Goal: Task Accomplishment & Management: Manage account settings

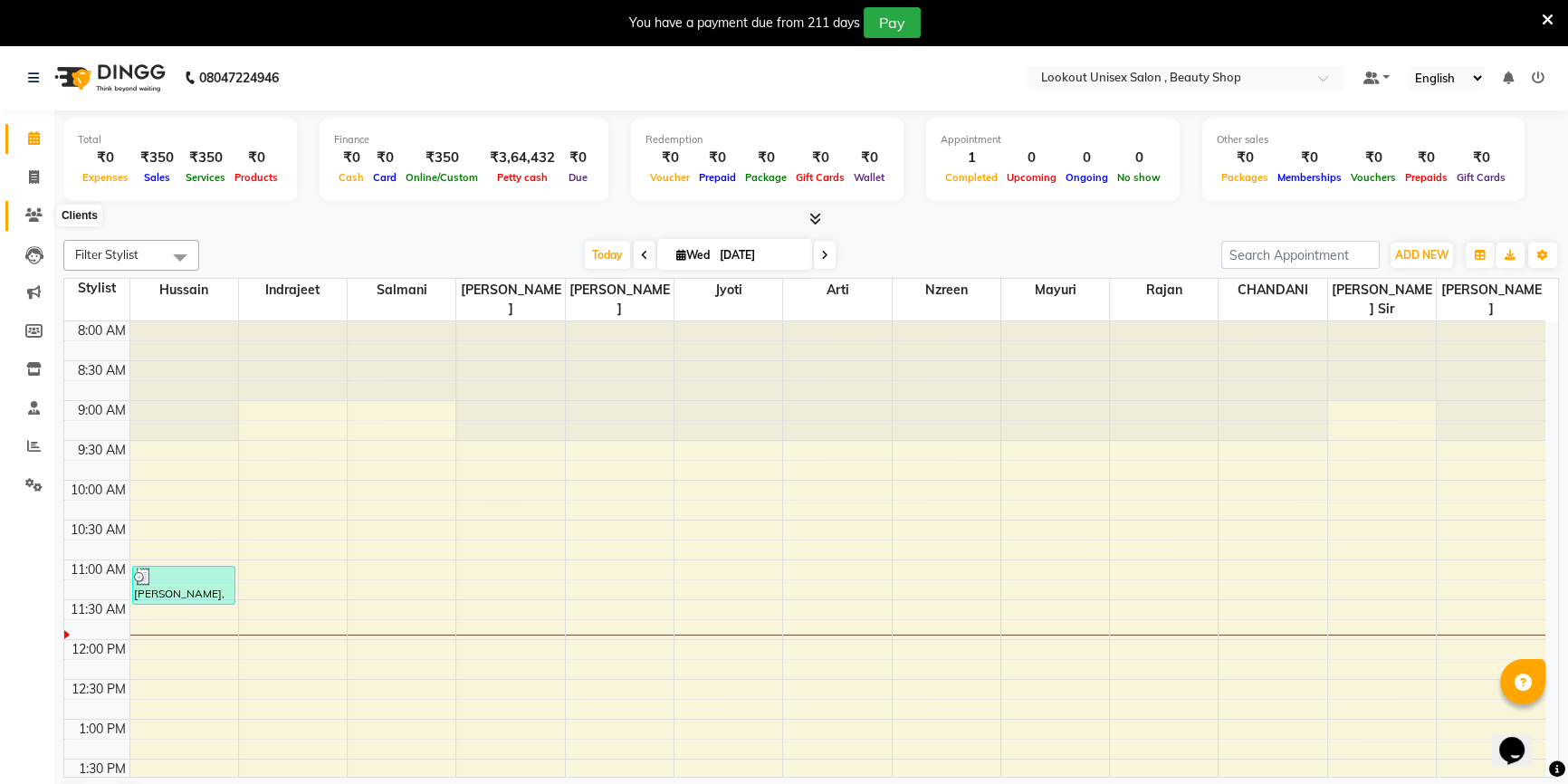
click at [40, 210] on icon at bounding box center [34, 215] width 17 height 14
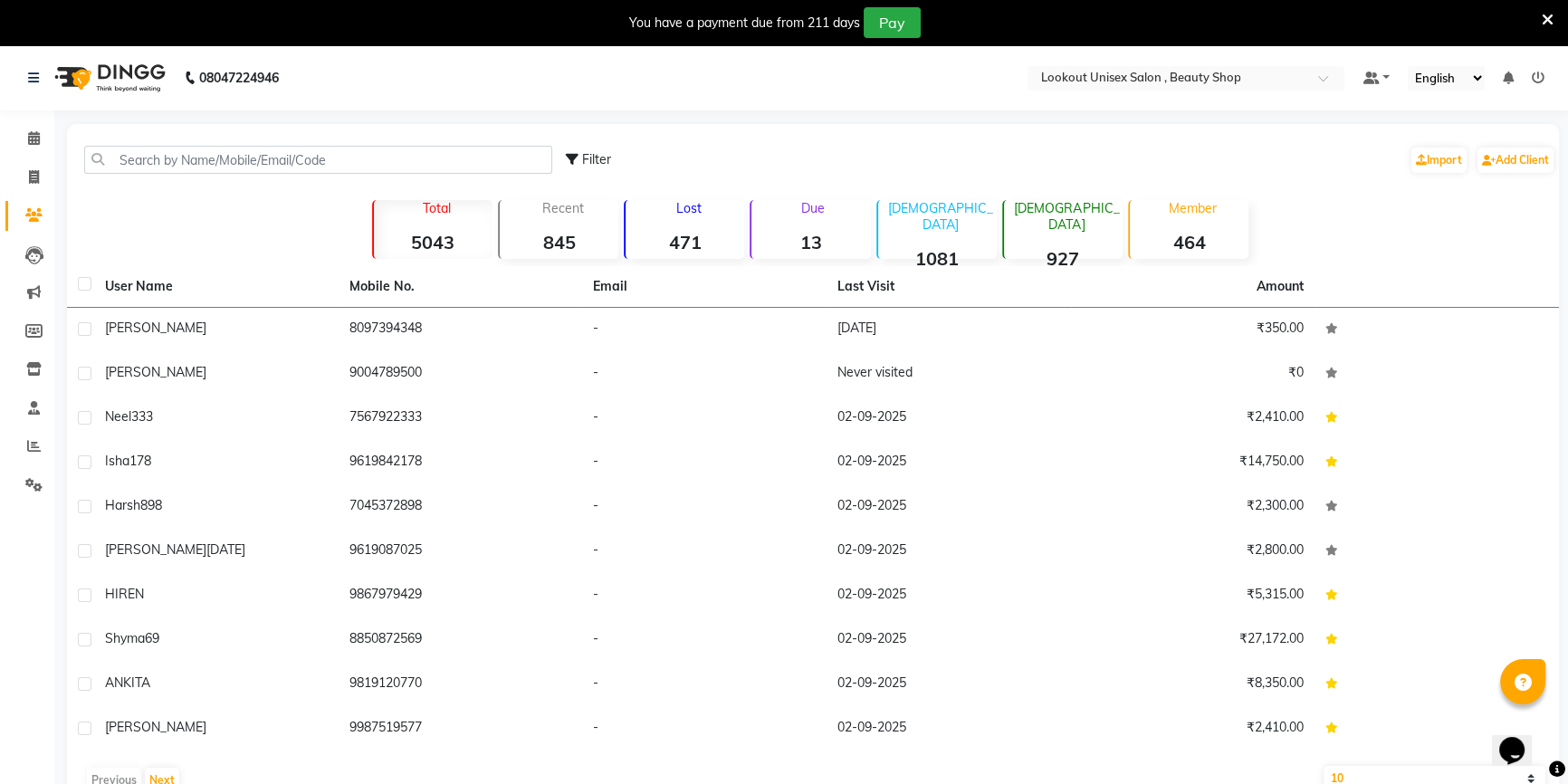
click at [136, 145] on div "Filter Import Add Client" at bounding box center [812, 159] width 1485 height 57
click at [137, 159] on input "text" at bounding box center [318, 160] width 468 height 28
paste input "9920995229"
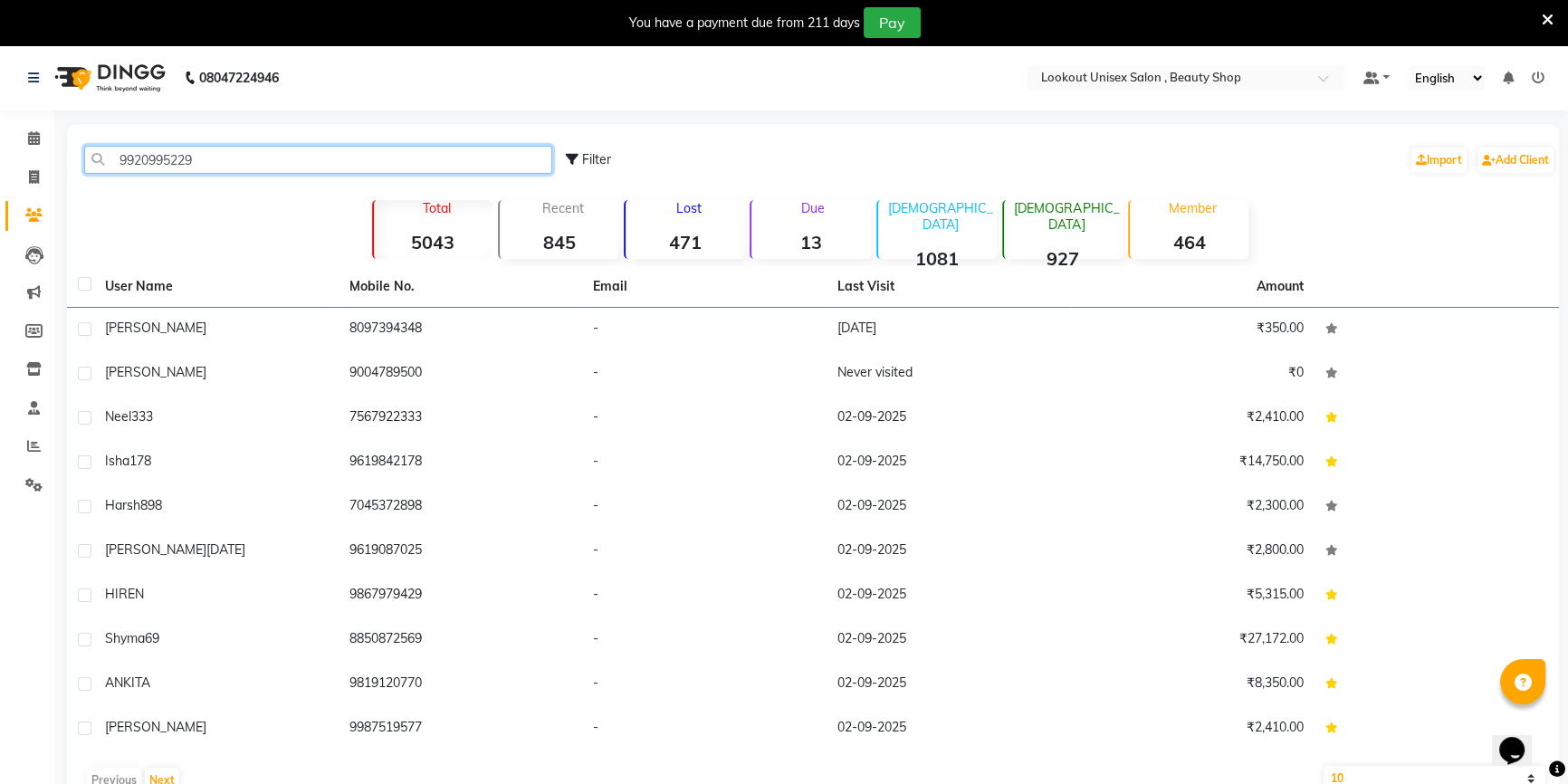
click at [250, 153] on input "9920995229" at bounding box center [318, 160] width 468 height 28
type input "9920995229"
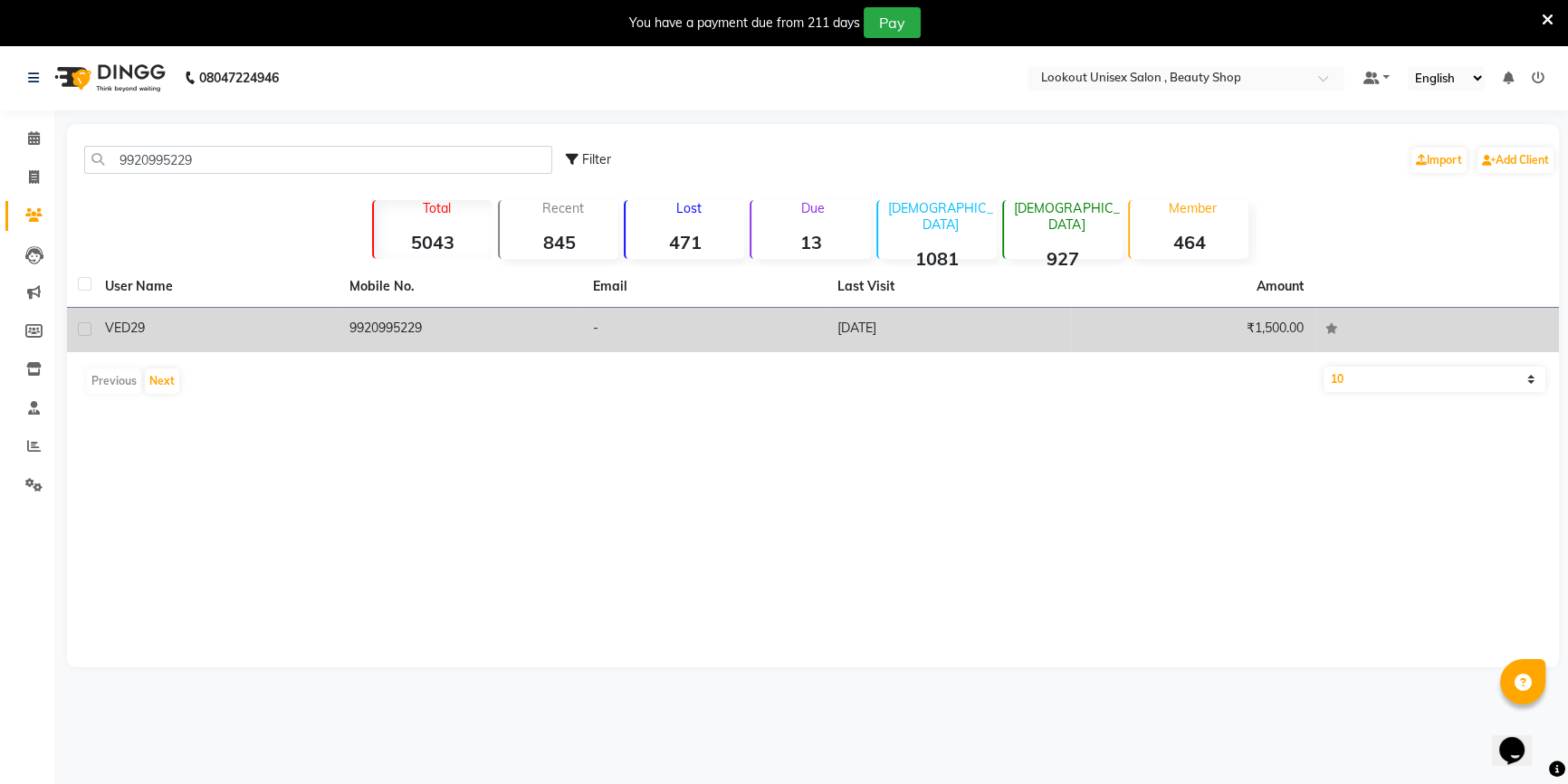
click at [374, 327] on td "9920995229" at bounding box center [460, 329] width 244 height 44
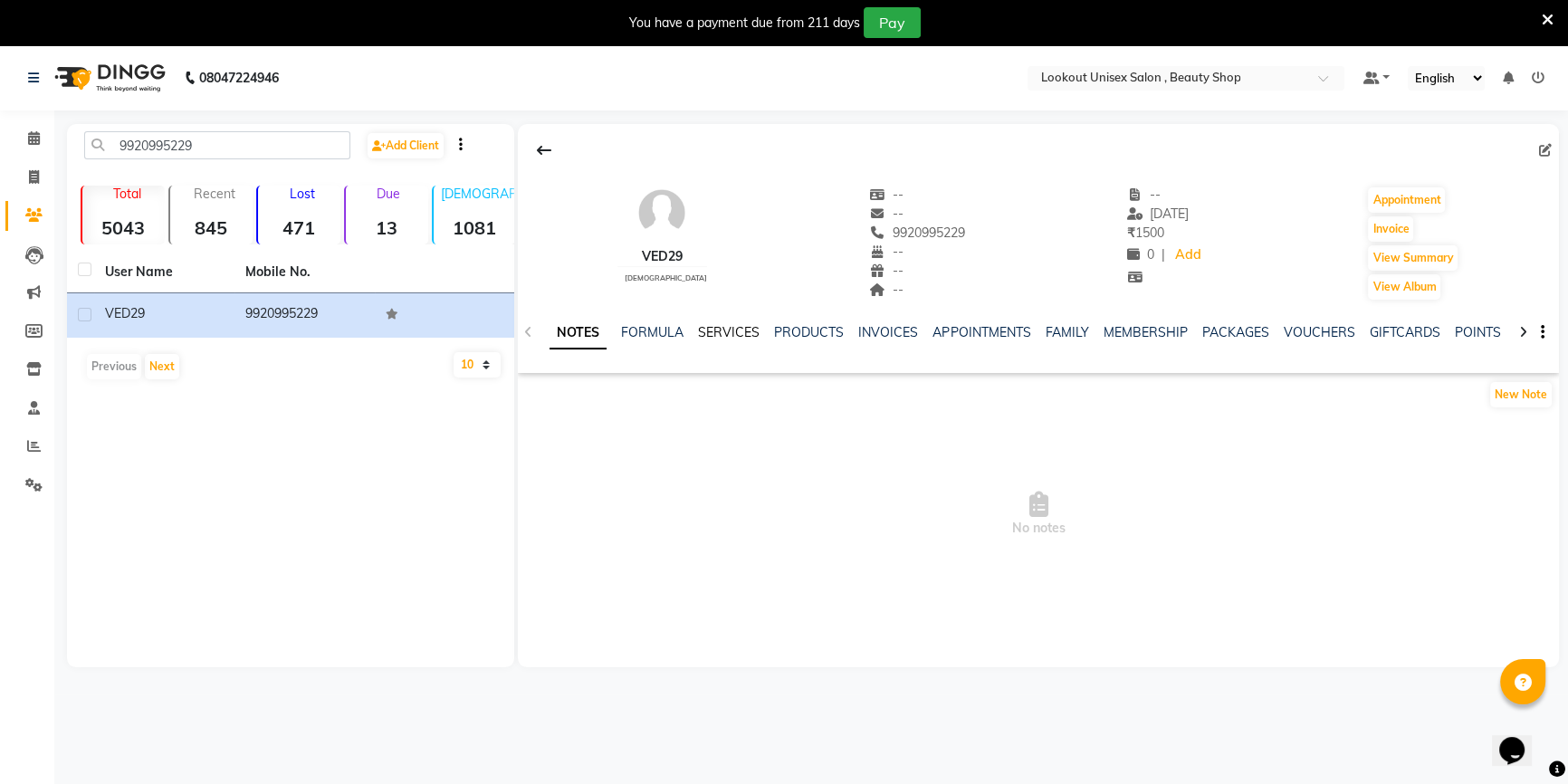
click at [718, 335] on link "SERVICES" at bounding box center [729, 331] width 62 height 16
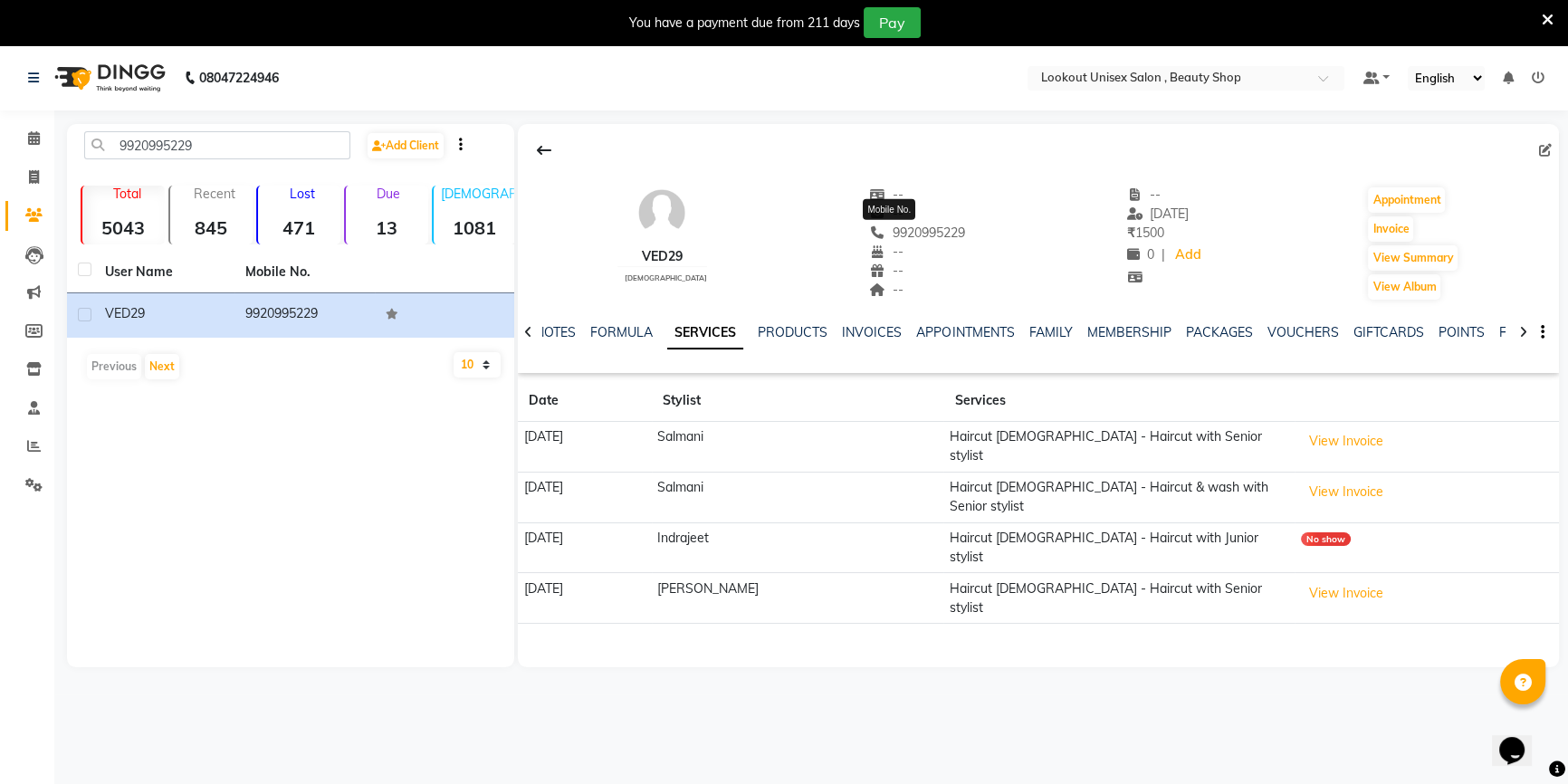
click at [922, 225] on span "9920995229" at bounding box center [917, 232] width 96 height 16
copy span "9920995229"
click at [20, 168] on span at bounding box center [34, 178] width 32 height 21
select select "service"
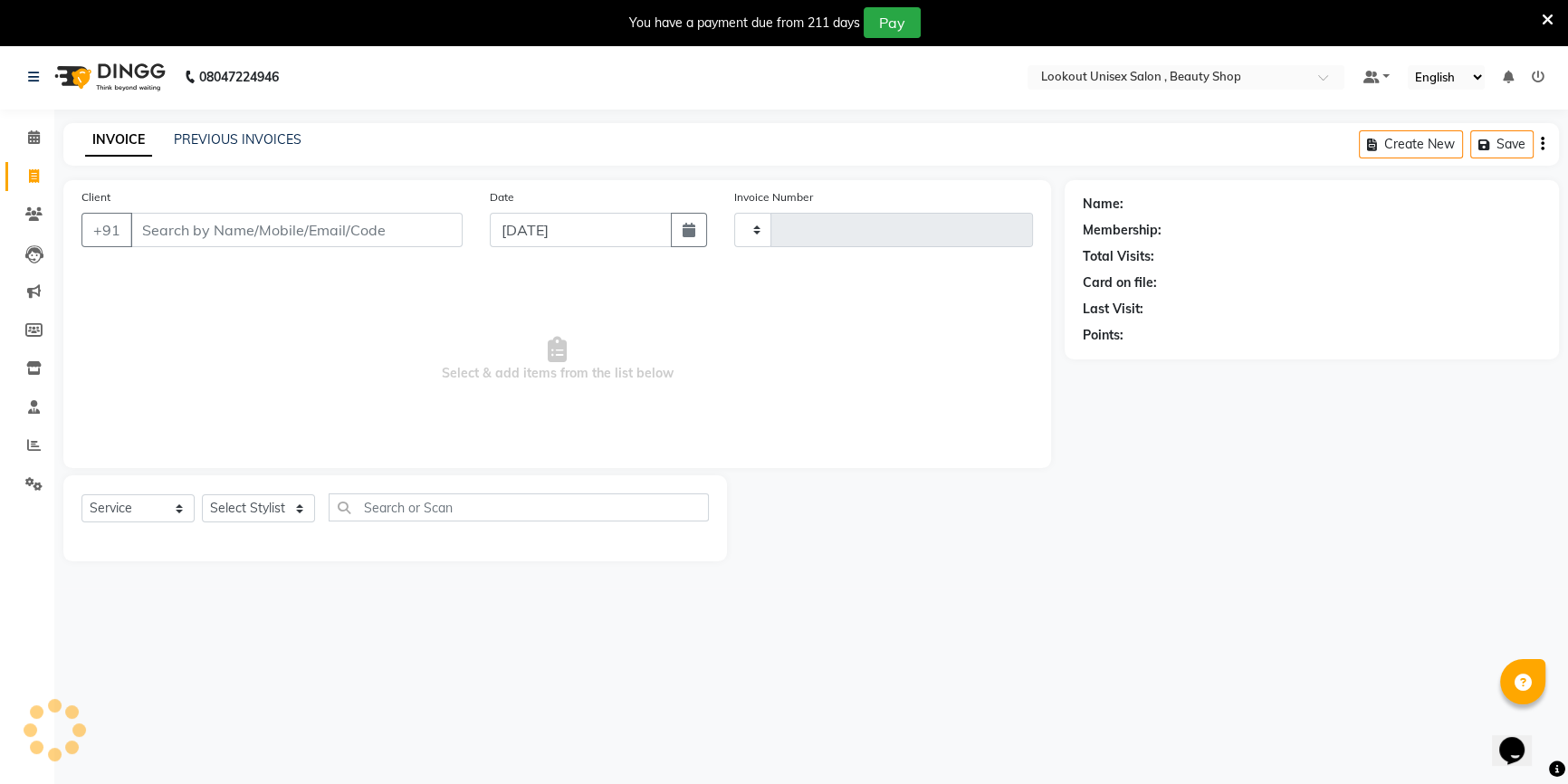
type input "3444"
select select "7658"
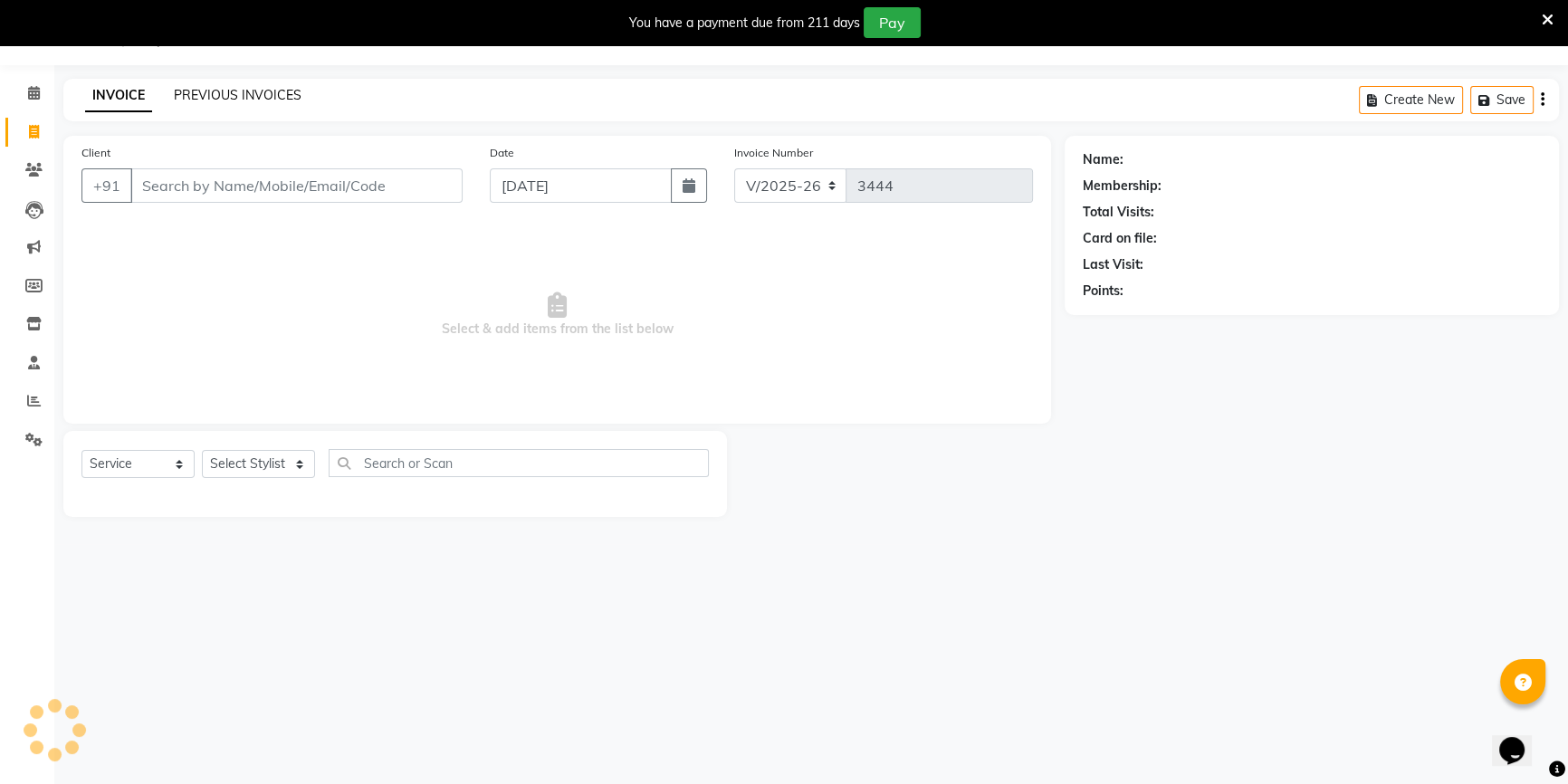
click at [198, 91] on link "PREVIOUS INVOICES" at bounding box center [238, 94] width 127 height 16
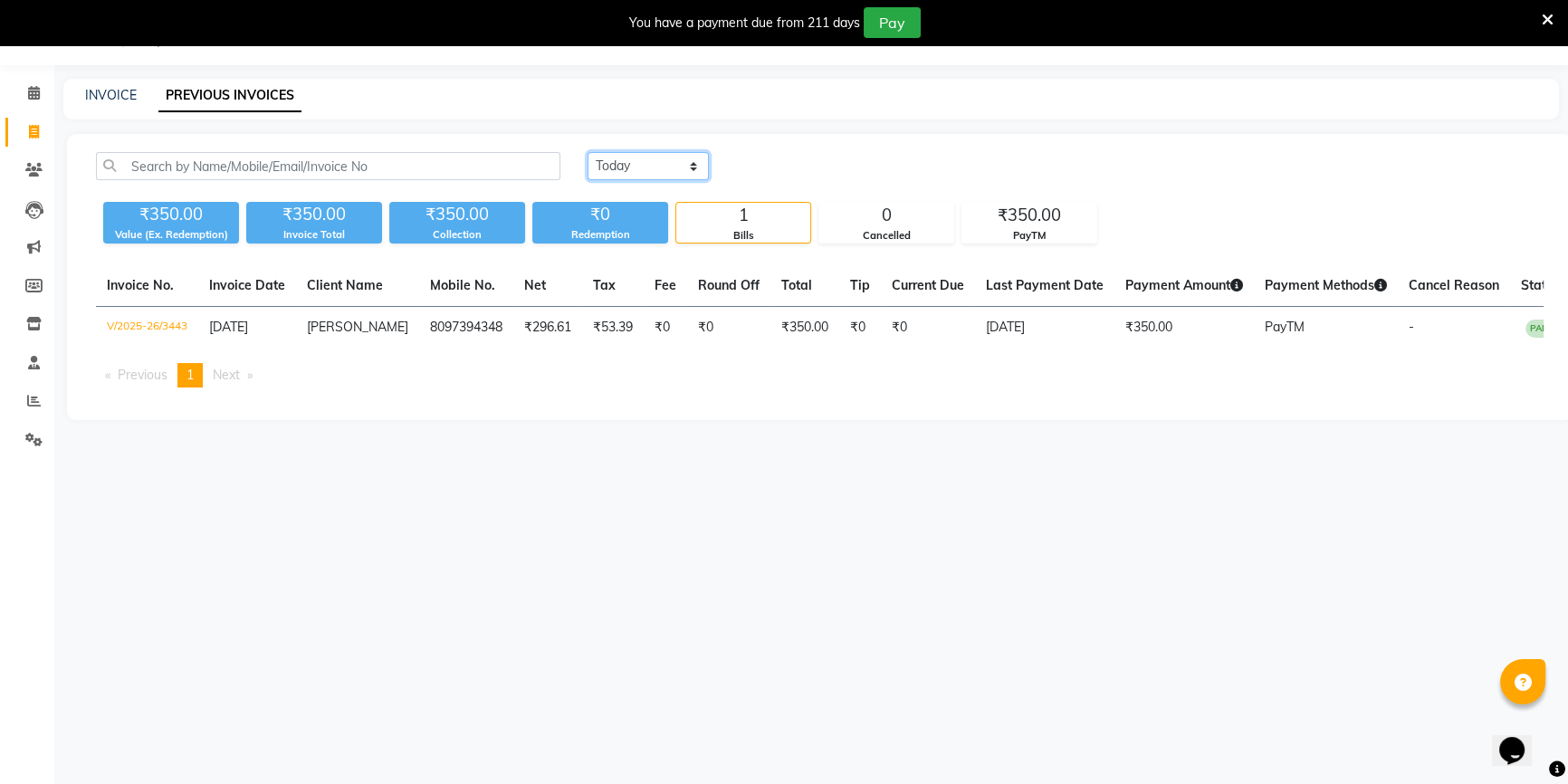
click at [646, 170] on select "[DATE] [DATE] Custom Range" at bounding box center [648, 167] width 122 height 28
select select "[DATE]"
click at [588, 152] on select "[DATE] [DATE] Custom Range" at bounding box center [648, 167] width 122 height 28
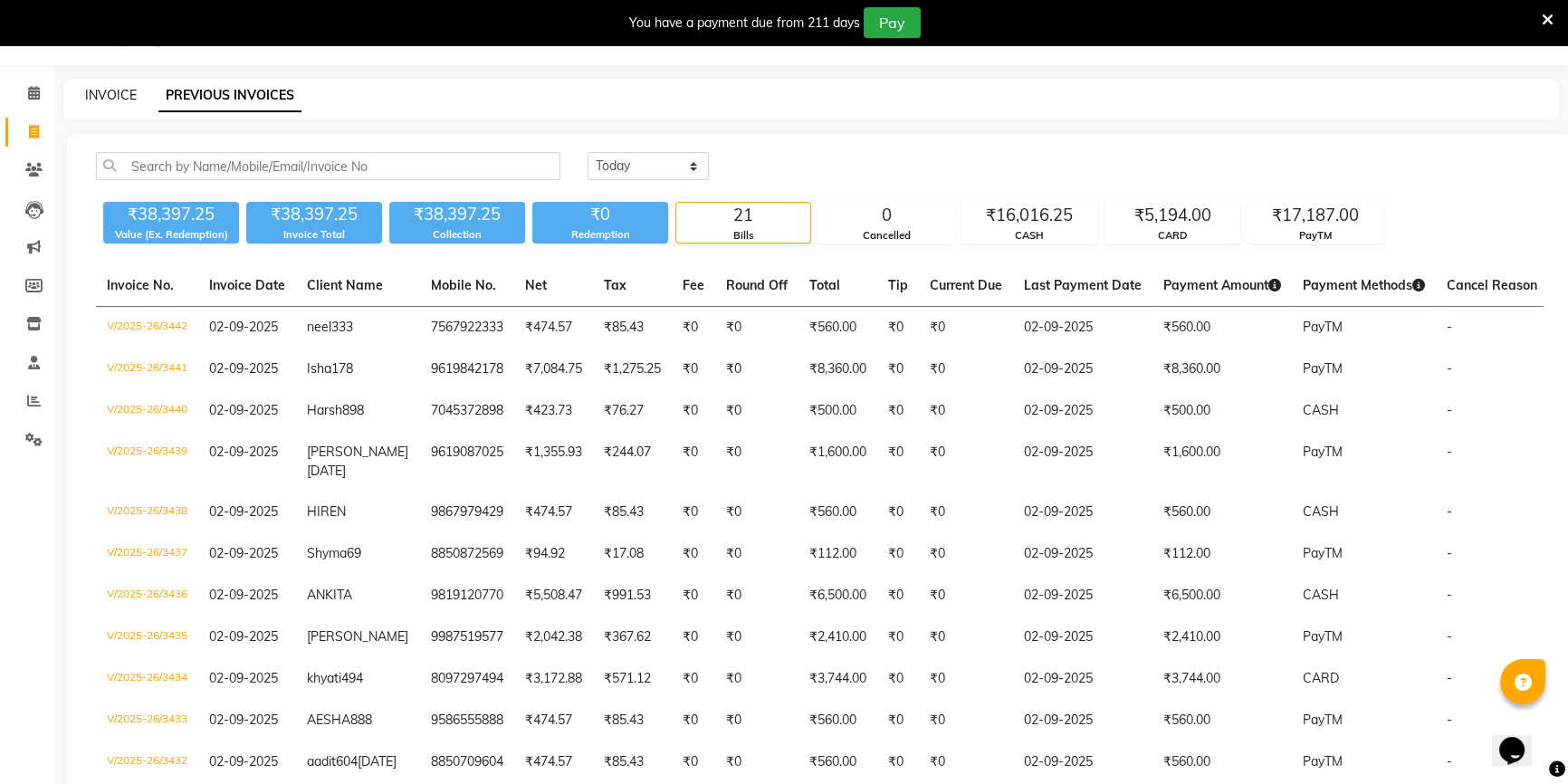
click at [97, 92] on link "INVOICE" at bounding box center [110, 94] width 51 height 16
select select "service"
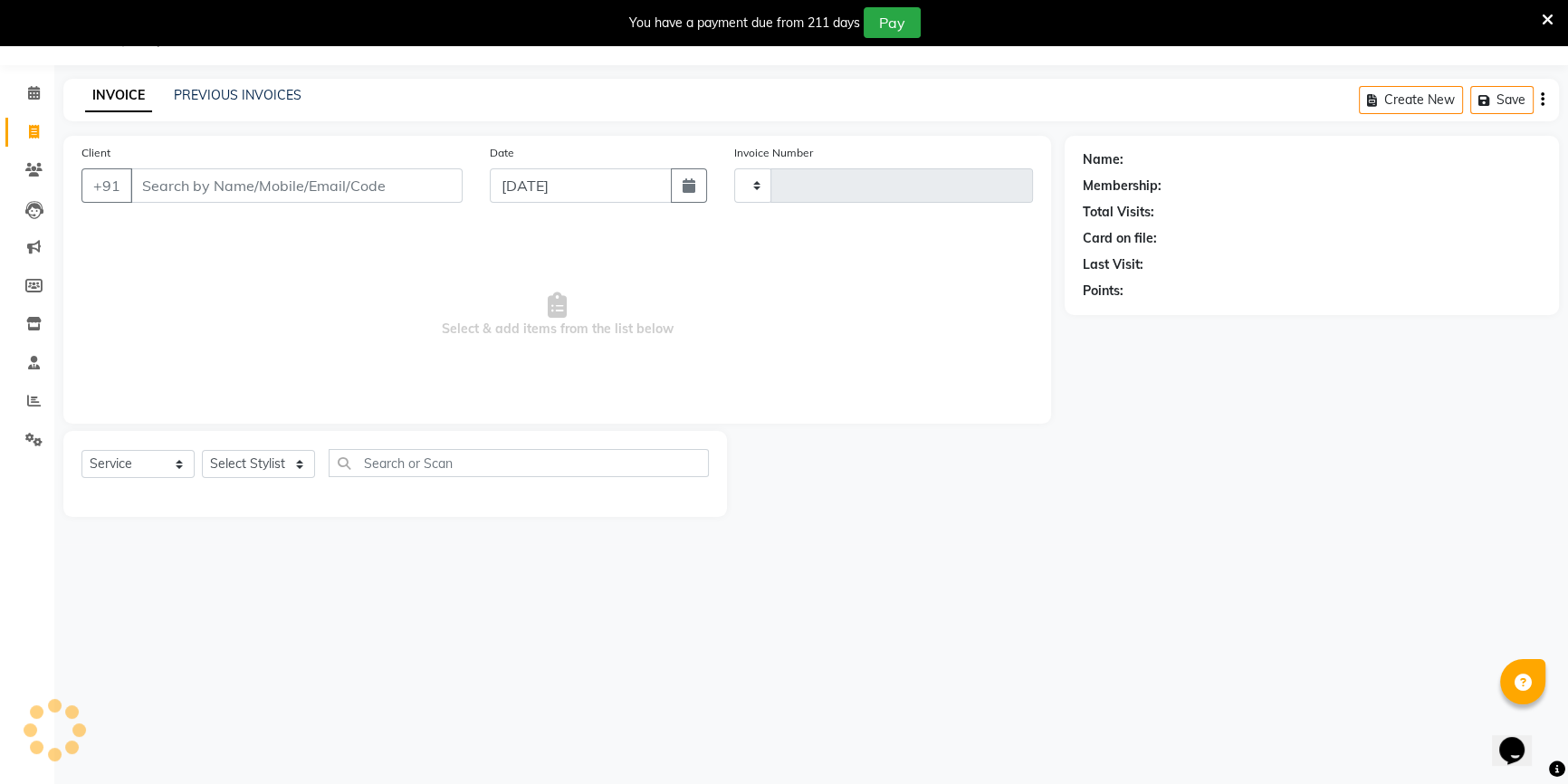
type input "3444"
select select "7658"
click at [244, 478] on select "Select Stylist [PERSON_NAME] [PERSON_NAME] Sir Disha [PERSON_NAME] Jyoti Mahesh…" at bounding box center [258, 464] width 113 height 28
select select "68253"
click at [202, 450] on select "Select Stylist [PERSON_NAME] [PERSON_NAME] Sir Disha [PERSON_NAME] Jyoti Mahesh…" at bounding box center [258, 464] width 113 height 28
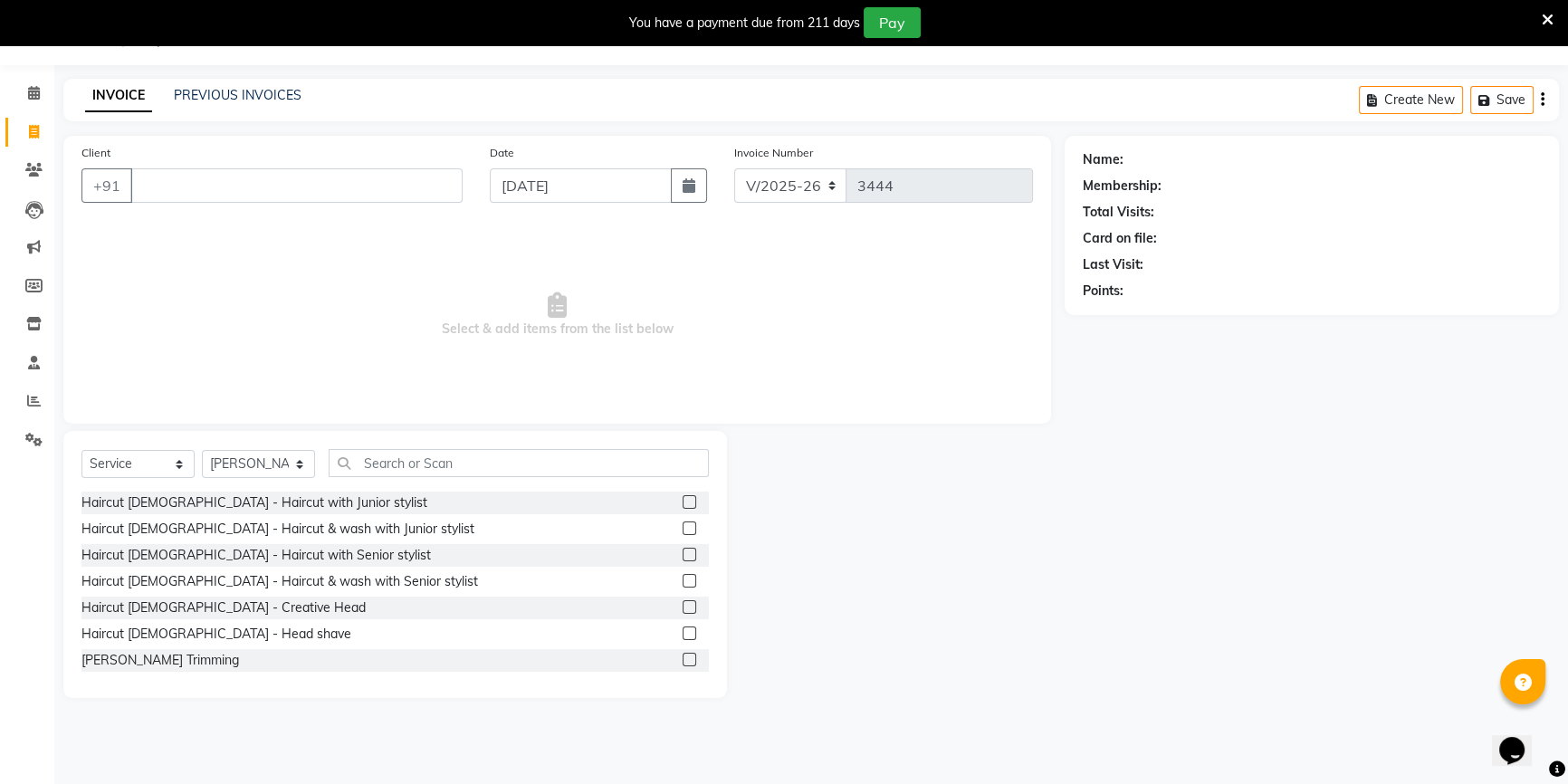
drag, startPoint x: 308, startPoint y: 556, endPoint x: 295, endPoint y: 517, distance: 41.1
click at [307, 552] on div "Haircut [DEMOGRAPHIC_DATA] - Haircut with Senior stylist" at bounding box center [256, 556] width 350 height 19
checkbox input "false"
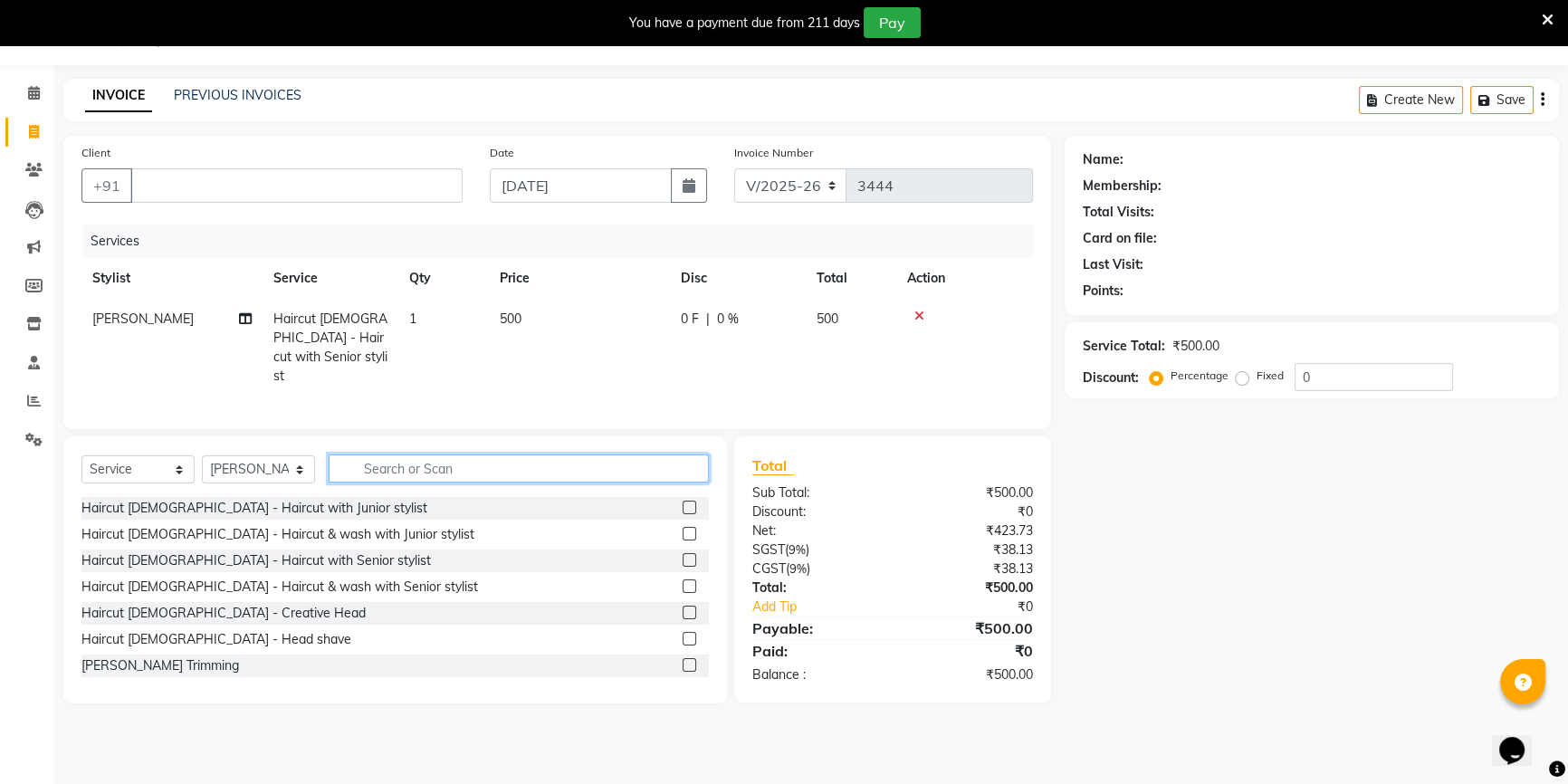
click at [368, 464] on input "text" at bounding box center [518, 469] width 380 height 28
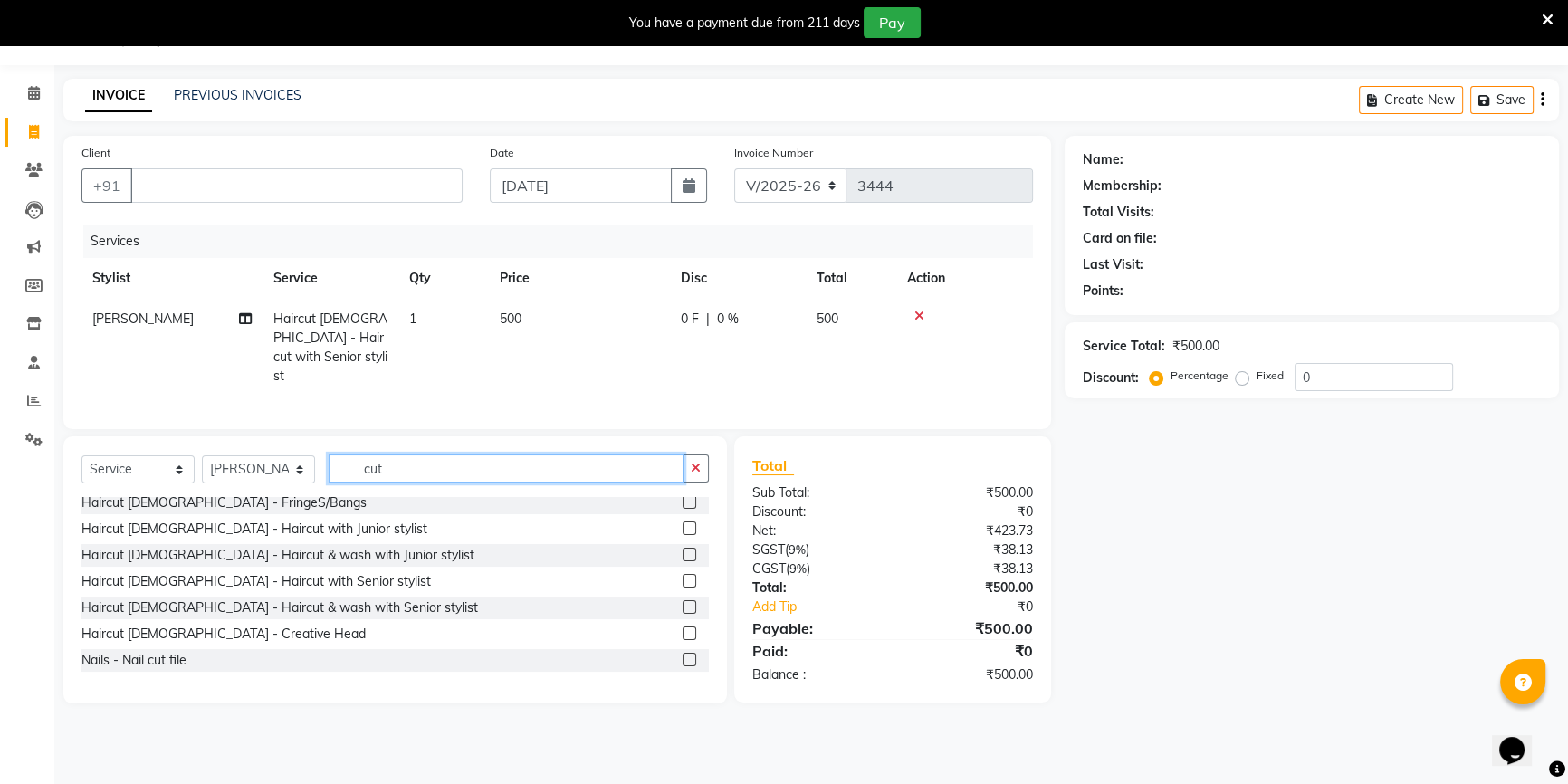
scroll to position [164, 0]
type input "cut"
click at [290, 577] on div "Haircut [DEMOGRAPHIC_DATA] - Haircut with Senior stylist" at bounding box center [256, 581] width 350 height 19
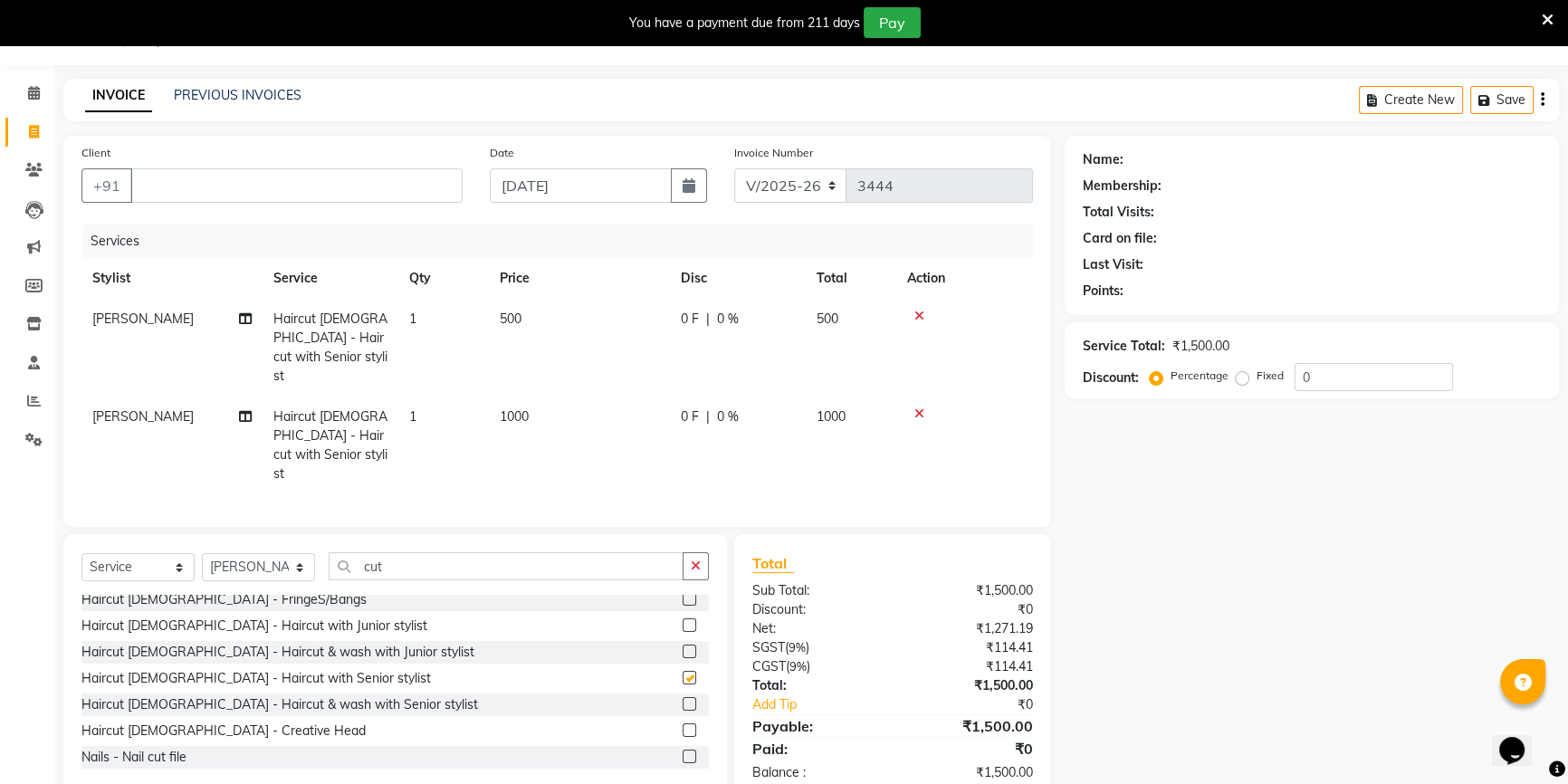
checkbox input "false"
click at [917, 313] on icon at bounding box center [919, 316] width 10 height 13
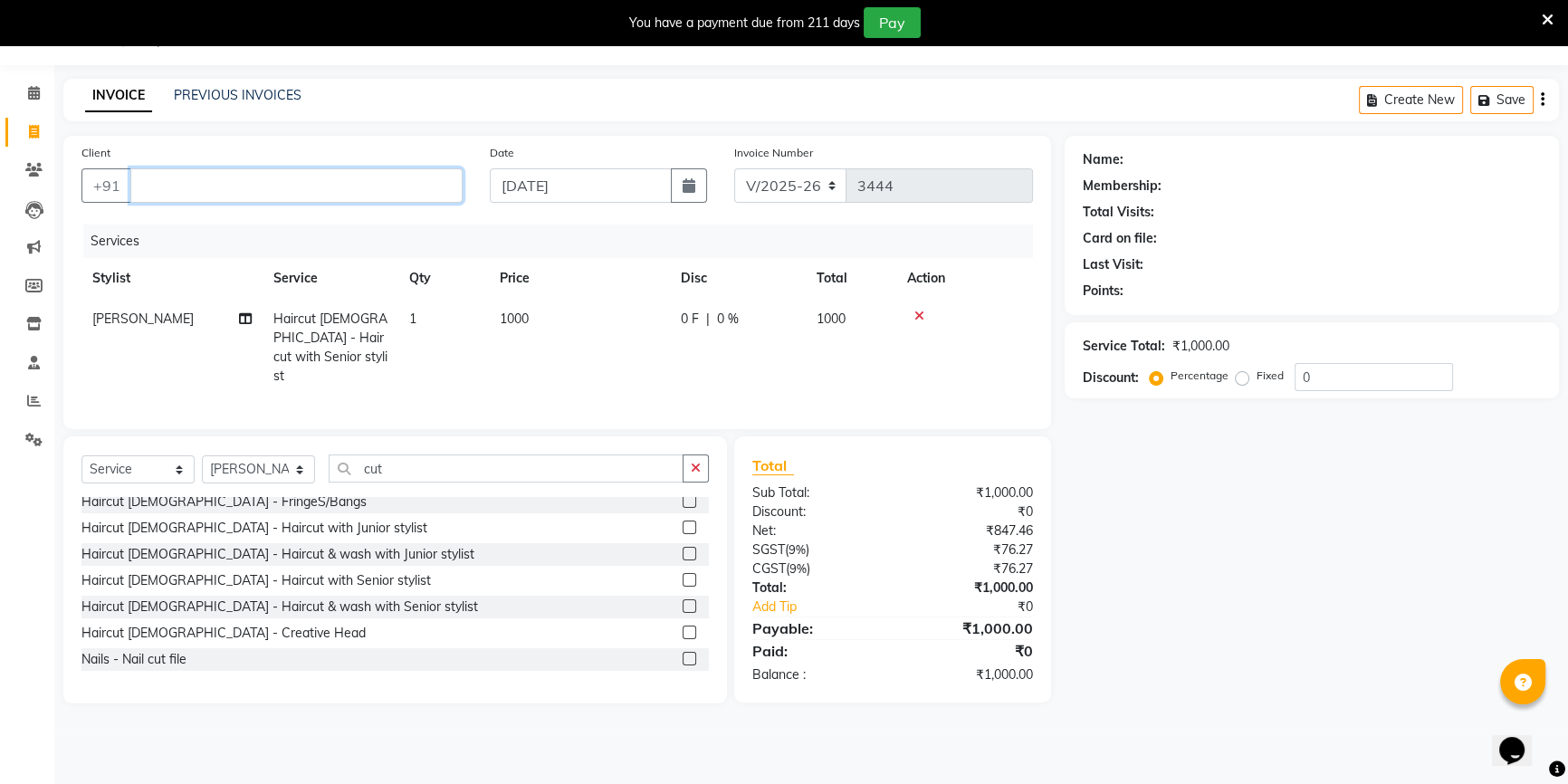
click at [400, 180] on input "Client" at bounding box center [296, 185] width 332 height 35
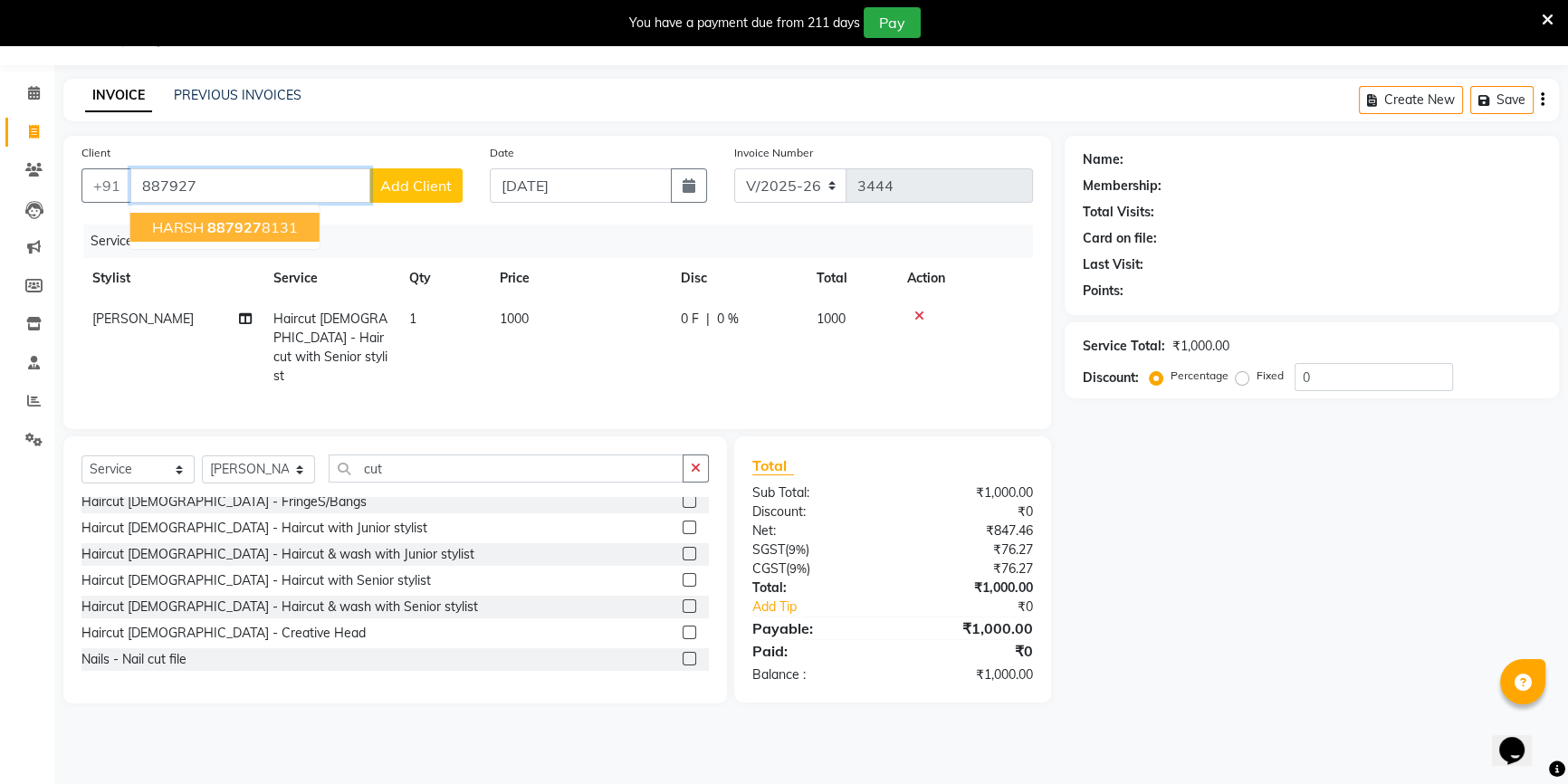
click at [245, 233] on span "887927" at bounding box center [235, 226] width 54 height 18
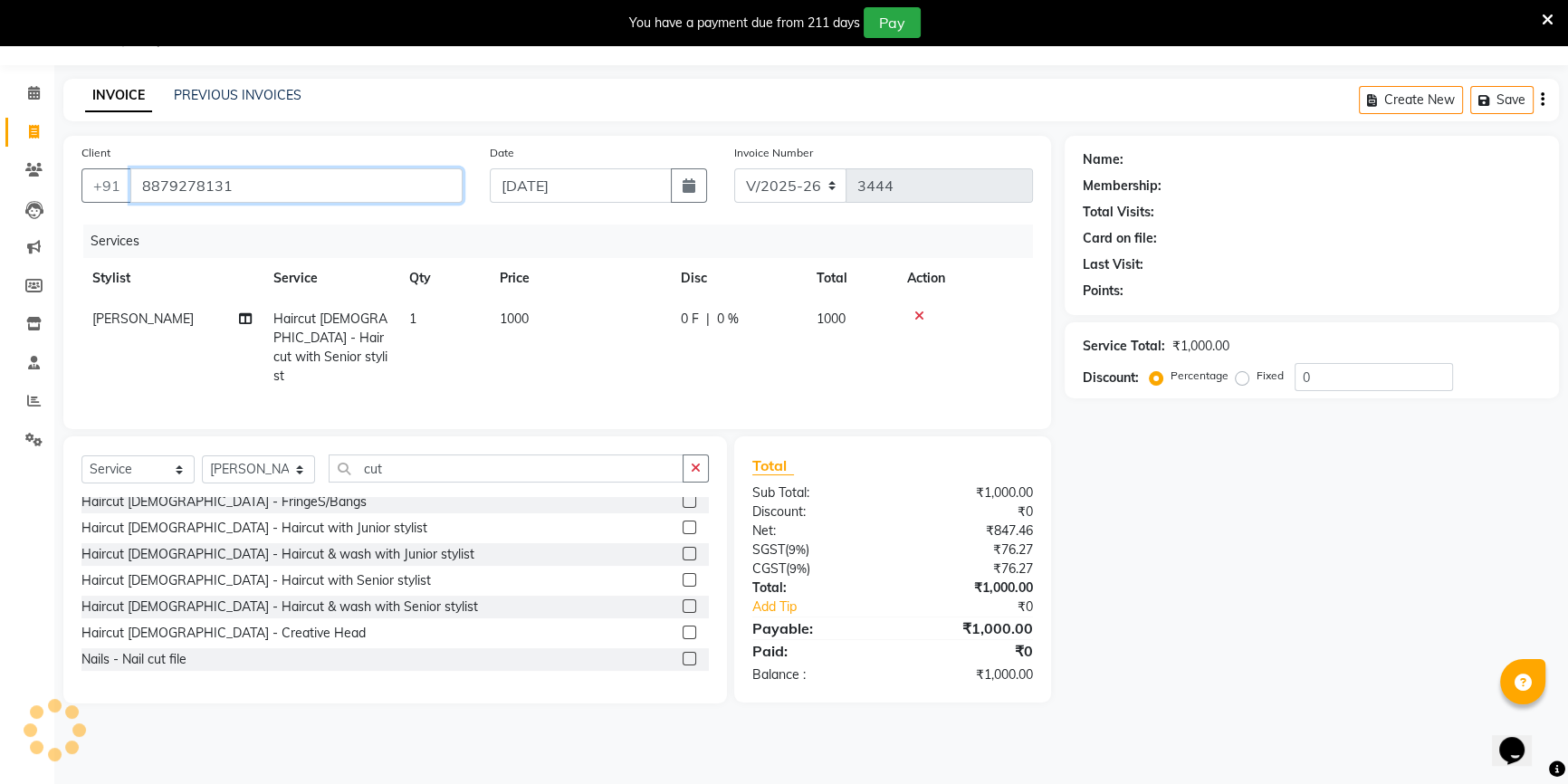
type input "8879278131"
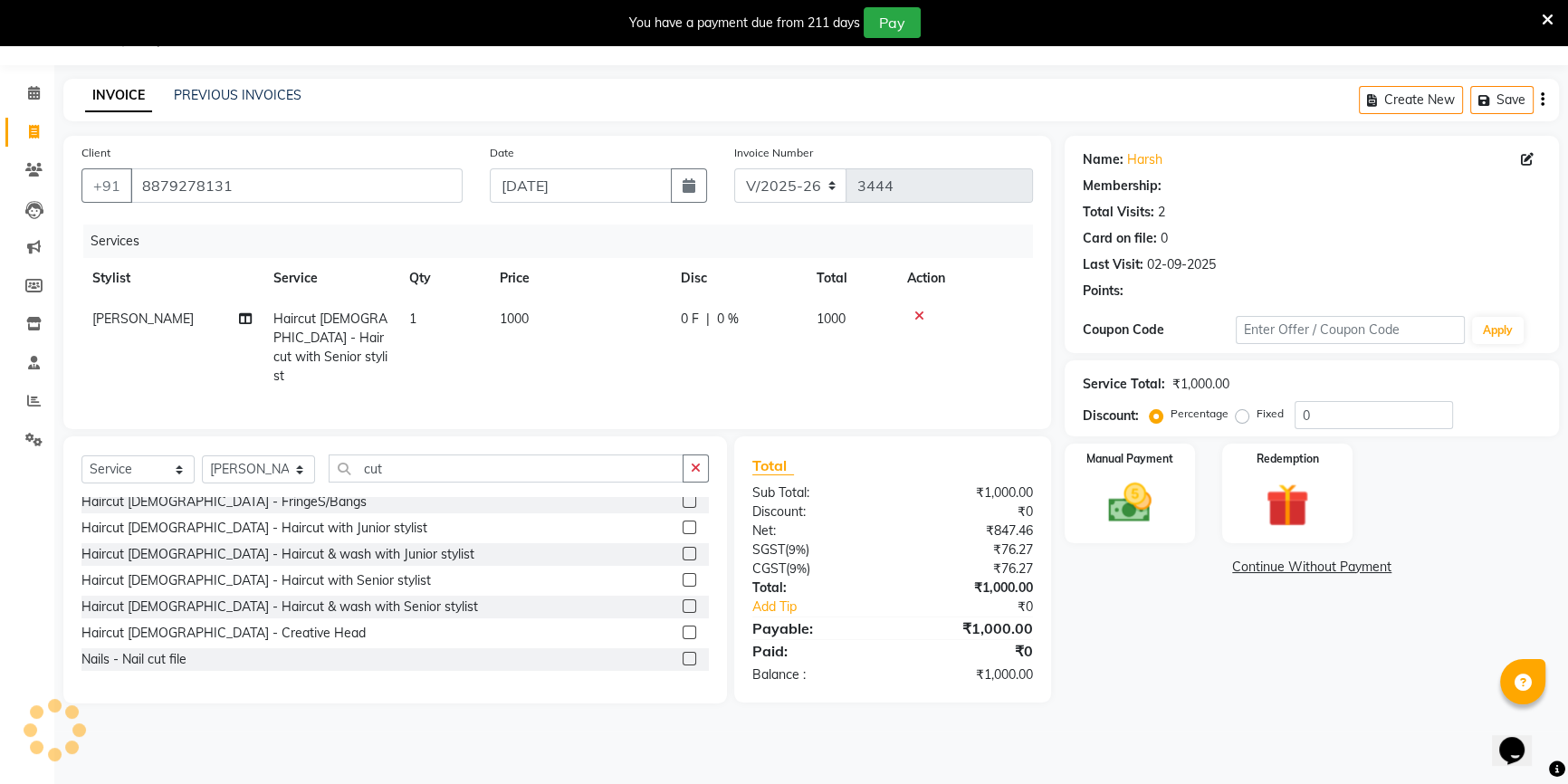
type input "20"
select select "1: Object"
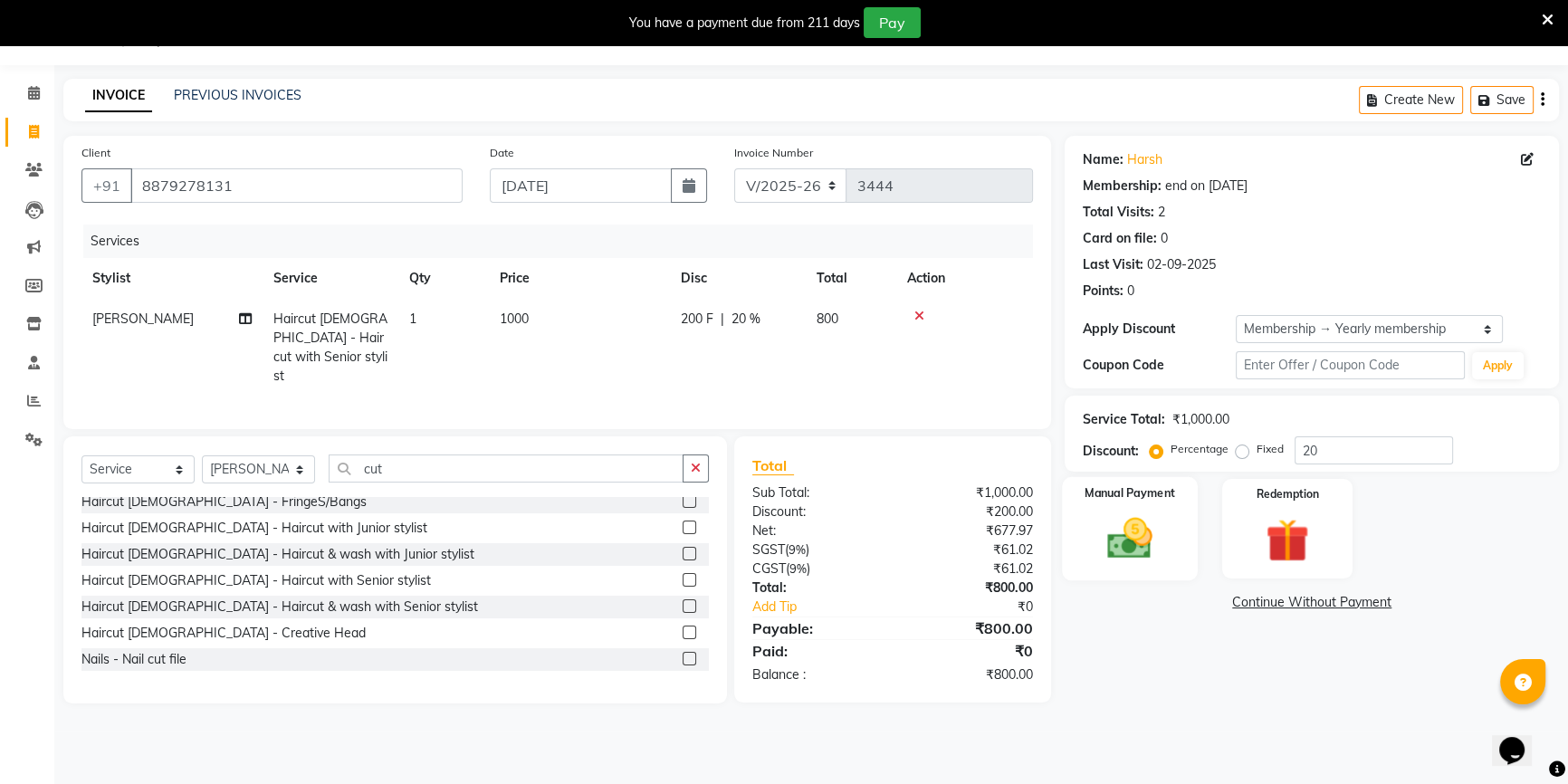
click at [1132, 536] on img at bounding box center [1130, 538] width 73 height 51
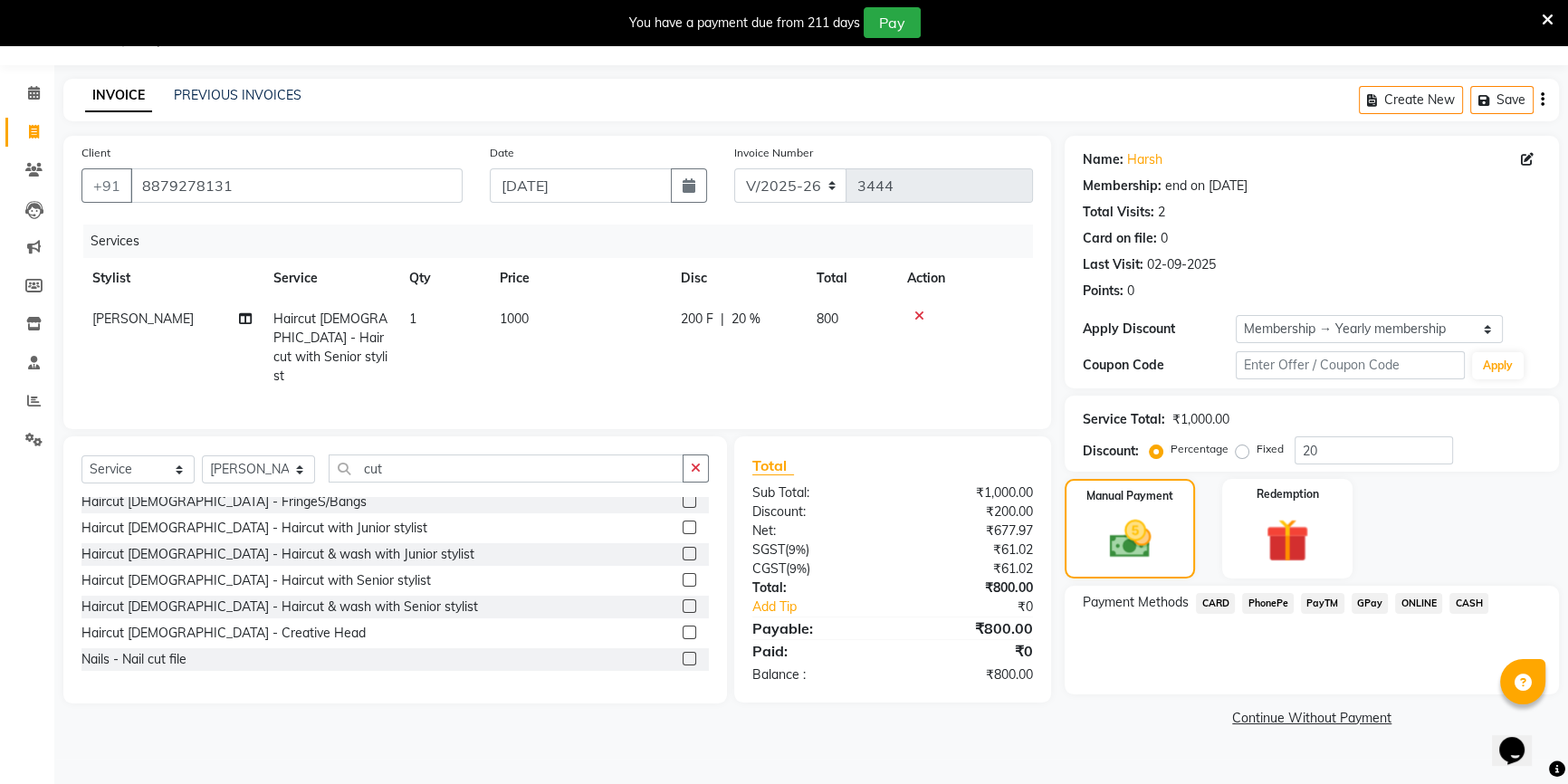
drag, startPoint x: 1458, startPoint y: 603, endPoint x: 1456, endPoint y: 615, distance: 12.2
click at [1458, 603] on span "CASH" at bounding box center [1469, 603] width 39 height 21
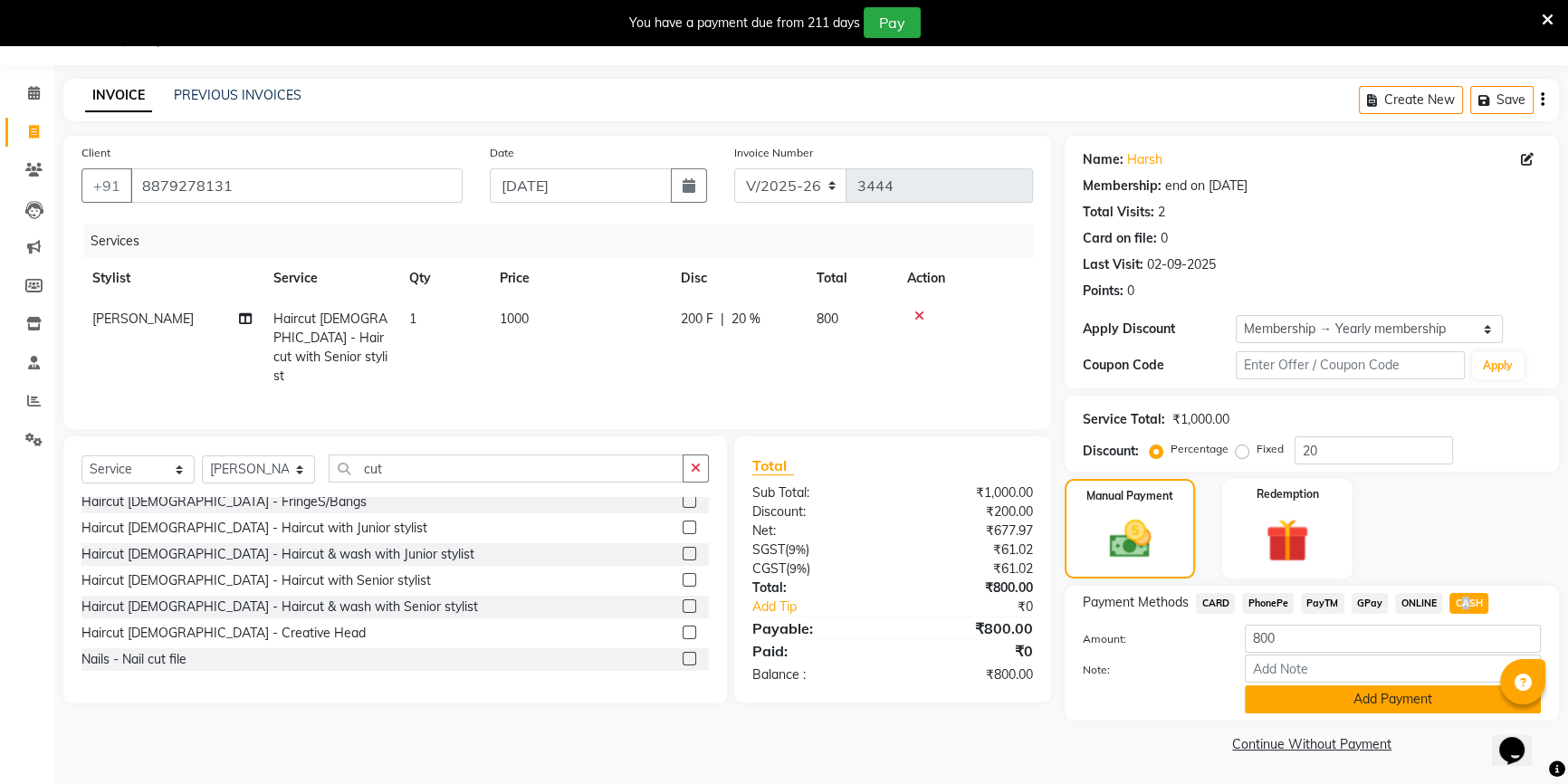
click at [1379, 702] on button "Add Payment" at bounding box center [1393, 700] width 296 height 28
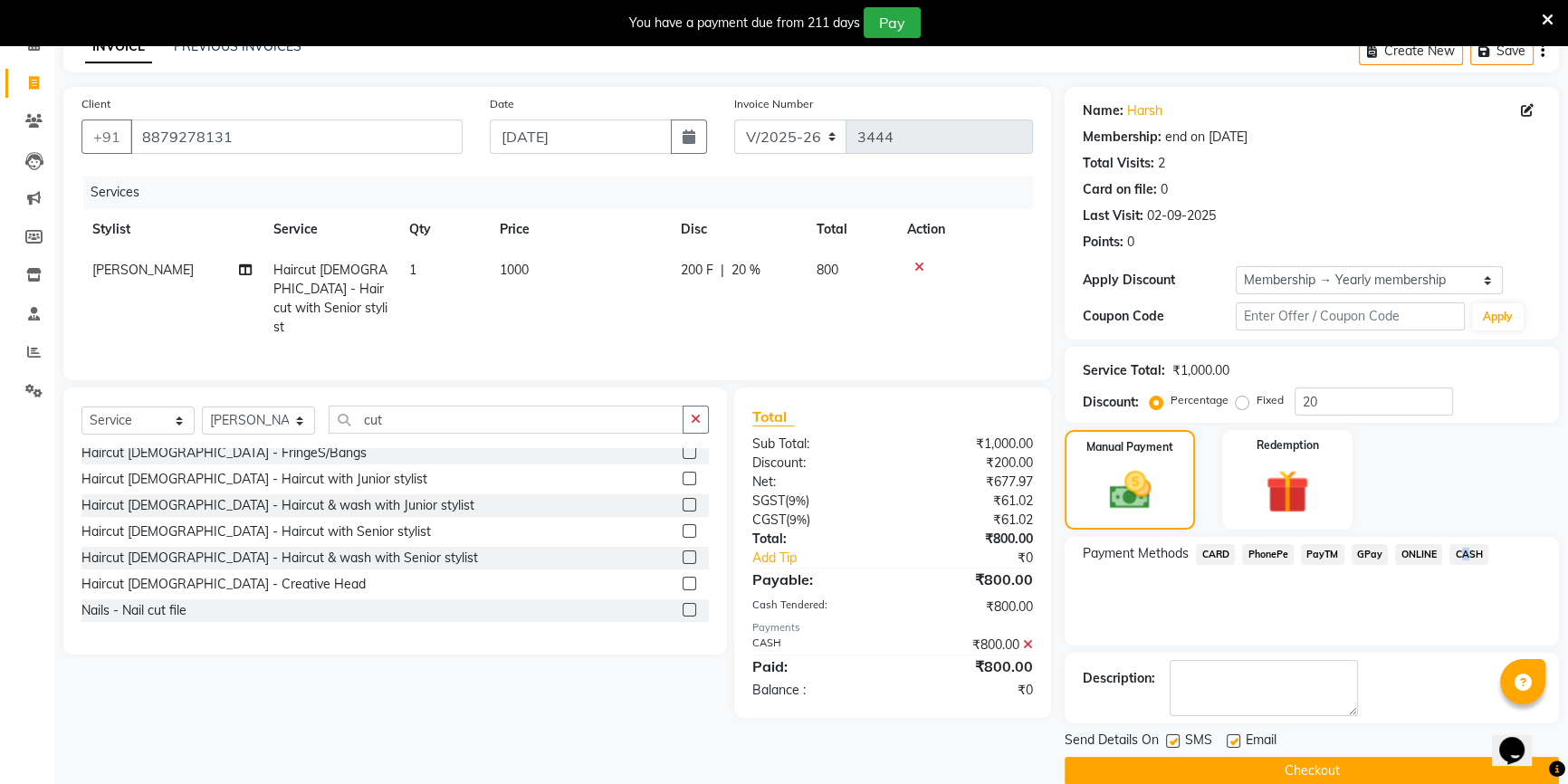
scroll to position [121, 0]
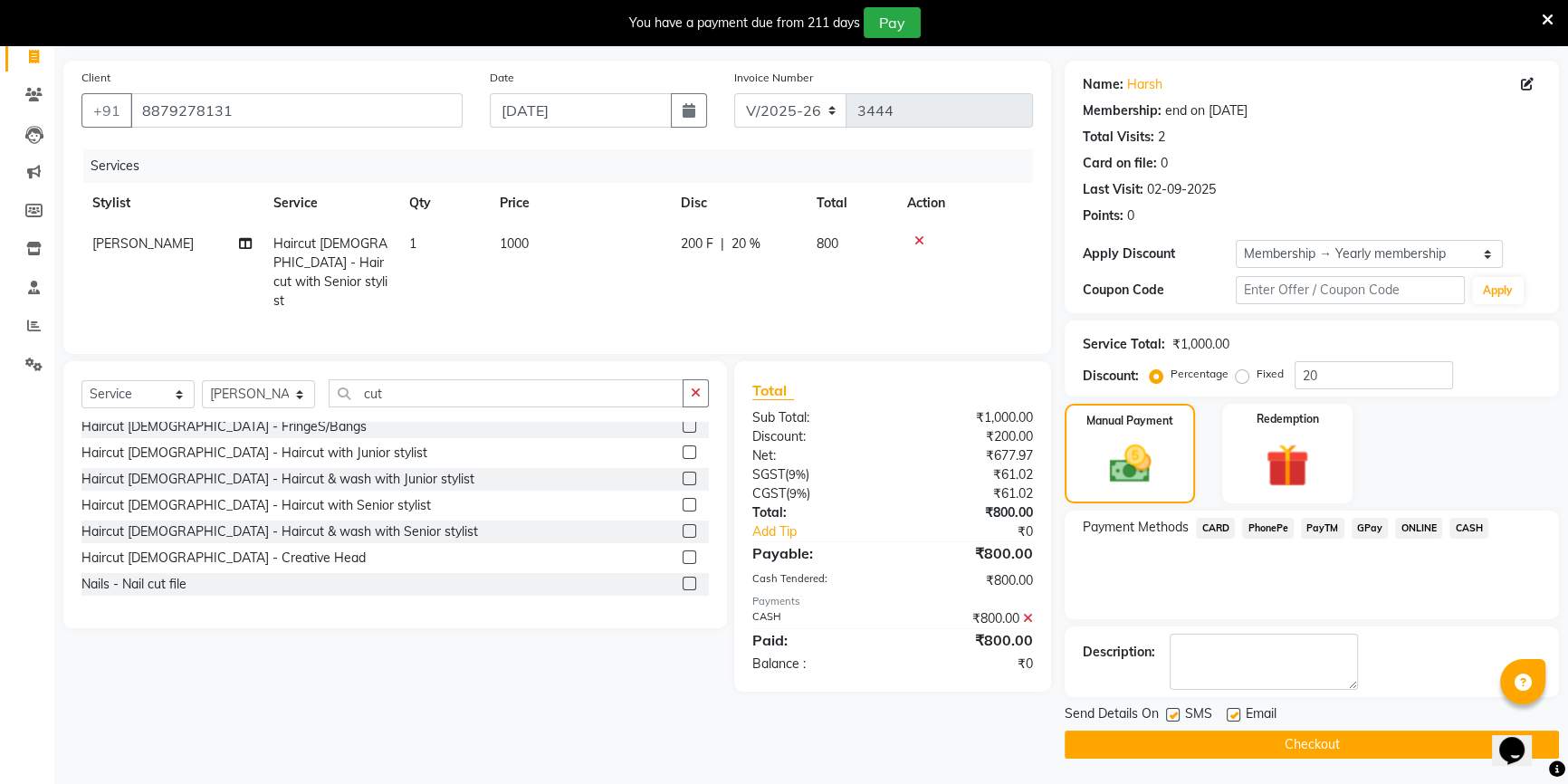
click at [1232, 719] on label at bounding box center [1233, 715] width 14 height 14
click at [1232, 719] on input "checkbox" at bounding box center [1232, 716] width 12 height 12
checkbox input "false"
click at [1268, 739] on button "Checkout" at bounding box center [1312, 745] width 494 height 28
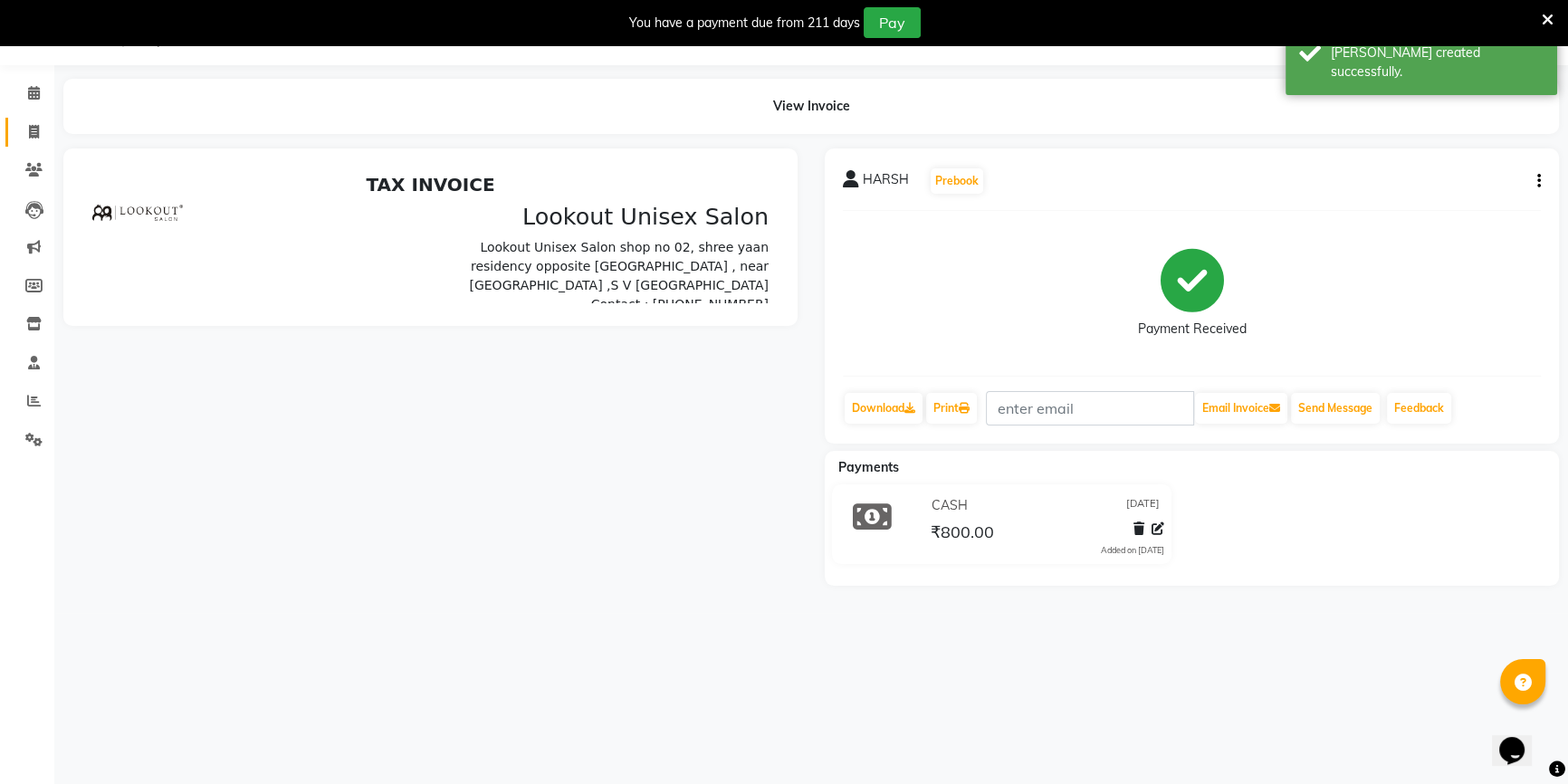
click at [20, 143] on link "Invoice" at bounding box center [27, 133] width 43 height 30
select select "7658"
select select "service"
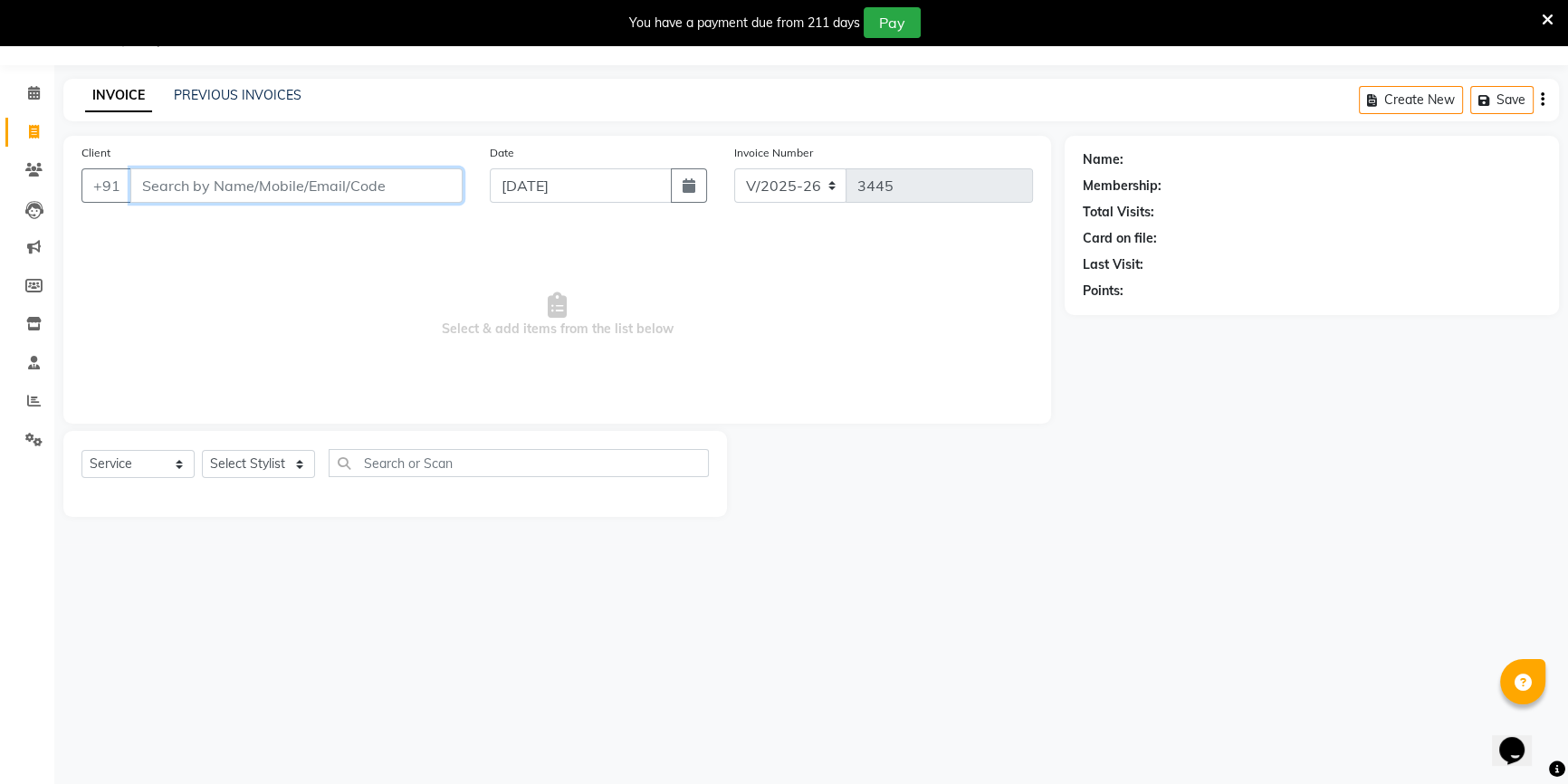
click at [334, 201] on input "Client" at bounding box center [296, 185] width 332 height 35
click at [330, 186] on input "Client" at bounding box center [296, 185] width 332 height 35
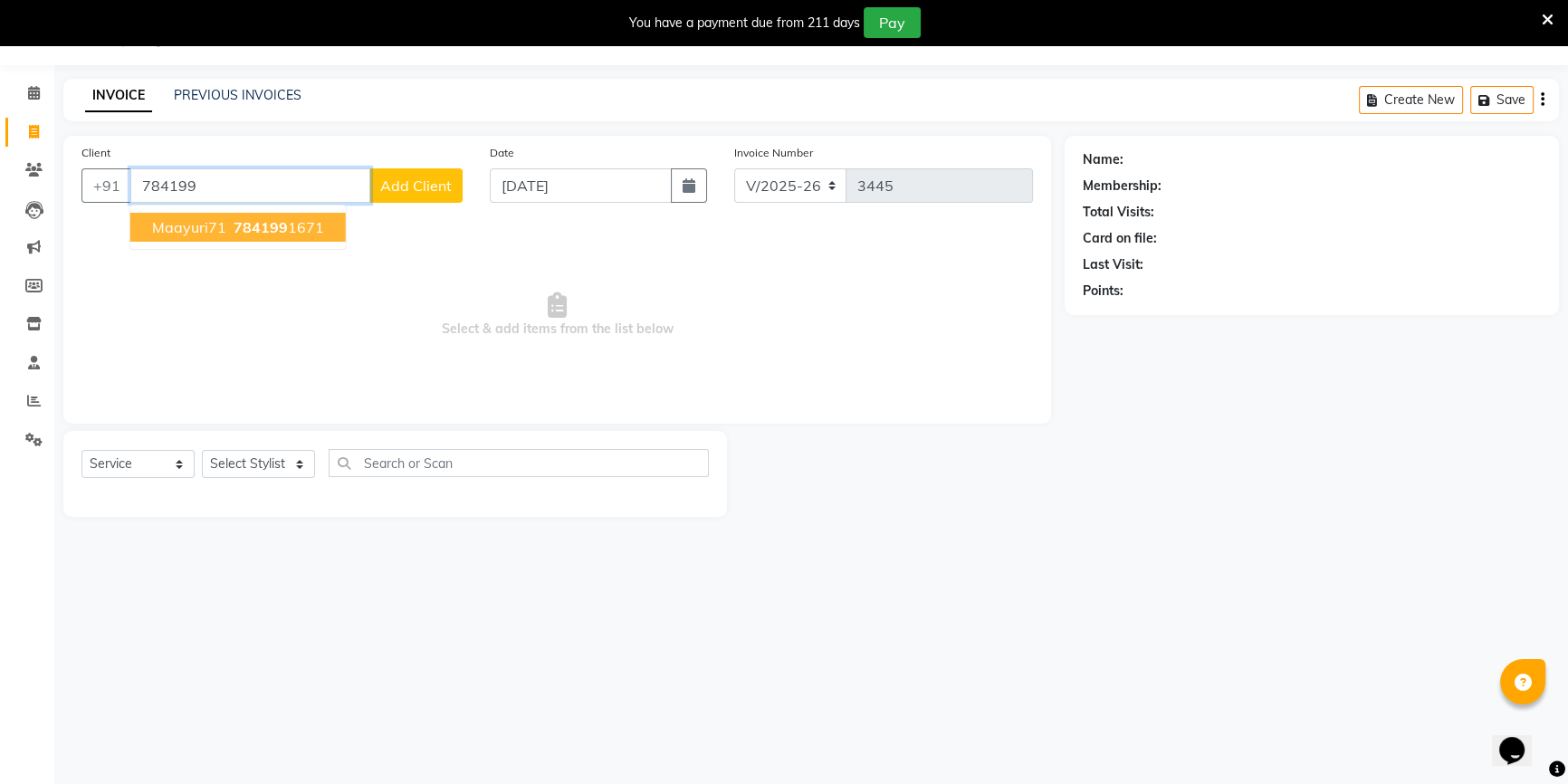
click at [240, 235] on span "784199" at bounding box center [261, 226] width 54 height 18
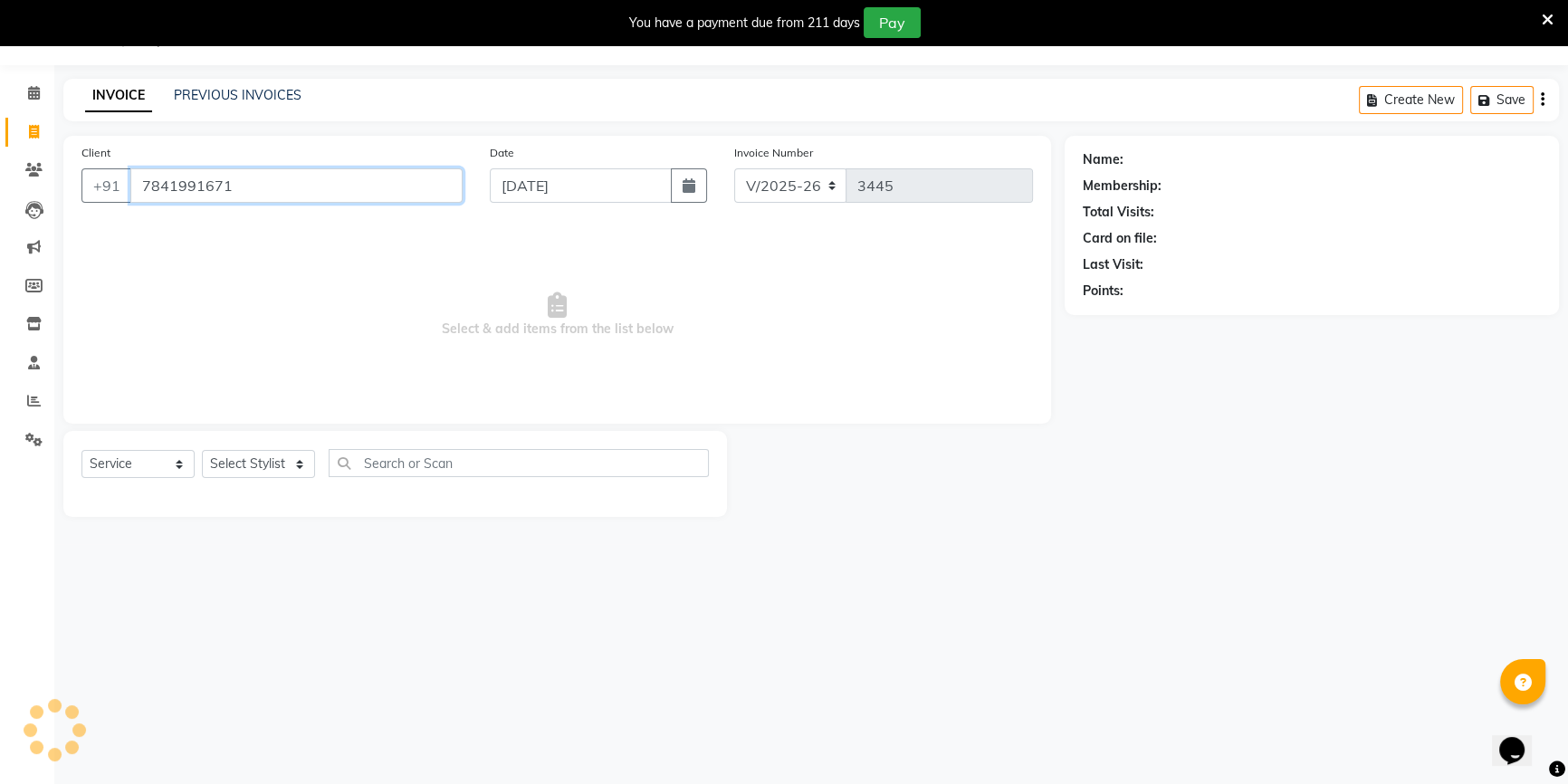
type input "7841991671"
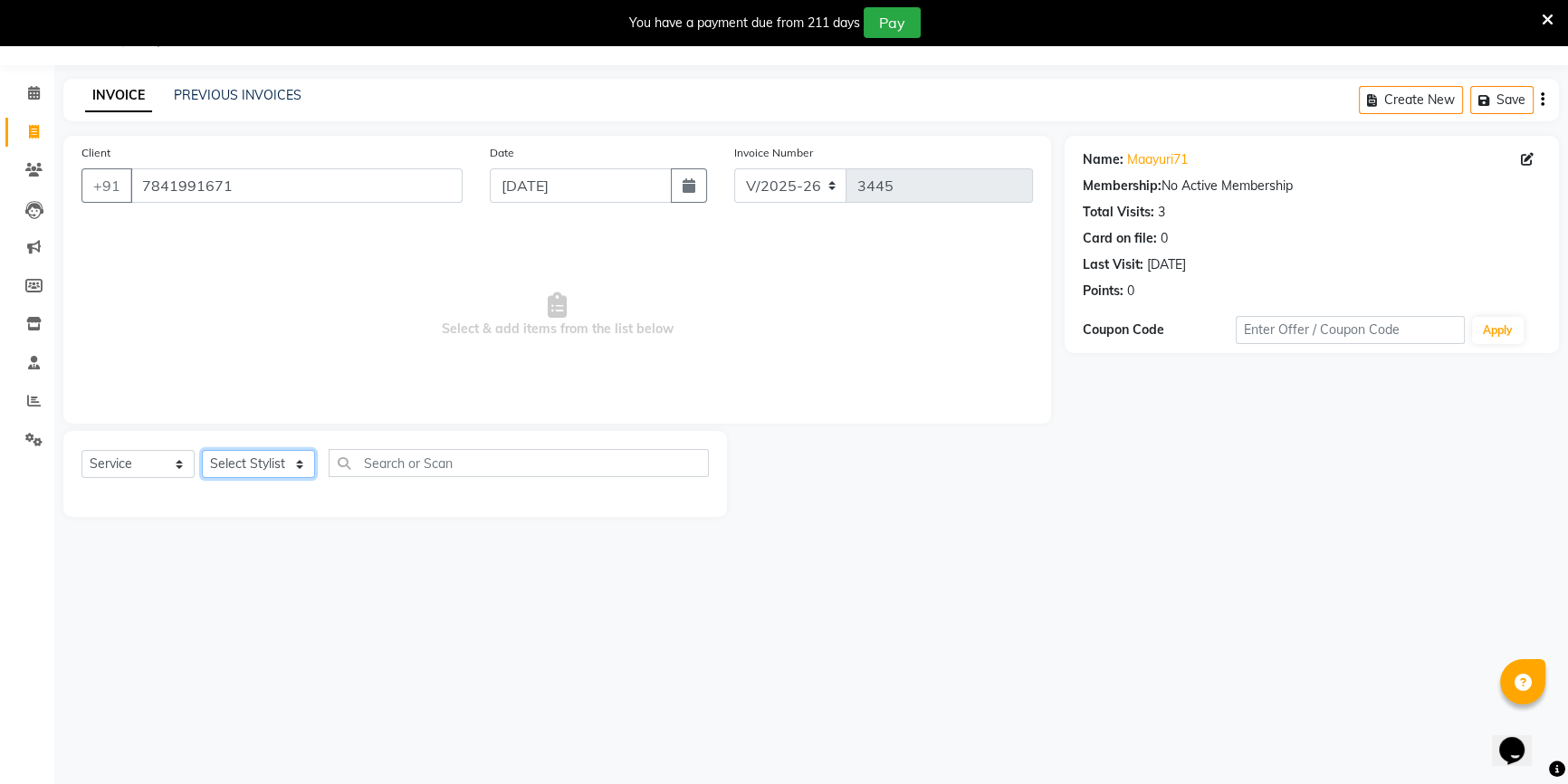
click at [246, 469] on select "Select Stylist [PERSON_NAME] [PERSON_NAME] Sir Disha [PERSON_NAME] Jyoti Mahesh…" at bounding box center [258, 464] width 113 height 28
select select "68561"
click at [202, 450] on select "Select Stylist [PERSON_NAME] [PERSON_NAME] Sir Disha [PERSON_NAME] Jyoti Mahesh…" at bounding box center [258, 464] width 113 height 28
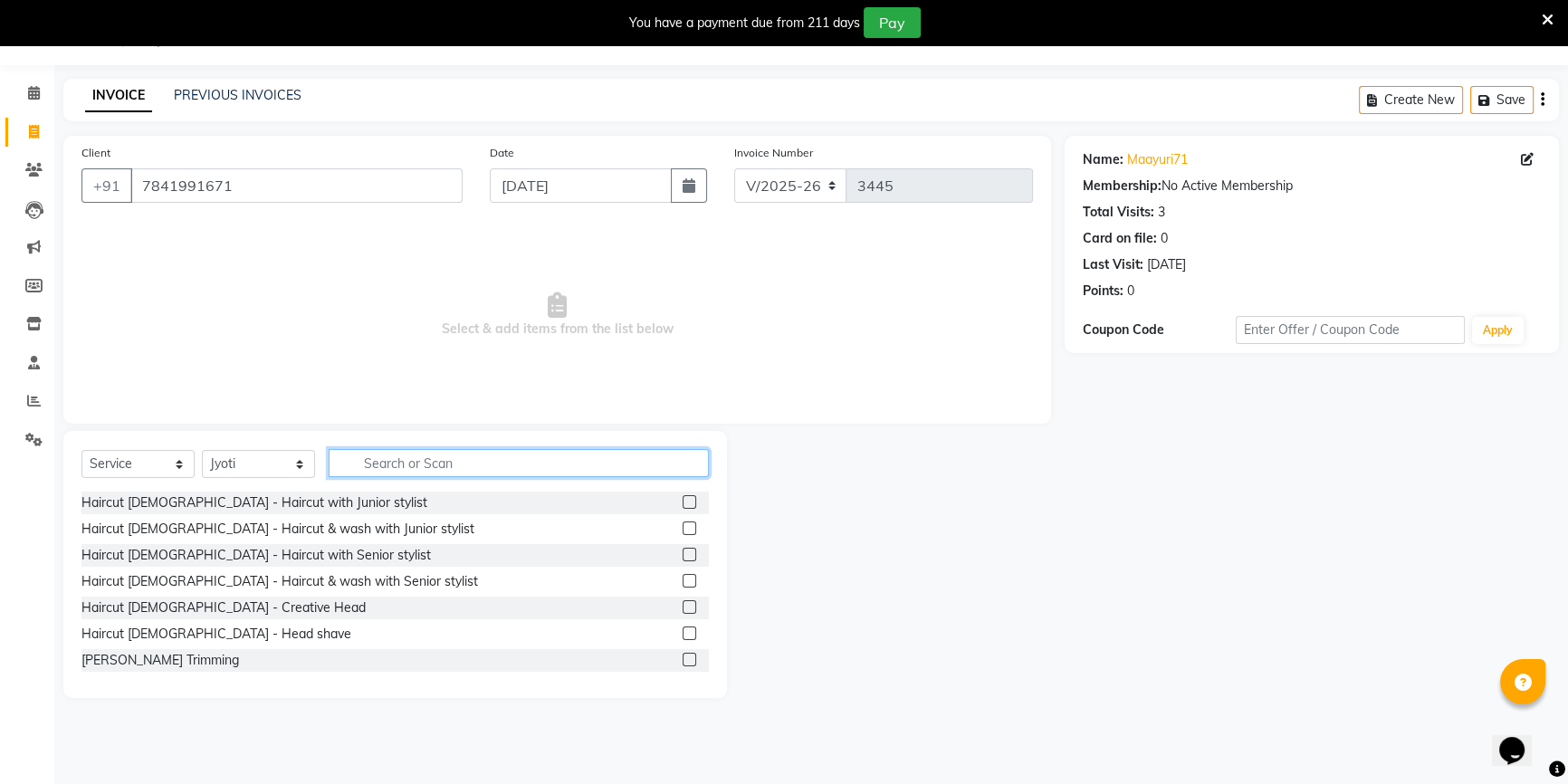
click at [336, 469] on input "text" at bounding box center [518, 463] width 380 height 28
click at [391, 467] on input "text" at bounding box center [518, 463] width 380 height 28
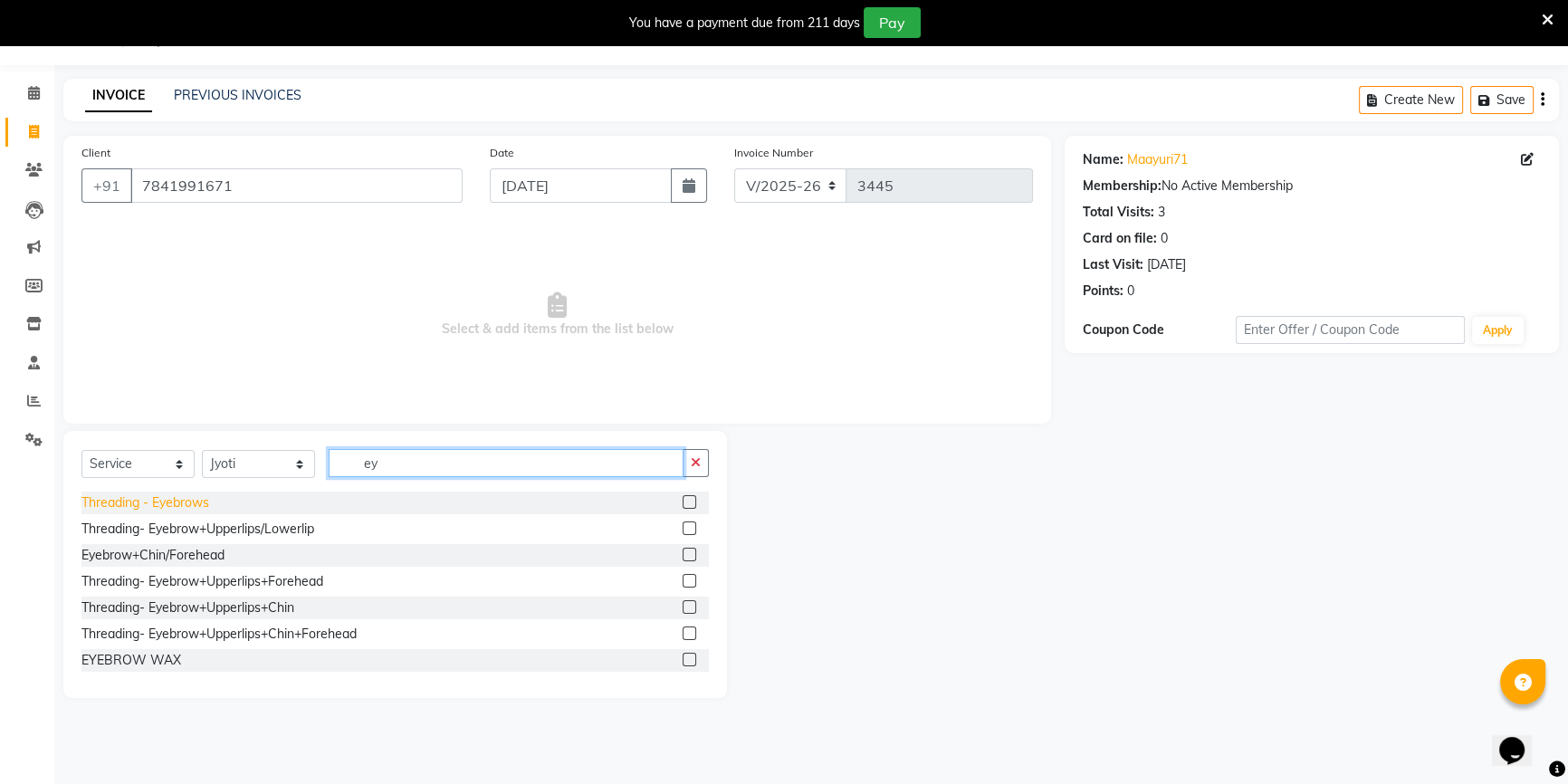
type input "ey"
click at [198, 512] on div "Threading - Eyebrows" at bounding box center [145, 502] width 127 height 19
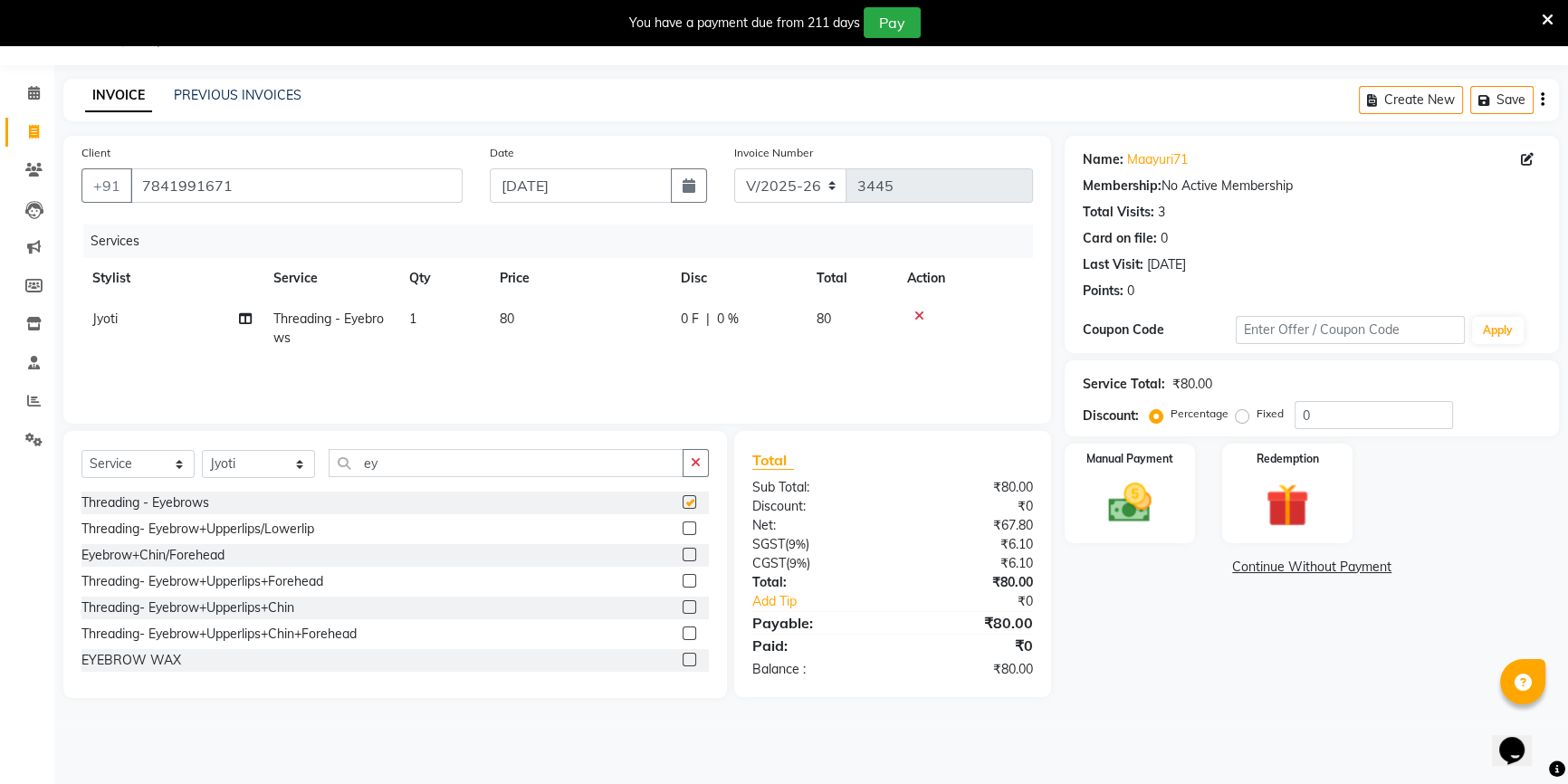
checkbox input "false"
click at [1152, 495] on img at bounding box center [1130, 502] width 73 height 51
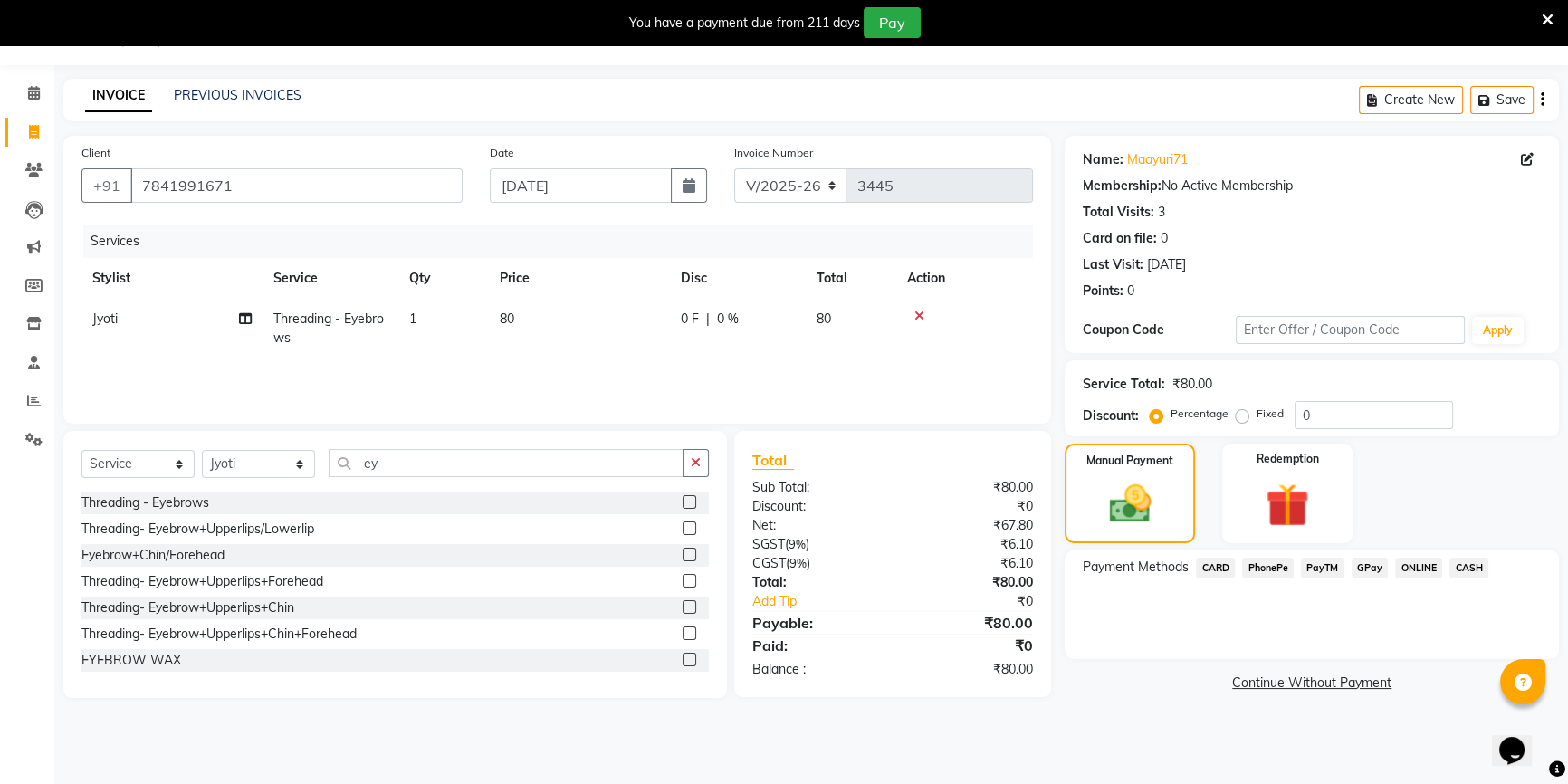
click at [1318, 566] on span "PayTM" at bounding box center [1323, 568] width 43 height 21
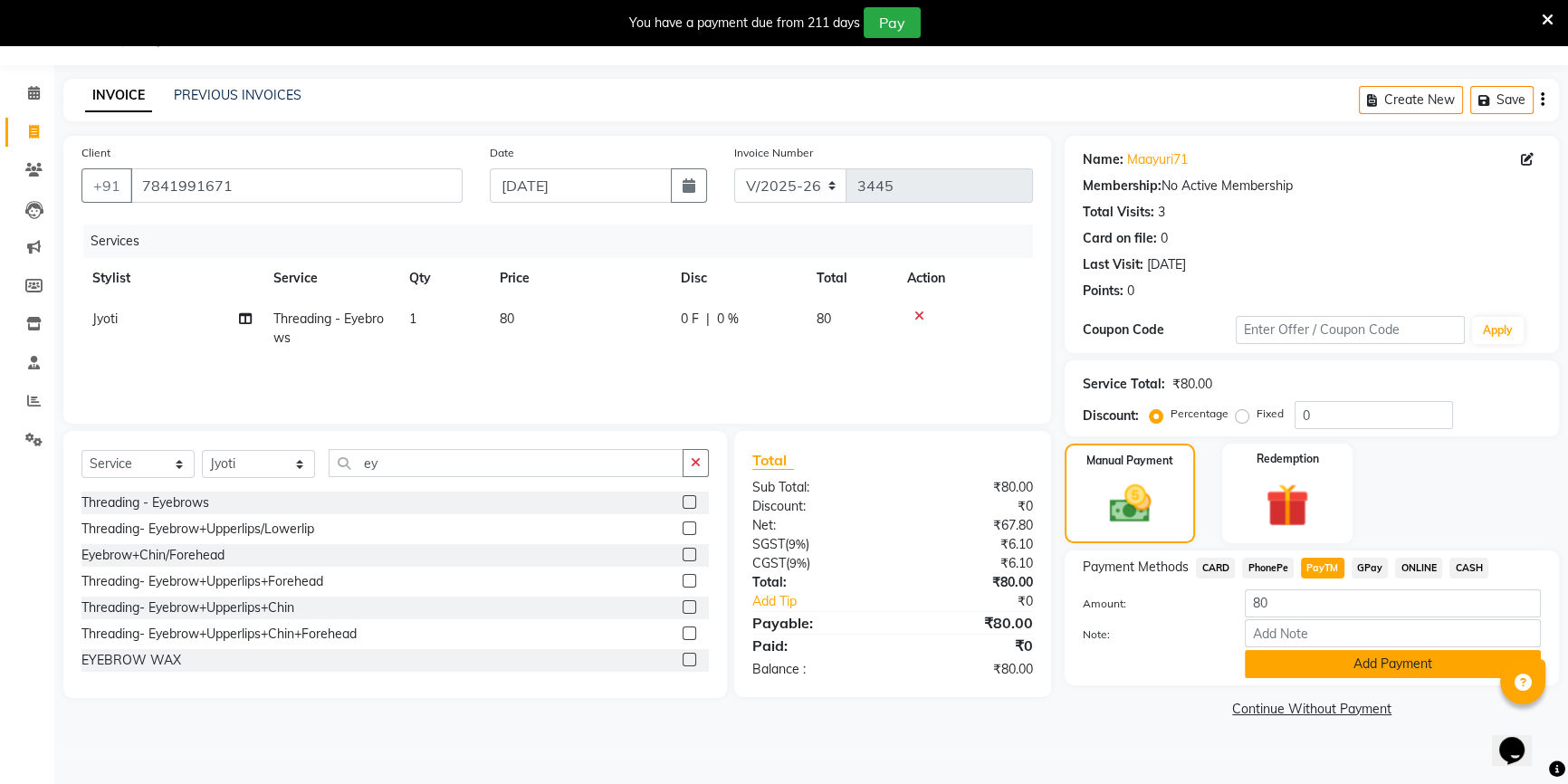
click at [1333, 662] on button "Add Payment" at bounding box center [1393, 664] width 296 height 28
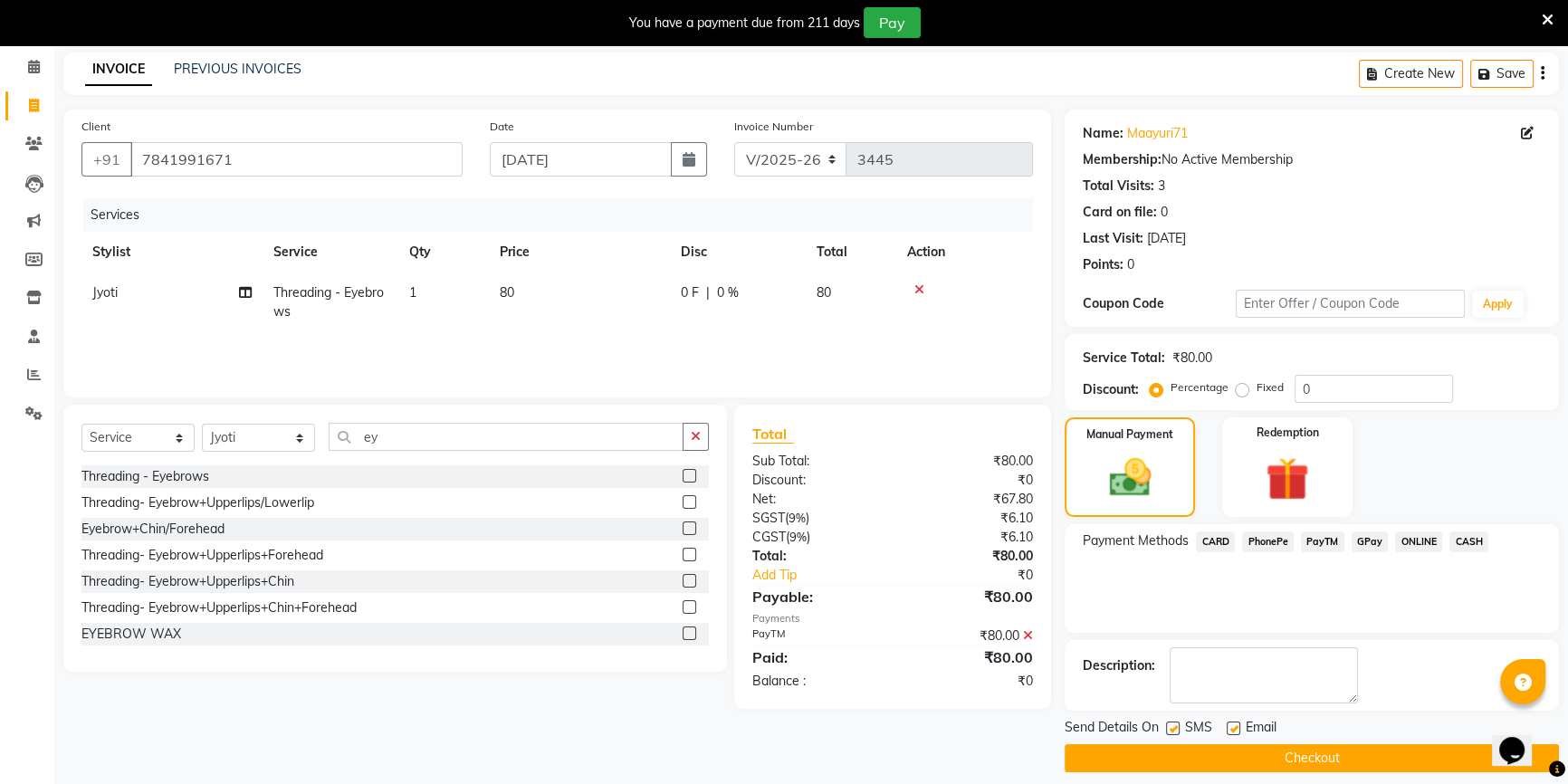
scroll to position [85, 0]
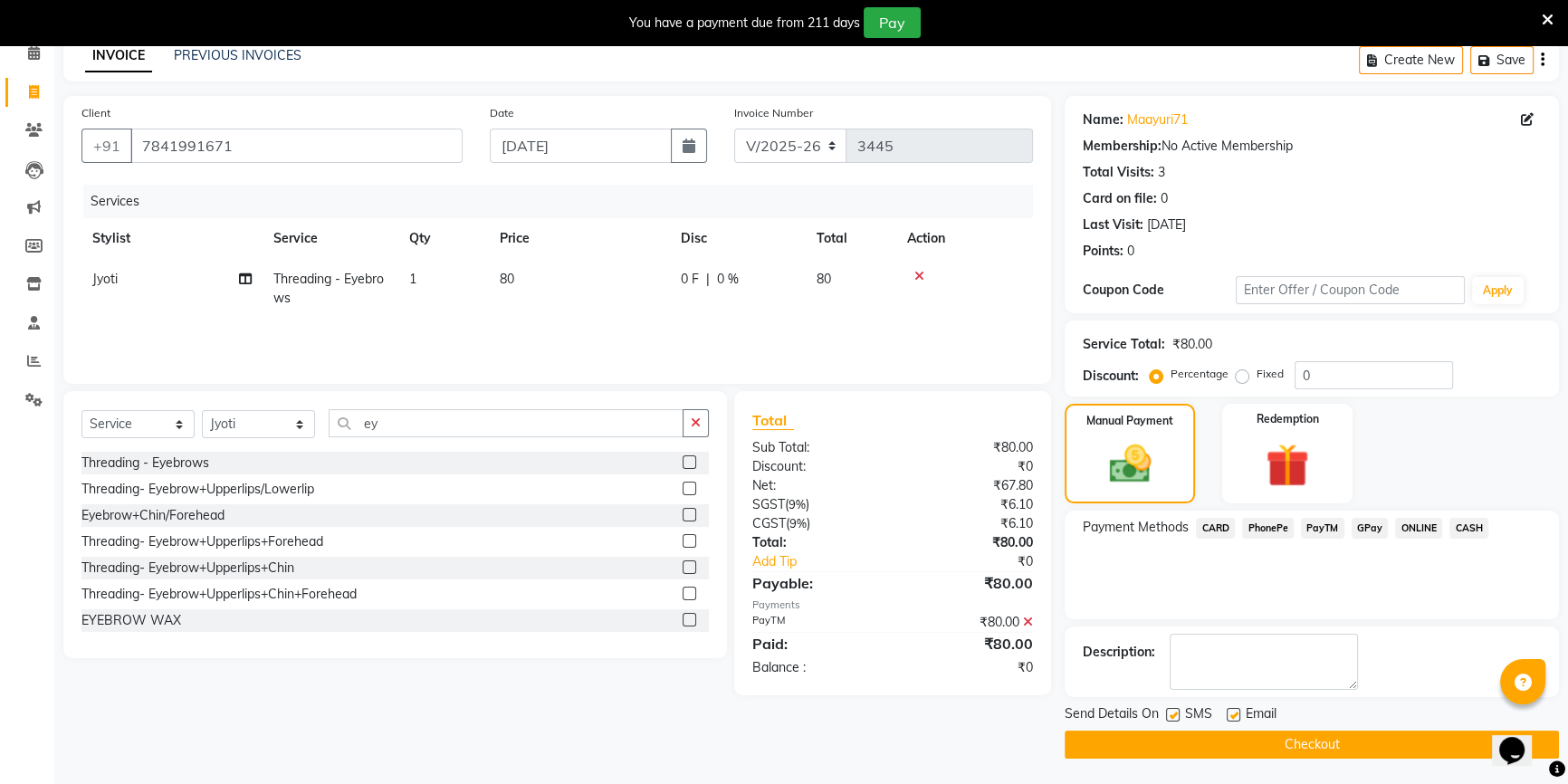
click at [1234, 709] on label at bounding box center [1233, 715] width 14 height 14
click at [1234, 710] on input "checkbox" at bounding box center [1232, 716] width 12 height 12
checkbox input "false"
click at [1232, 748] on button "Checkout" at bounding box center [1312, 745] width 494 height 28
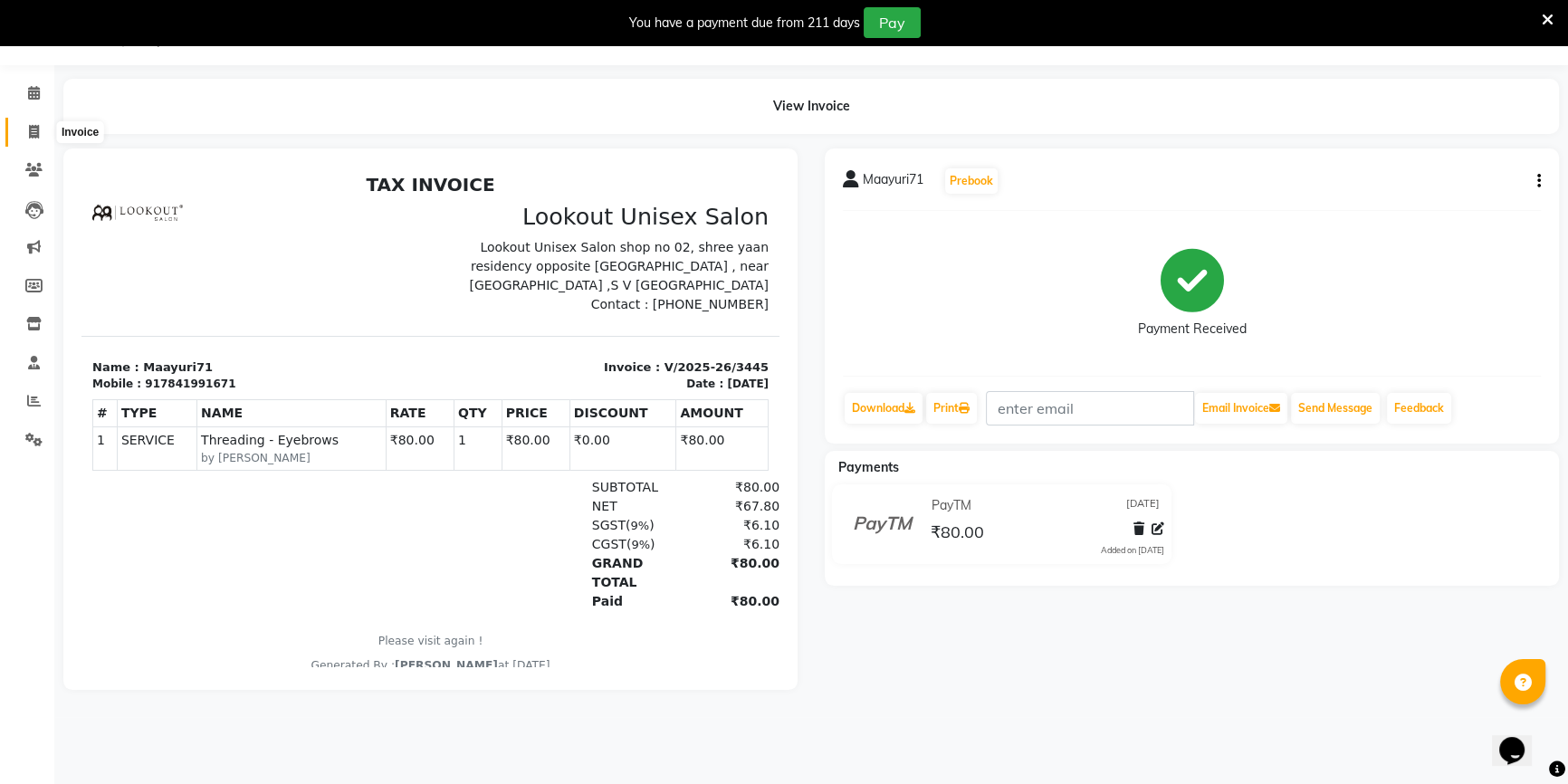
click at [43, 128] on span at bounding box center [34, 133] width 32 height 21
select select "service"
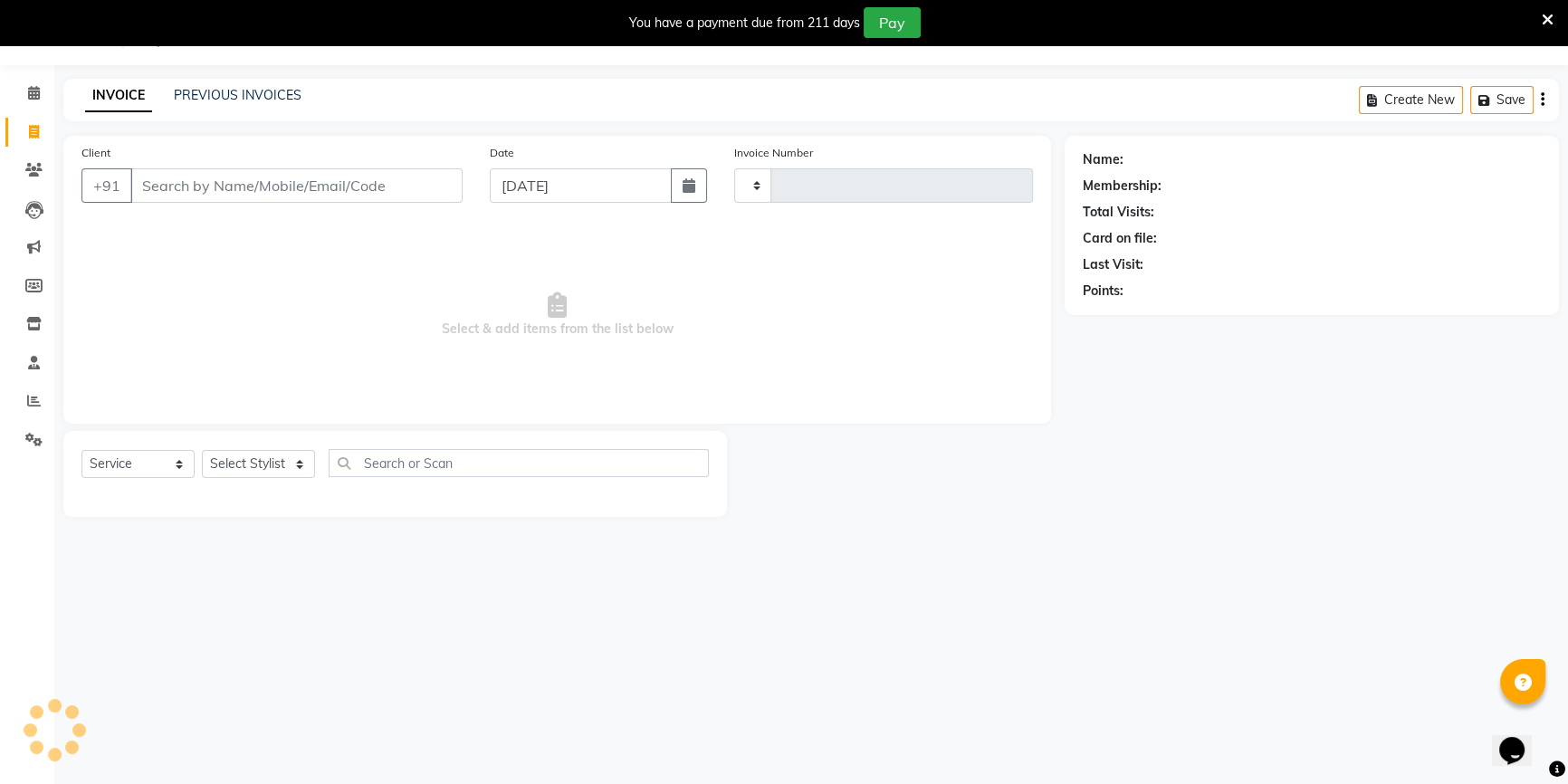
type input "3446"
select select "7658"
click at [27, 81] on link "Calendar" at bounding box center [27, 94] width 43 height 30
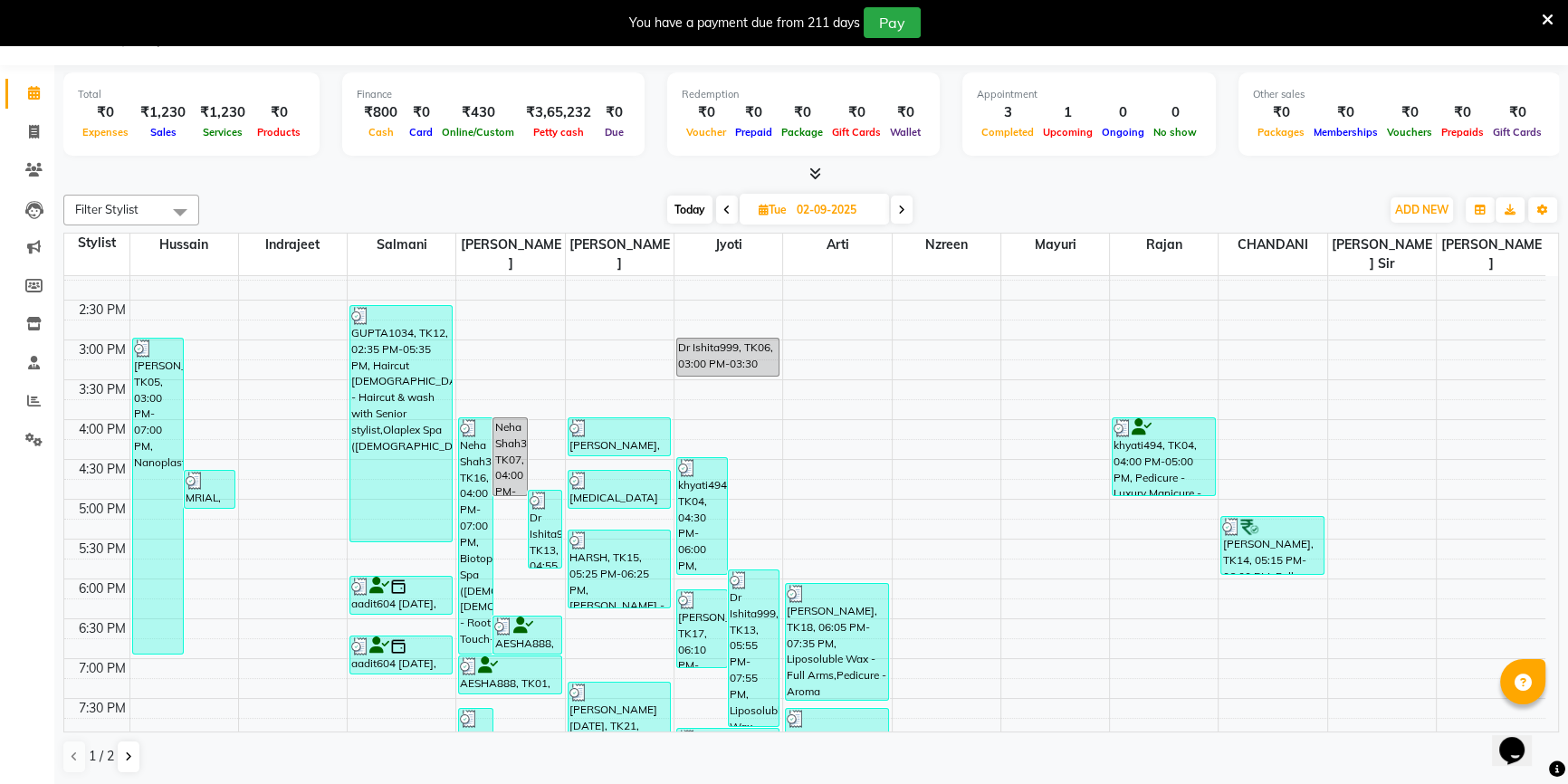
scroll to position [575, 0]
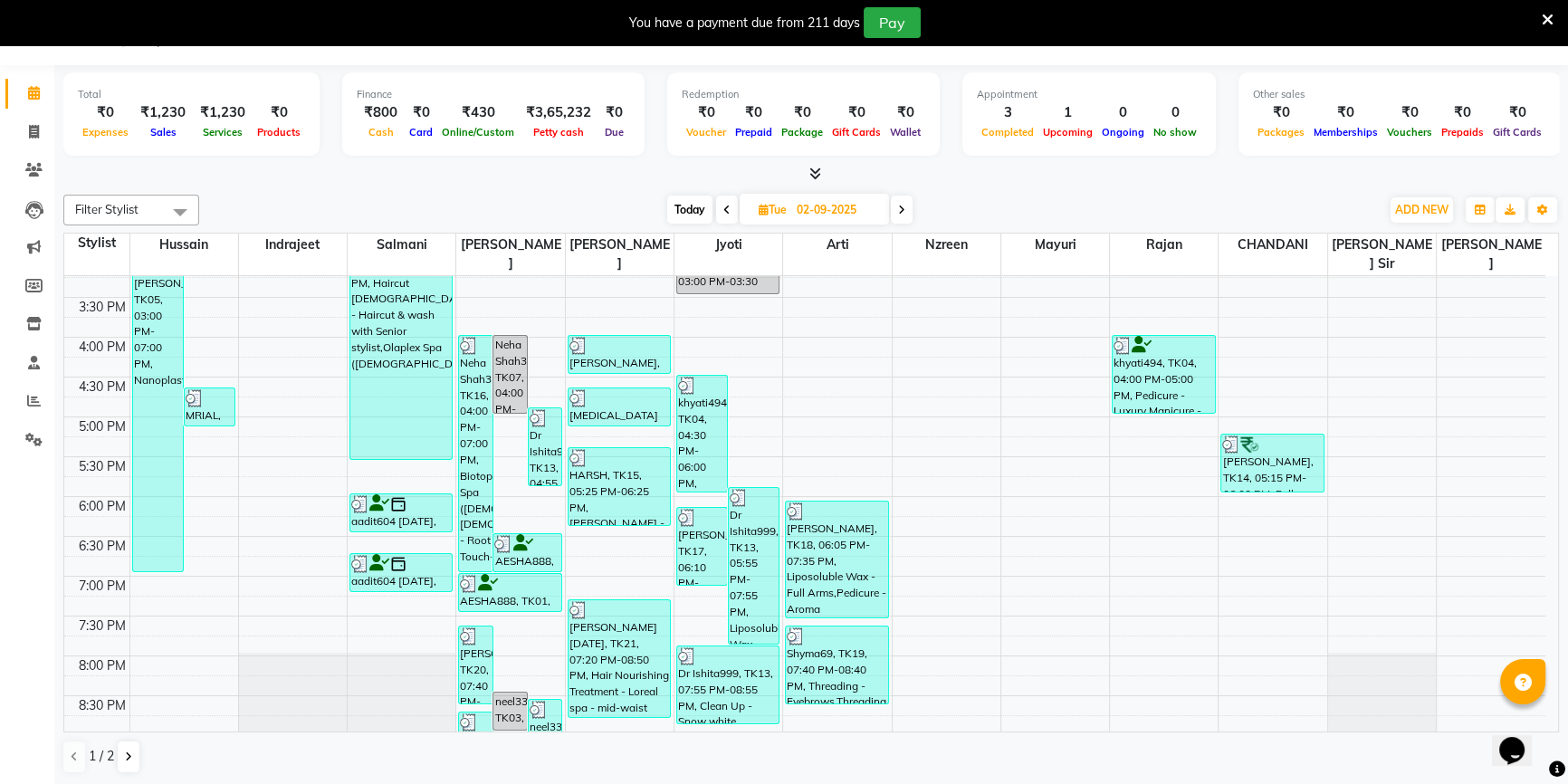
click at [907, 215] on span at bounding box center [901, 210] width 22 height 28
type input "[DATE]"
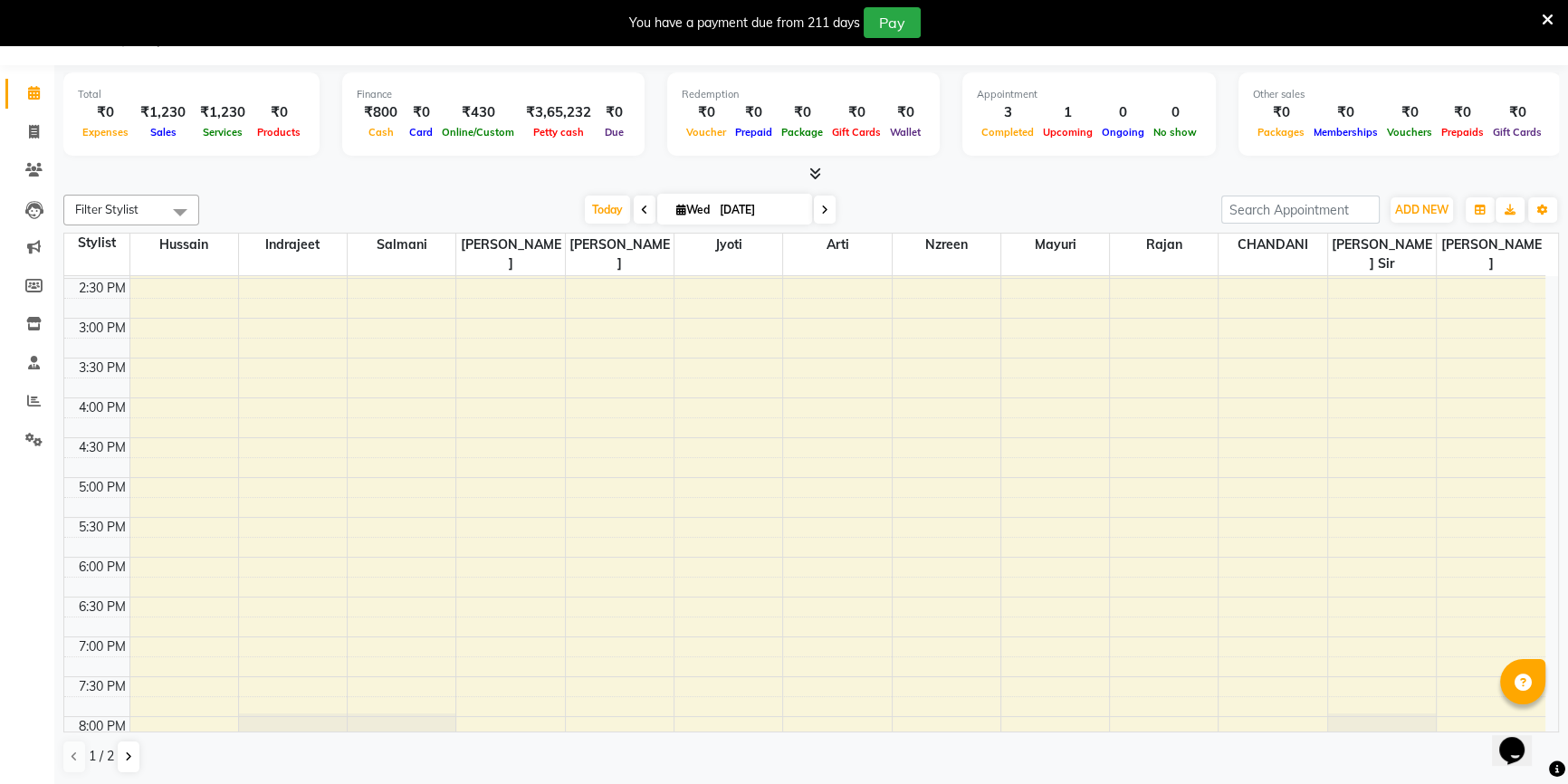
scroll to position [400, 0]
click at [474, 373] on div "8:00 AM 8:30 AM 9:00 AM 9:30 AM 10:00 AM 10:30 AM 11:00 AM 11:30 AM 12:00 PM 12…" at bounding box center [805, 432] width 1481 height 1114
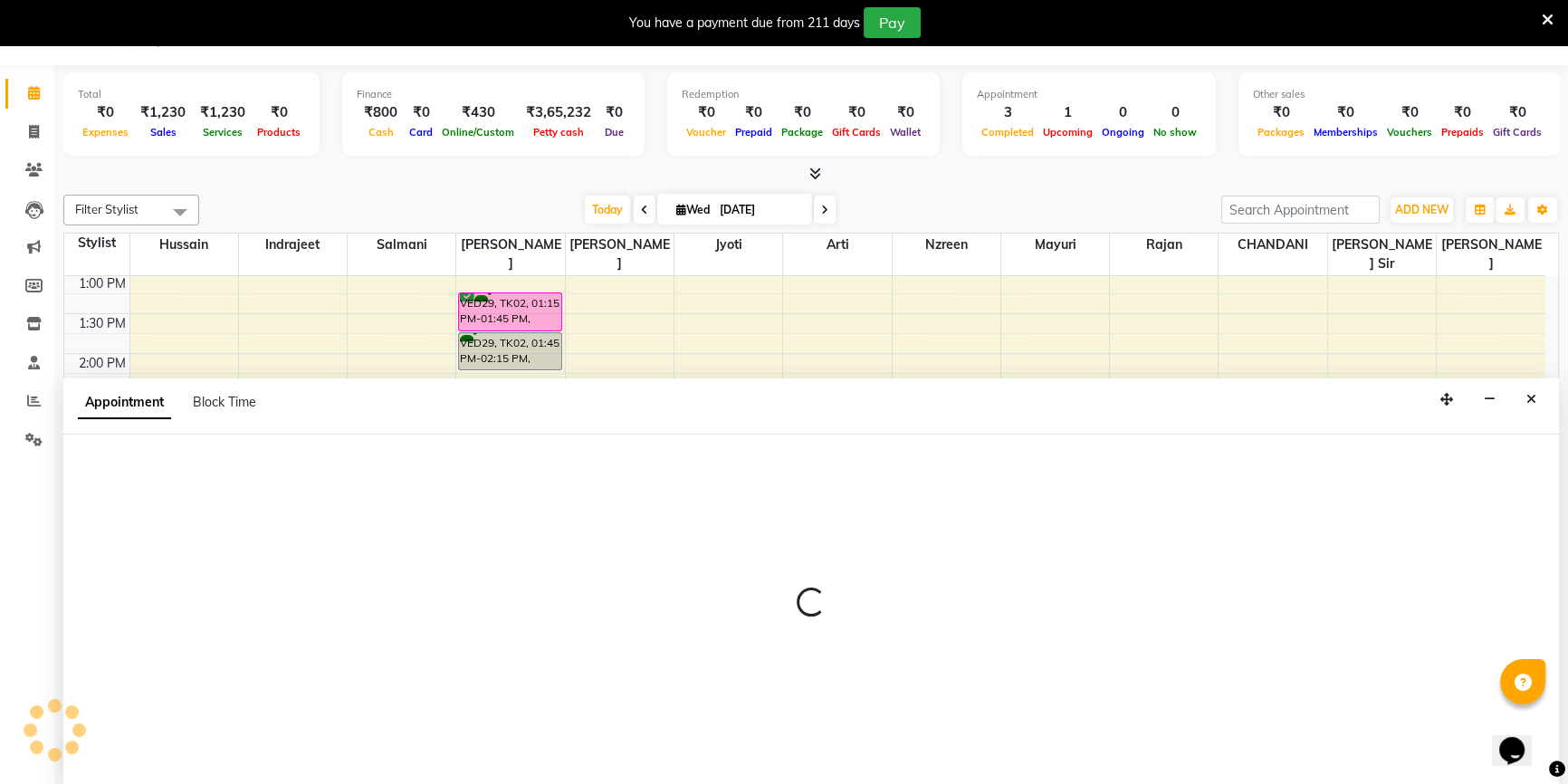
scroll to position [45, 0]
select select "68253"
select select "870"
select select "tentative"
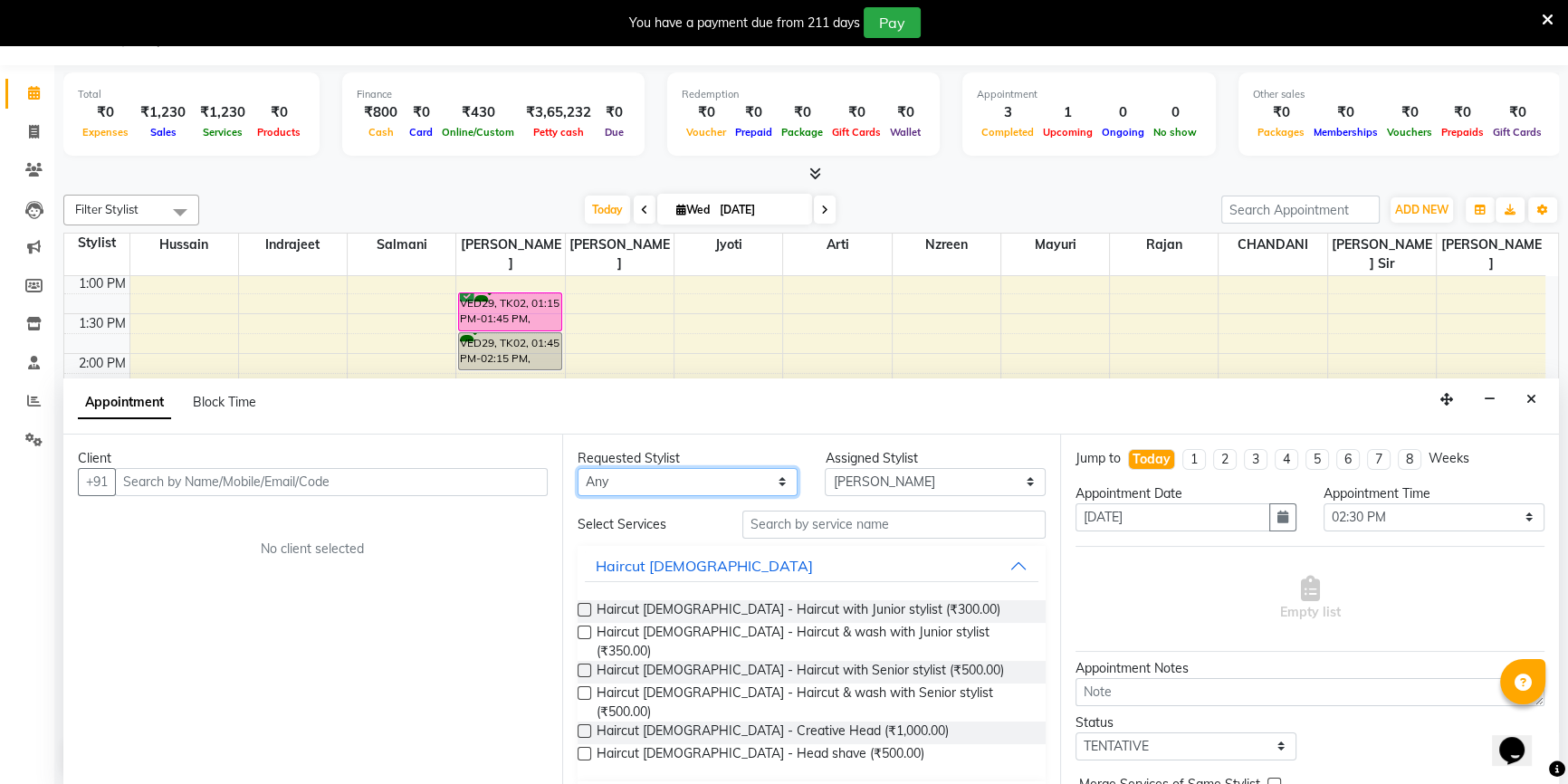
click at [618, 486] on select "Any [PERSON_NAME] [PERSON_NAME] Sir [PERSON_NAME] Jyoti [PERSON_NAME] [PERSON_N…" at bounding box center [688, 482] width 221 height 28
select select "68253"
click at [577, 468] on select "Any [PERSON_NAME] [PERSON_NAME] Sir [PERSON_NAME] Jyoti [PERSON_NAME] [PERSON_N…" at bounding box center [688, 482] width 221 height 28
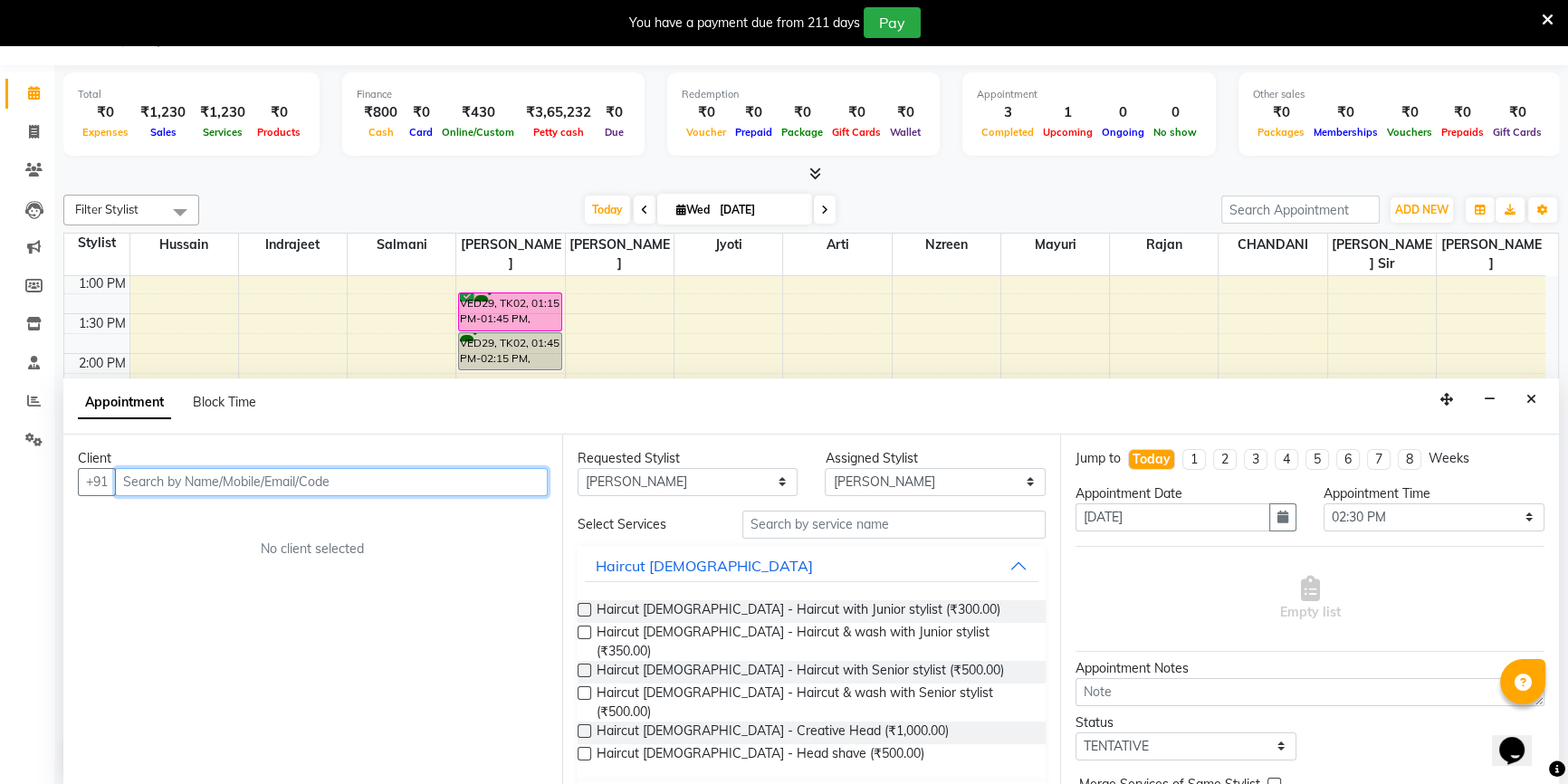
click at [371, 486] on input "text" at bounding box center [331, 482] width 433 height 28
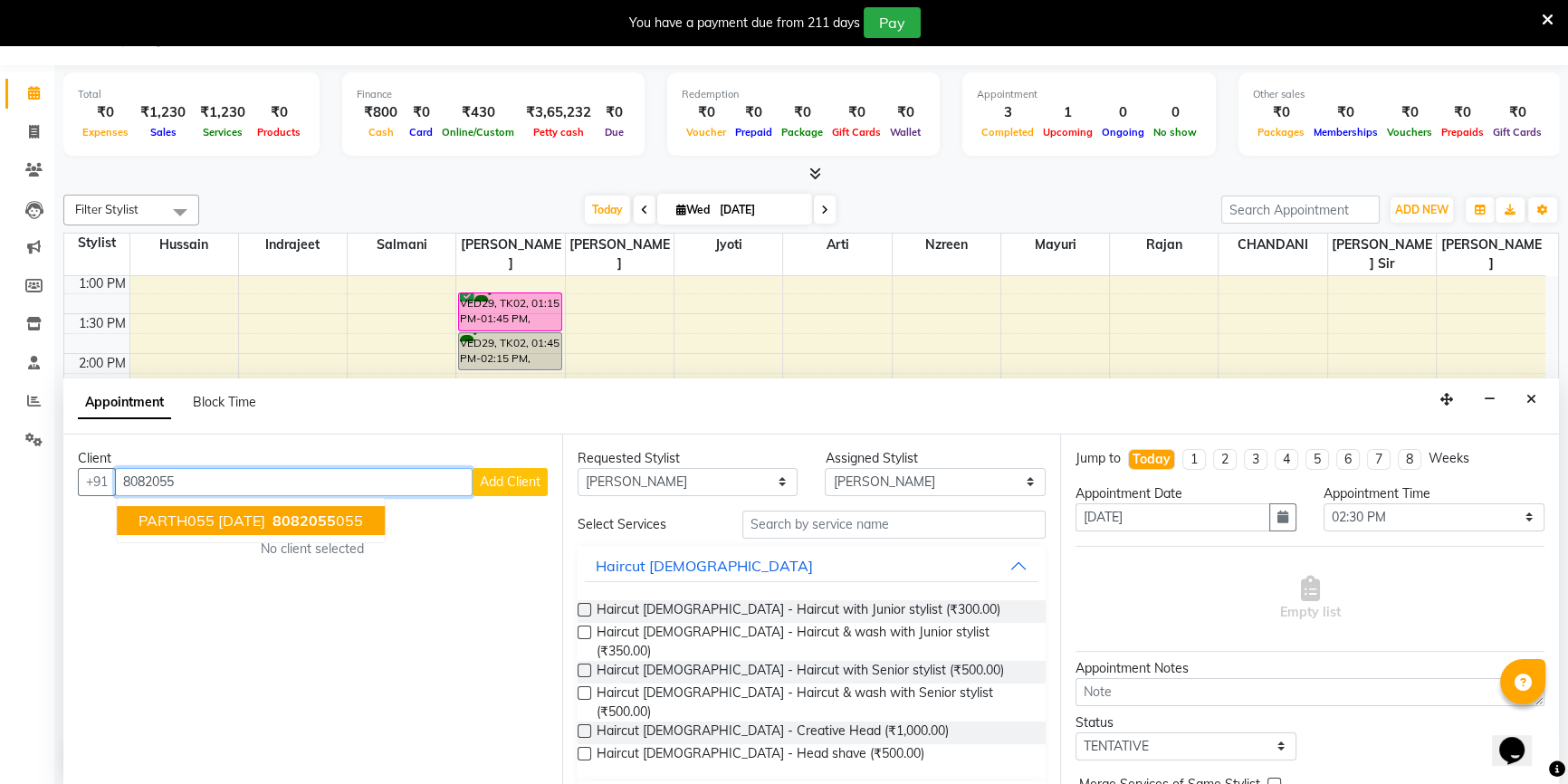
click at [353, 525] on ngb-highlight "8082055 055" at bounding box center [315, 520] width 94 height 18
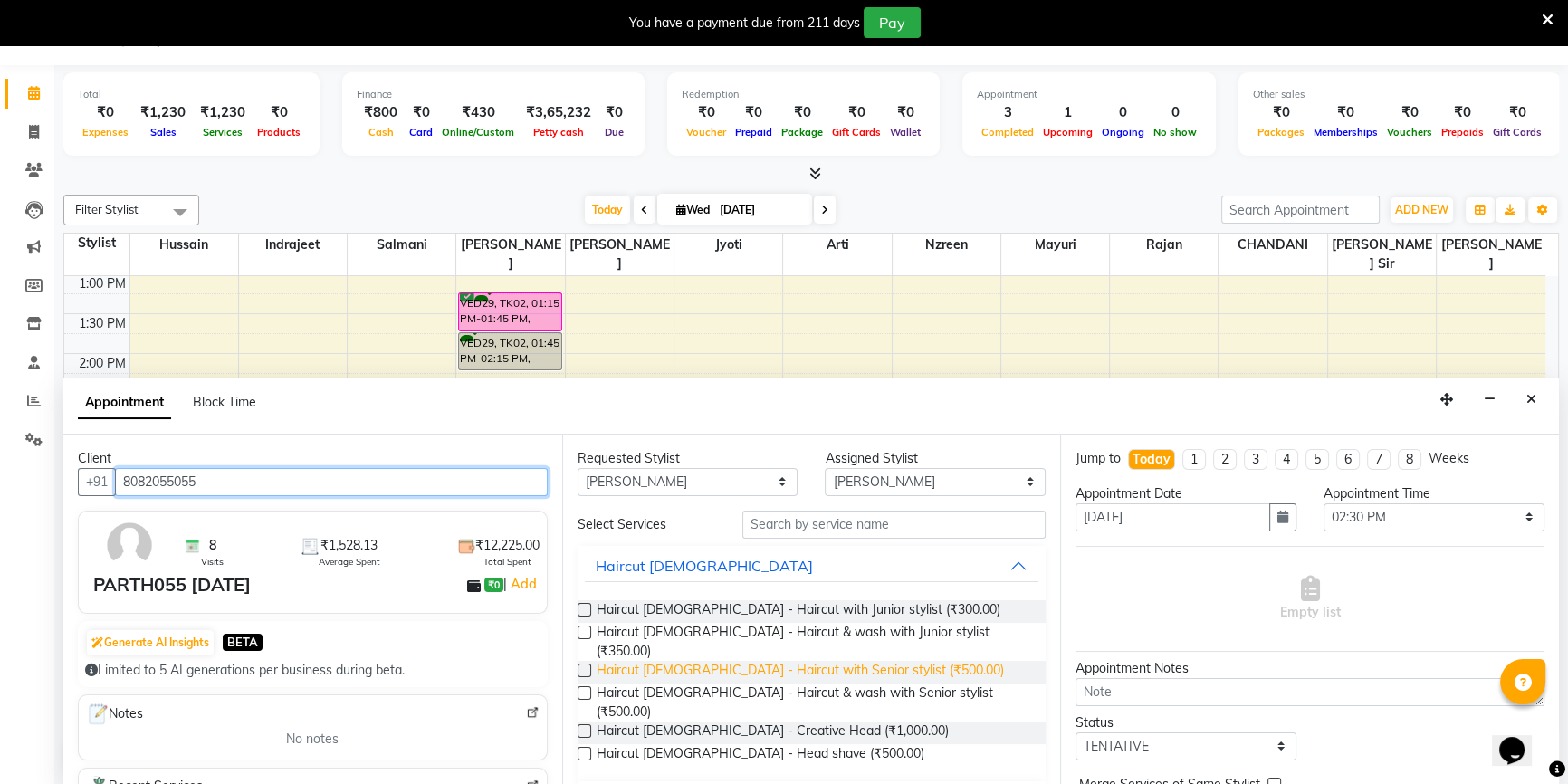
type input "8082055055"
click at [702, 661] on span "Haircut [DEMOGRAPHIC_DATA] - Haircut with Senior stylist (₹500.00)" at bounding box center [800, 672] width 407 height 22
checkbox input "false"
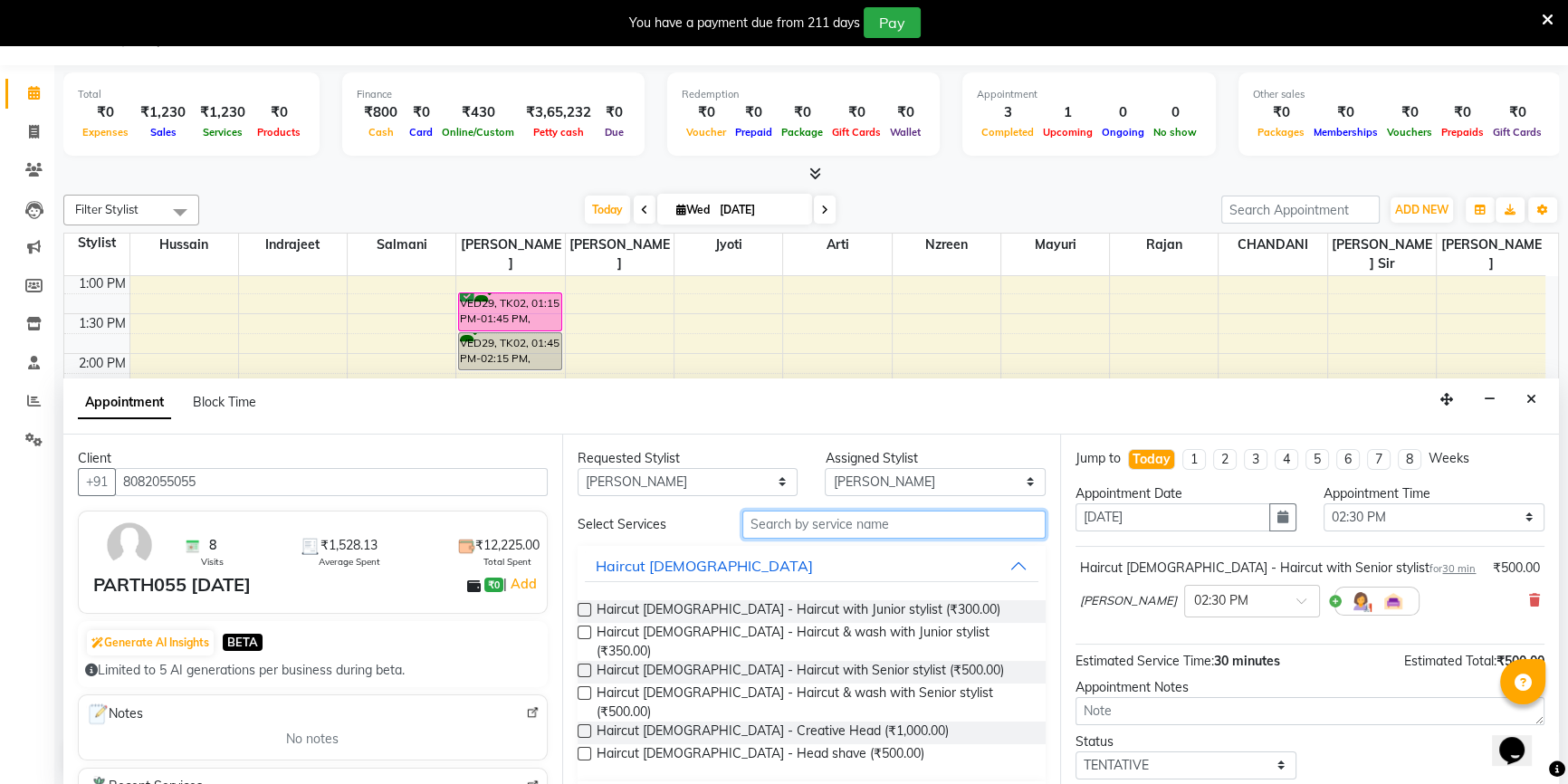
click at [761, 525] on input "text" at bounding box center [893, 525] width 303 height 28
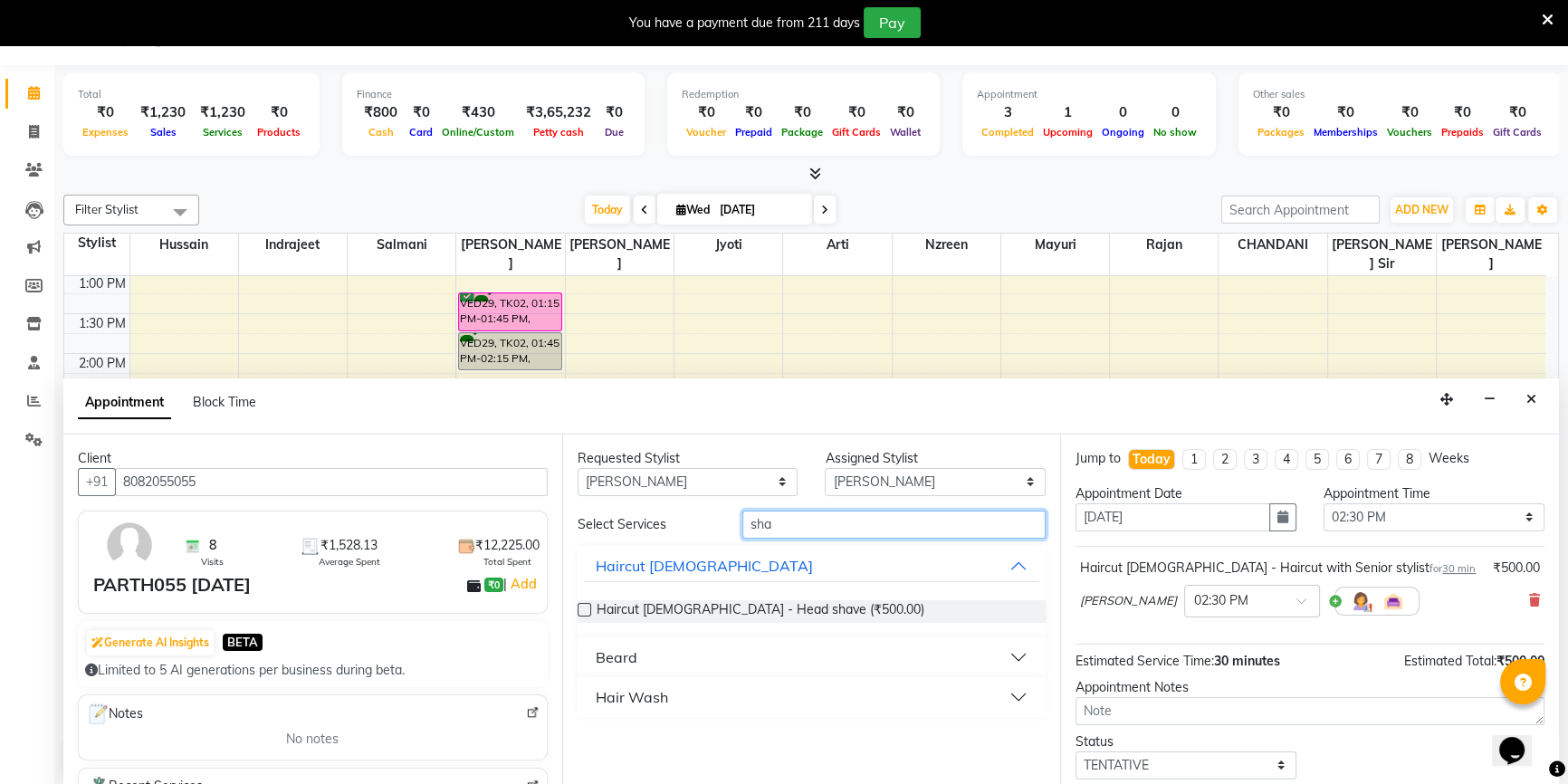
type input "sha"
click at [627, 655] on div "Beard" at bounding box center [617, 657] width 42 height 22
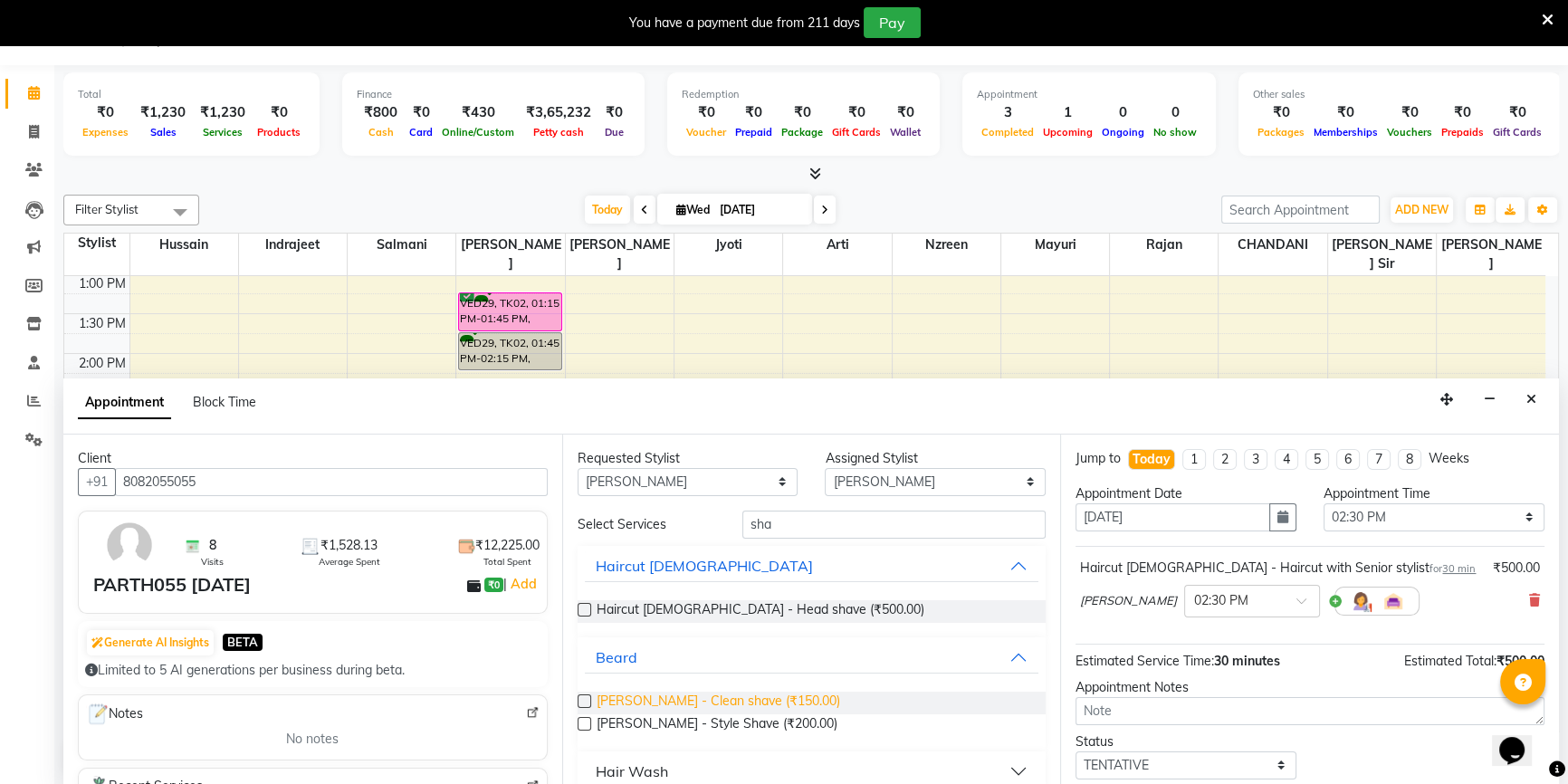
click at [666, 701] on span "[PERSON_NAME] - Clean shave (₹150.00)" at bounding box center [719, 703] width 243 height 22
checkbox input "false"
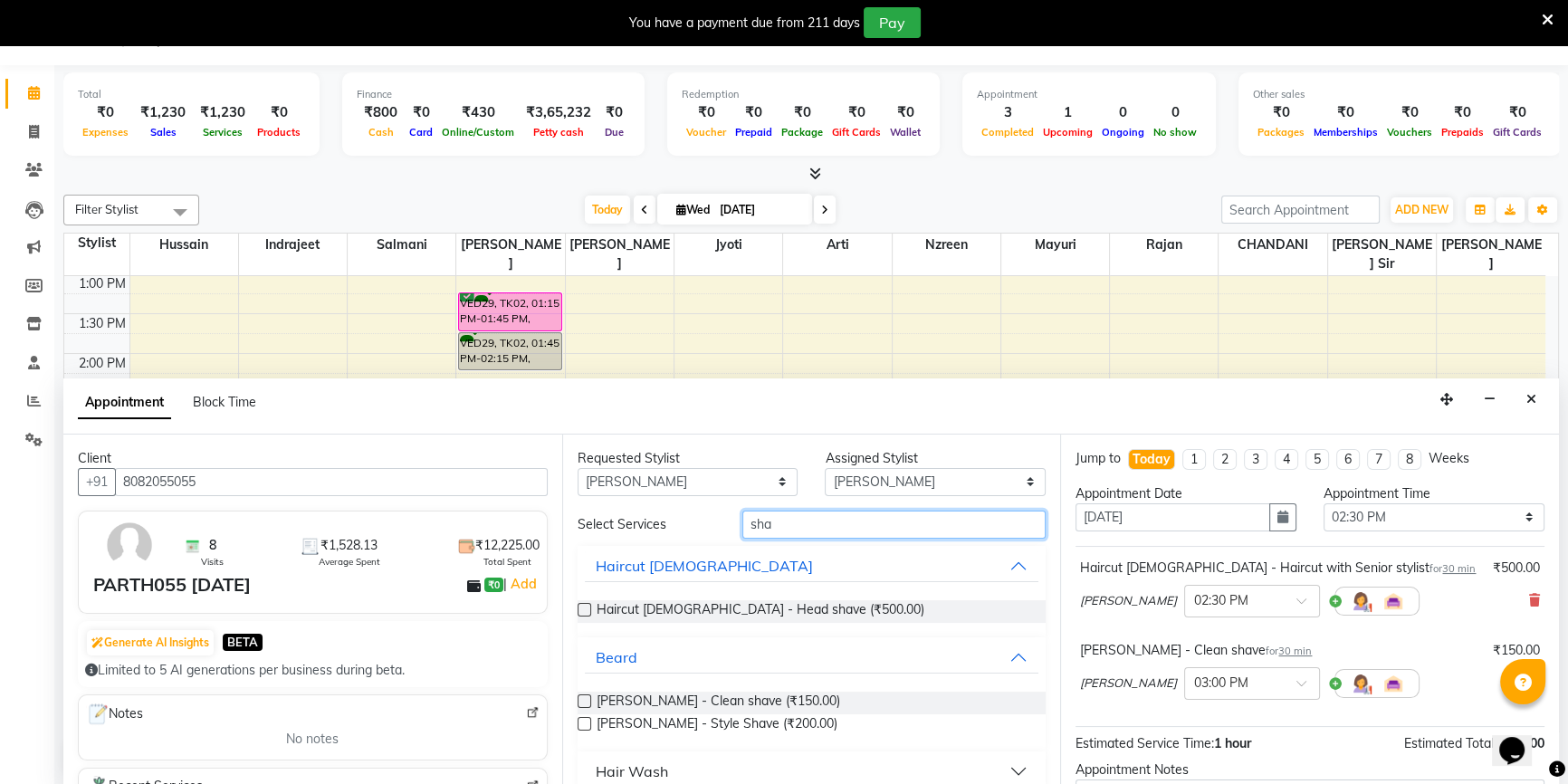
click at [796, 519] on input "sha" at bounding box center [893, 525] width 303 height 28
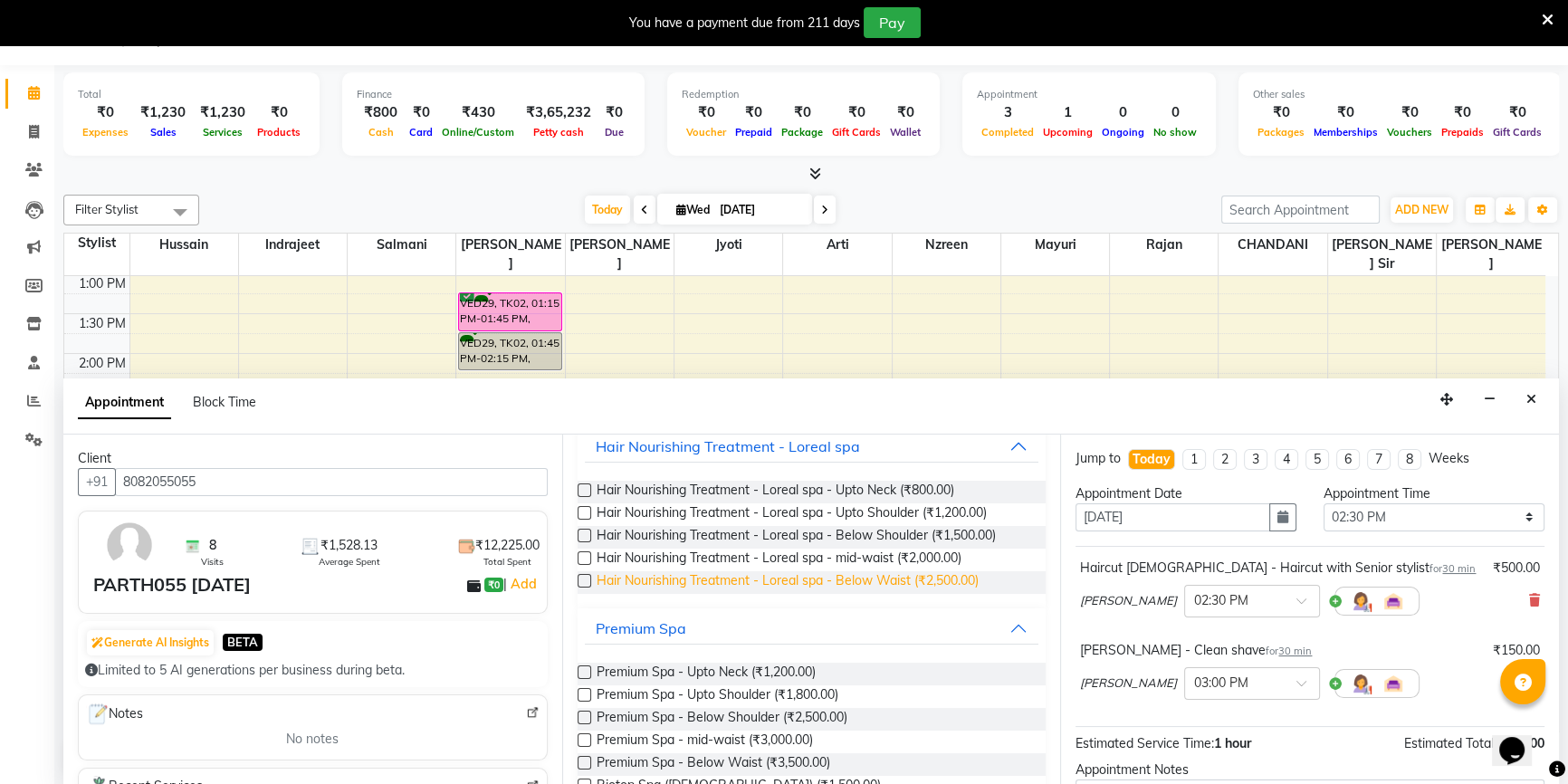
scroll to position [246, 0]
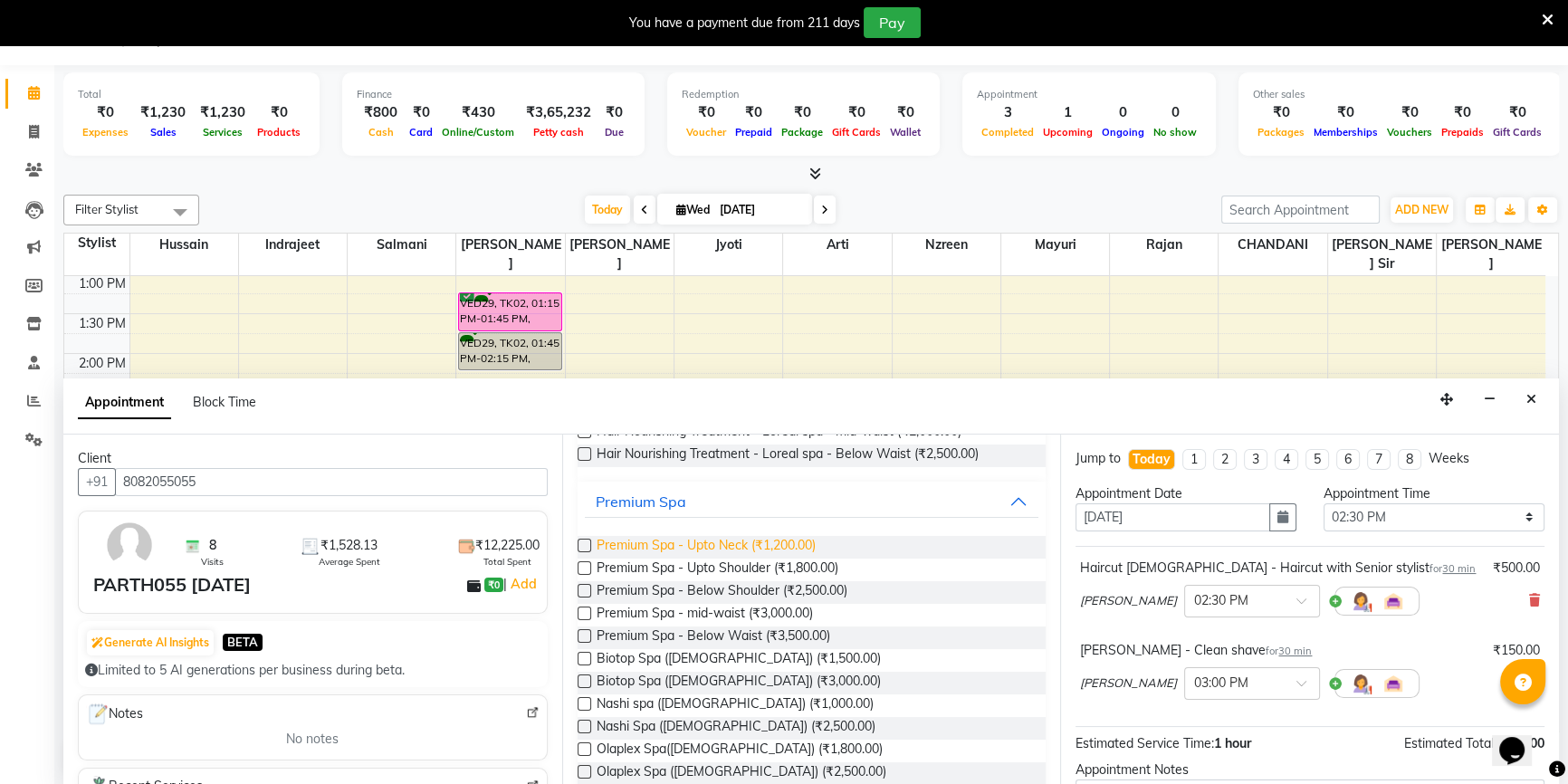
type input "spa"
click at [748, 546] on span "Premium Spa - Upto Neck (₹1,200.00)" at bounding box center [706, 547] width 219 height 22
checkbox input "false"
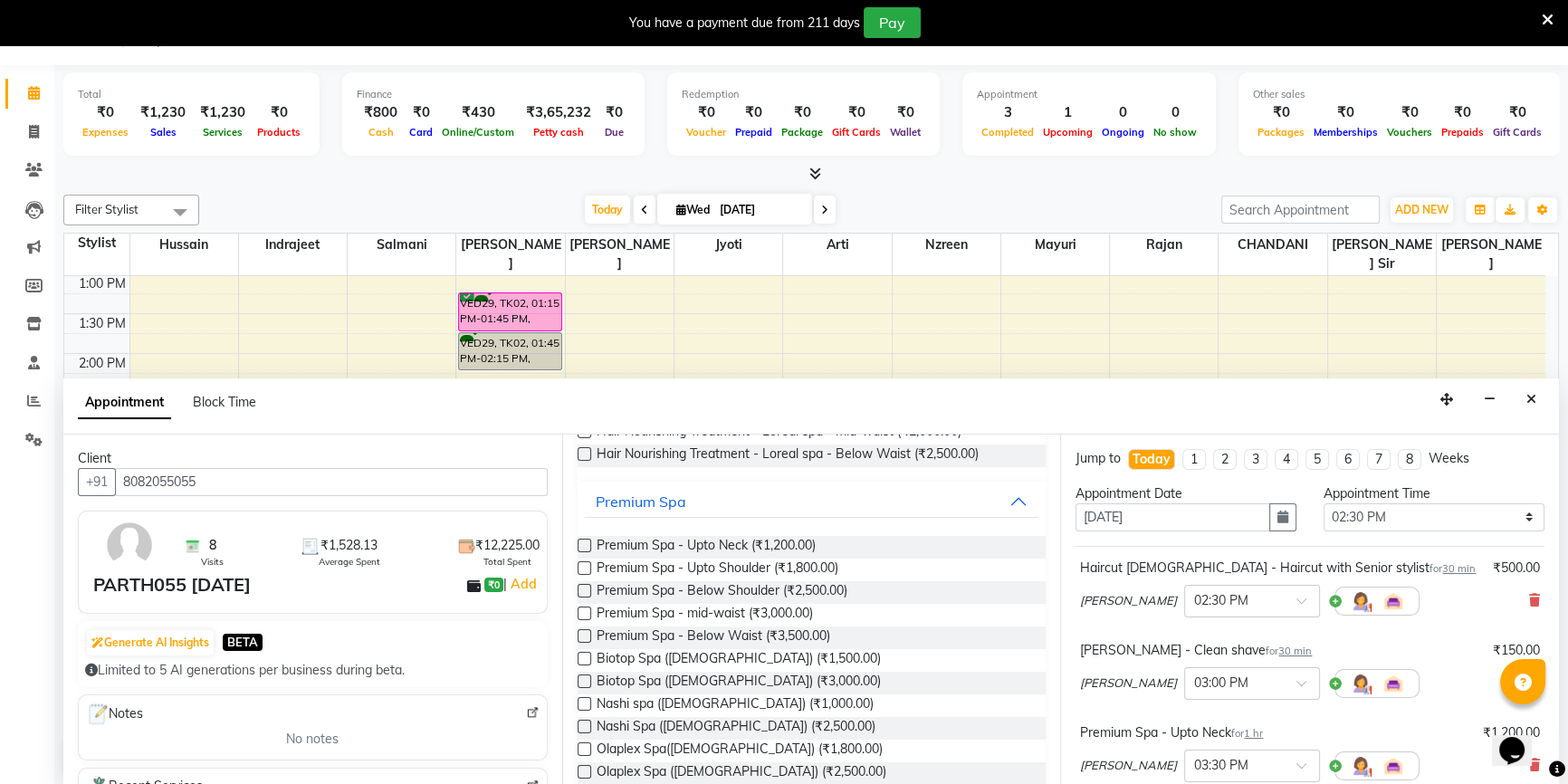
scroll to position [271, 0]
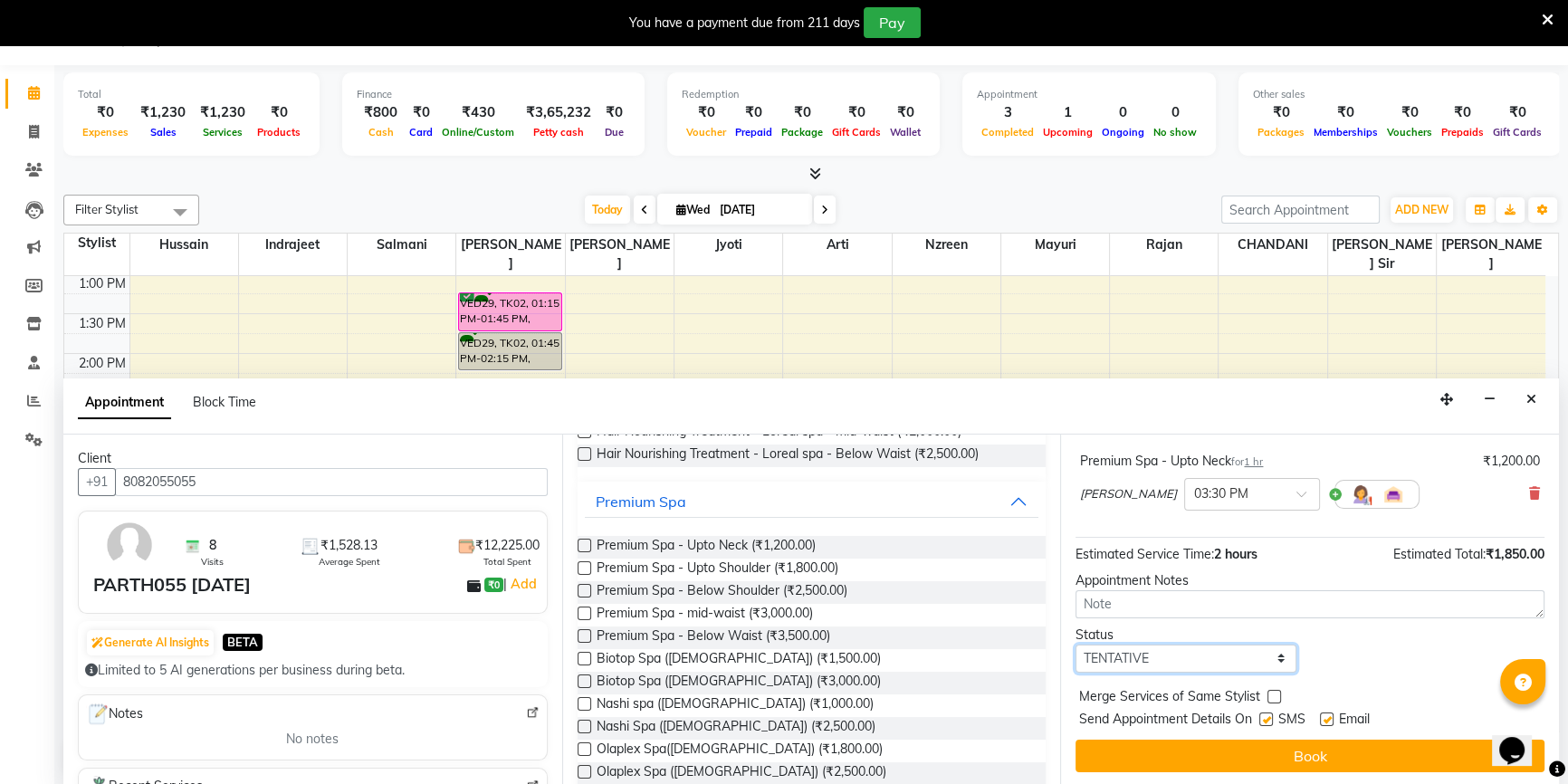
click at [1180, 647] on select "Select TENTATIVE CONFIRM CHECK-IN UPCOMING" at bounding box center [1186, 659] width 221 height 28
select select "confirm booking"
click at [1076, 645] on select "Select TENTATIVE CONFIRM CHECK-IN UPCOMING" at bounding box center [1186, 659] width 221 height 28
click at [1268, 716] on label at bounding box center [1266, 719] width 14 height 14
click at [1268, 716] on input "checkbox" at bounding box center [1265, 720] width 12 height 12
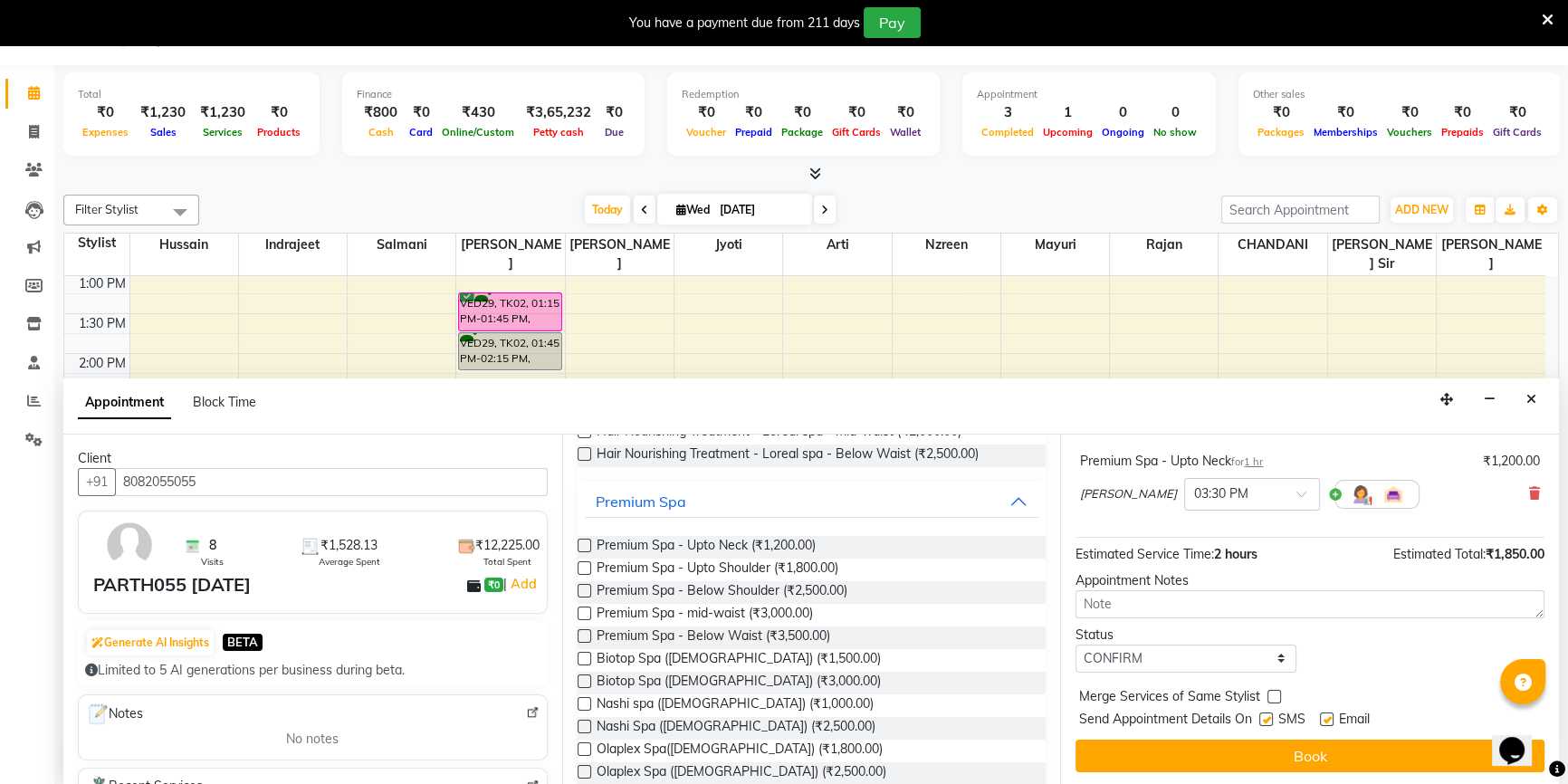
checkbox input "false"
click at [1322, 716] on label at bounding box center [1327, 719] width 14 height 14
click at [1322, 716] on input "checkbox" at bounding box center [1326, 720] width 12 height 12
checkbox input "false"
click at [1326, 743] on button "Book" at bounding box center [1310, 756] width 469 height 33
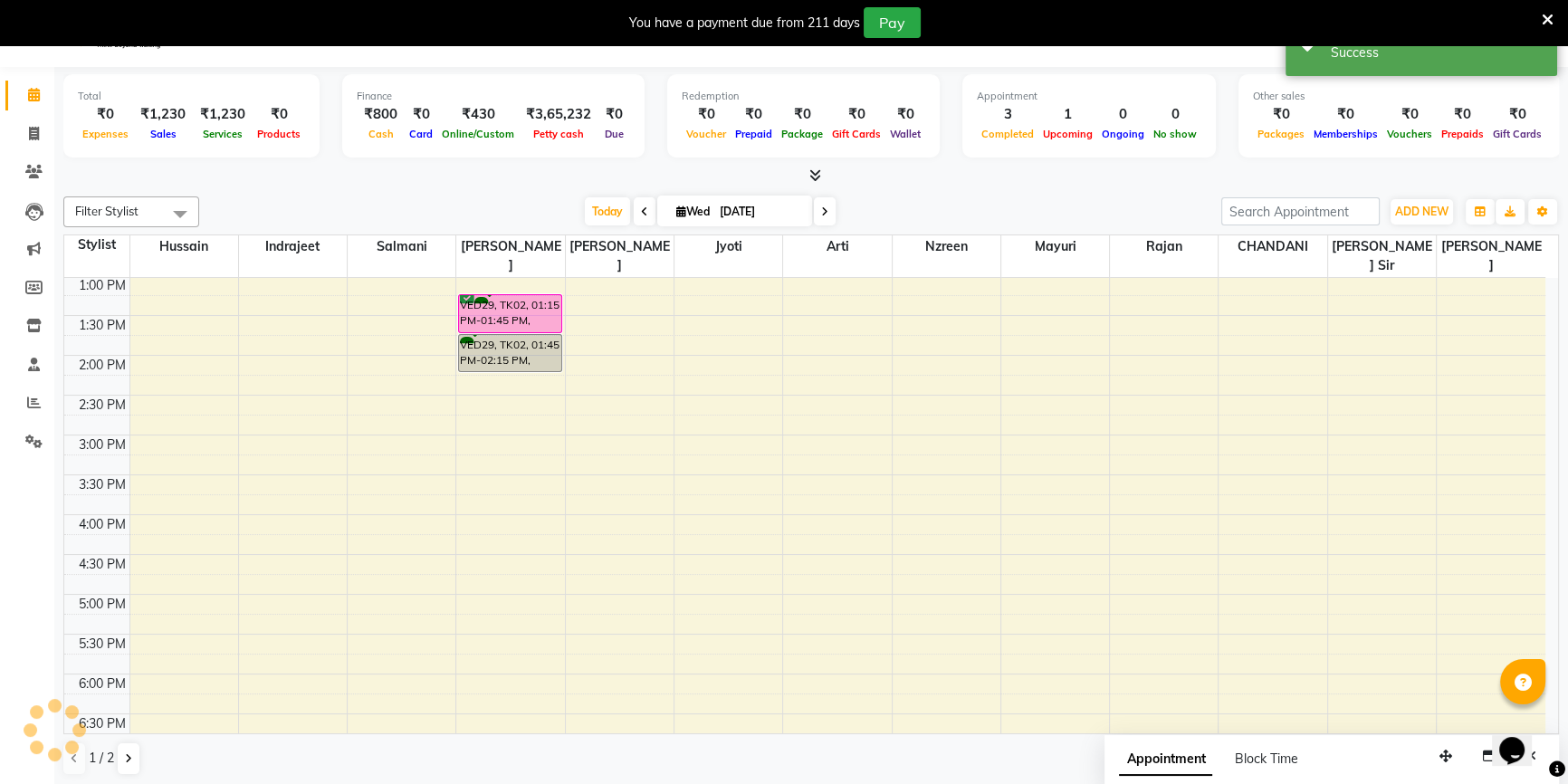
scroll to position [0, 0]
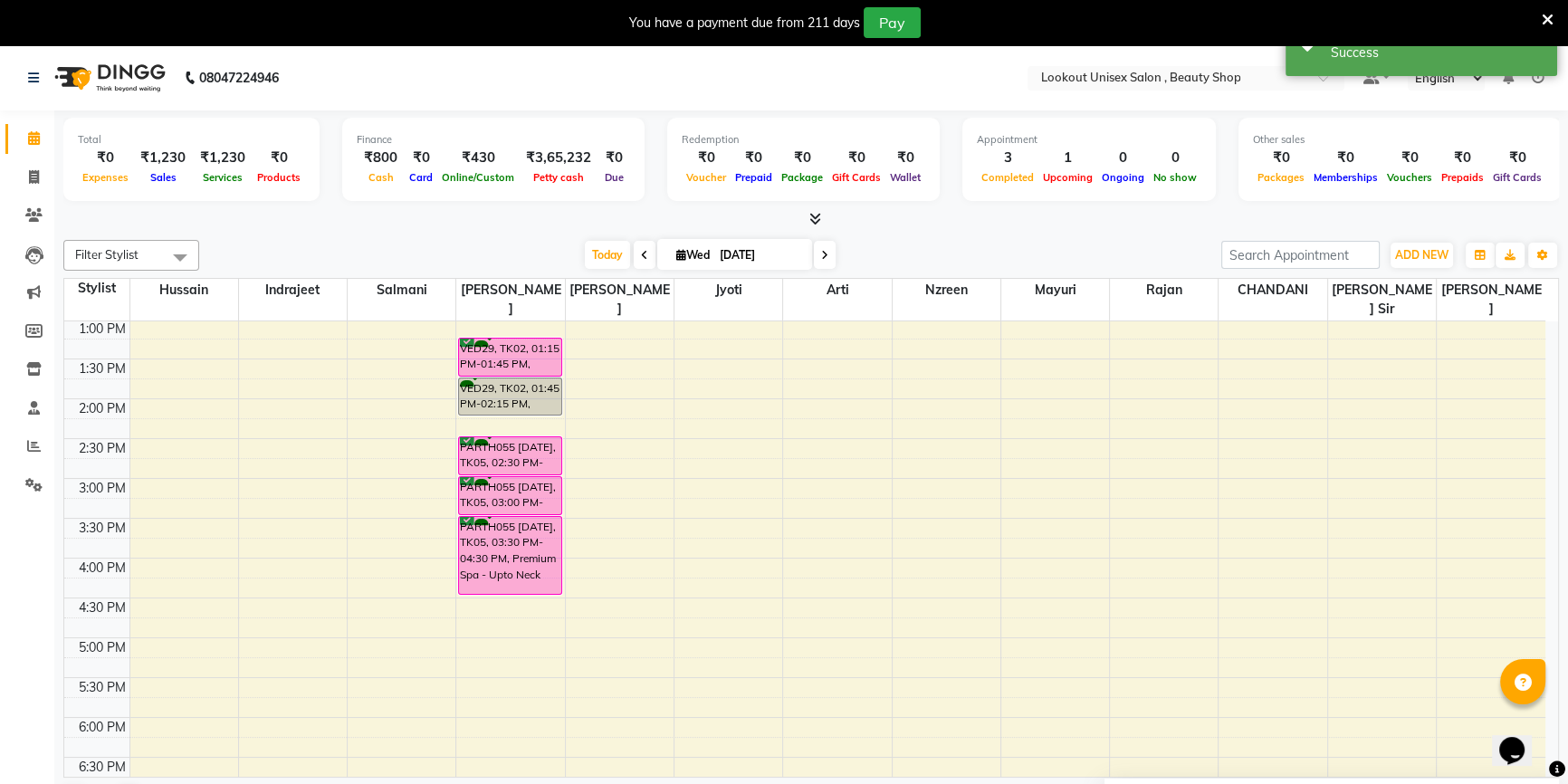
click at [634, 249] on span at bounding box center [644, 254] width 22 height 28
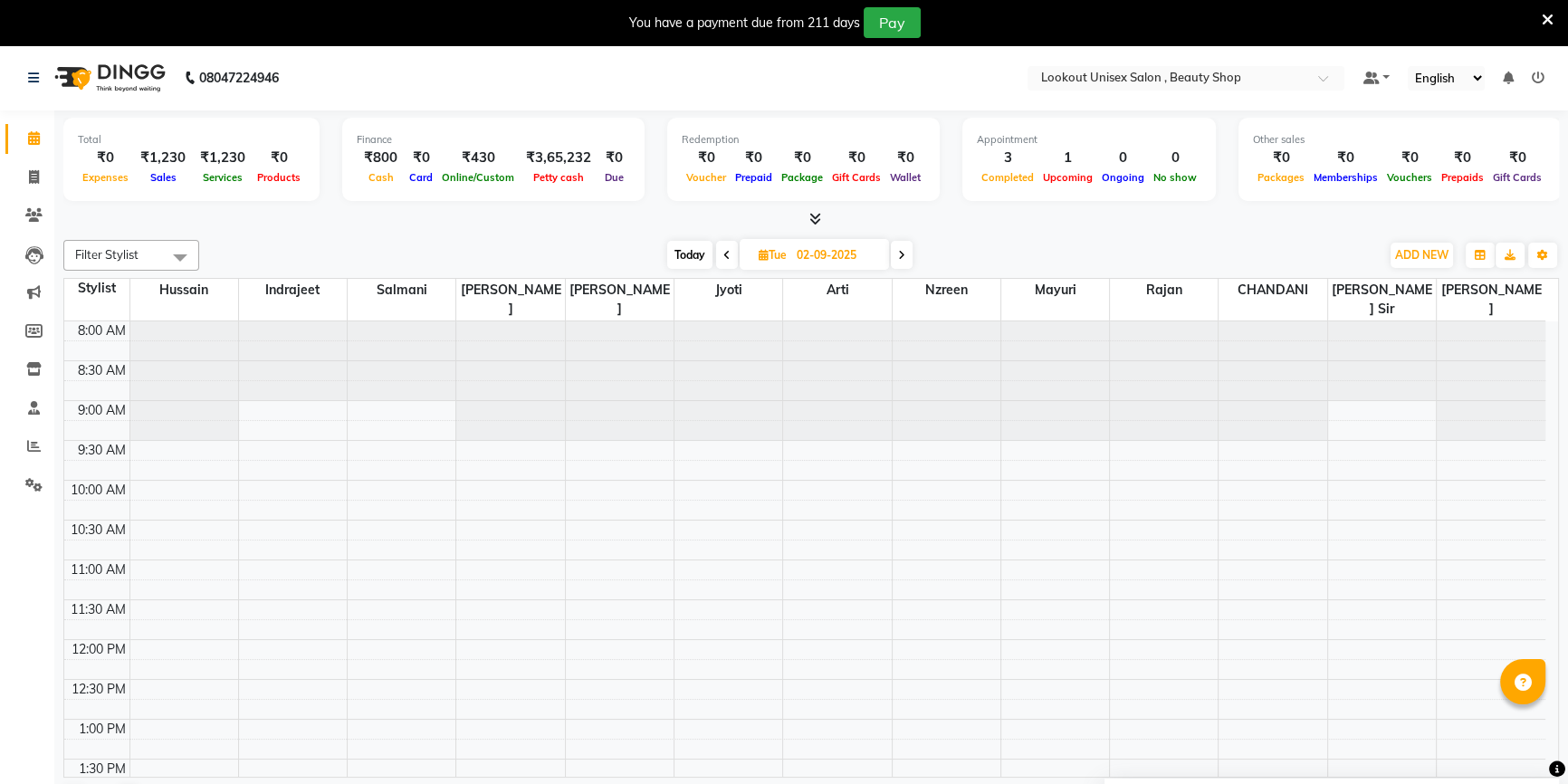
click at [731, 251] on span at bounding box center [726, 254] width 22 height 28
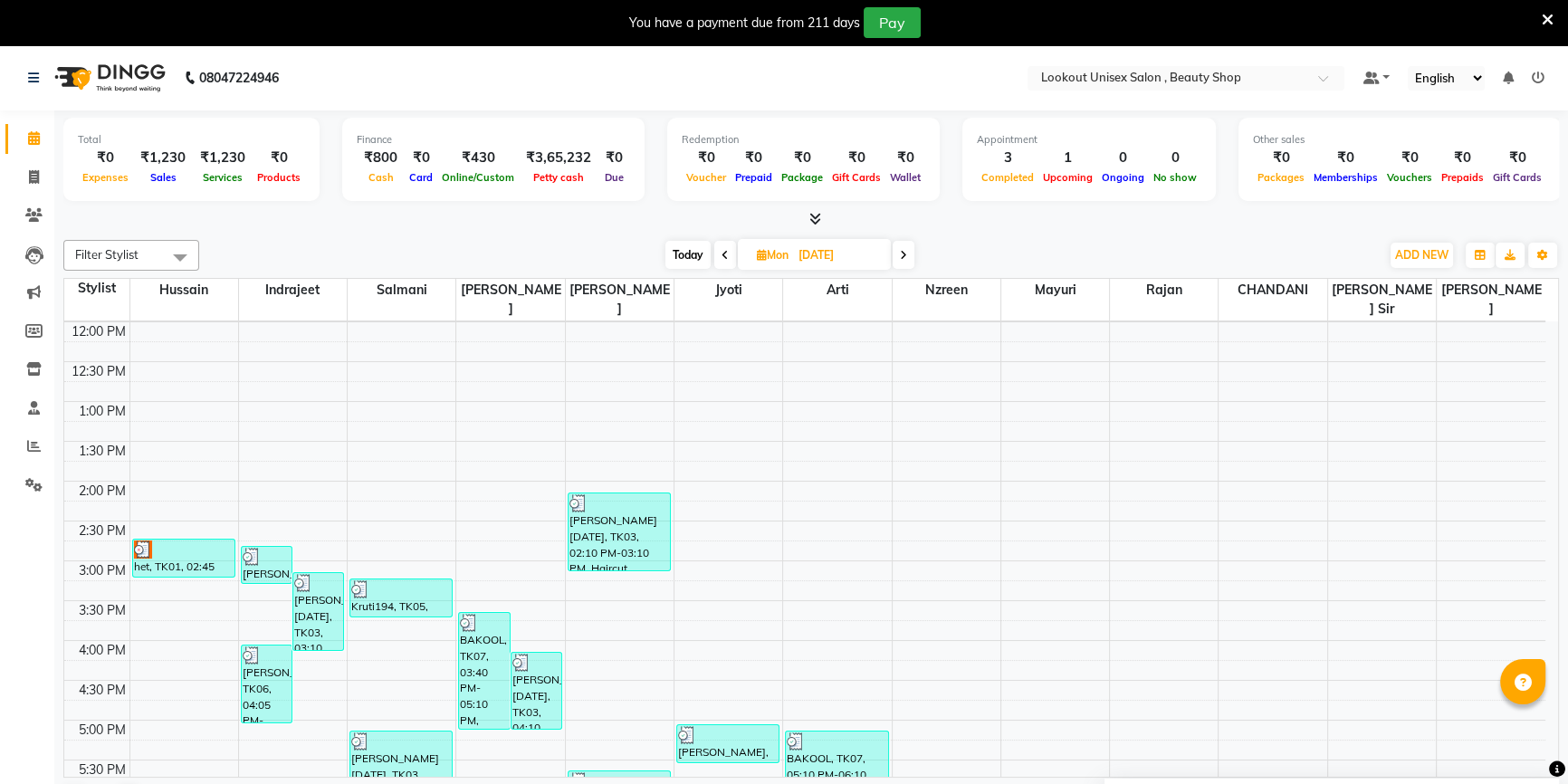
click at [907, 266] on span at bounding box center [903, 254] width 22 height 28
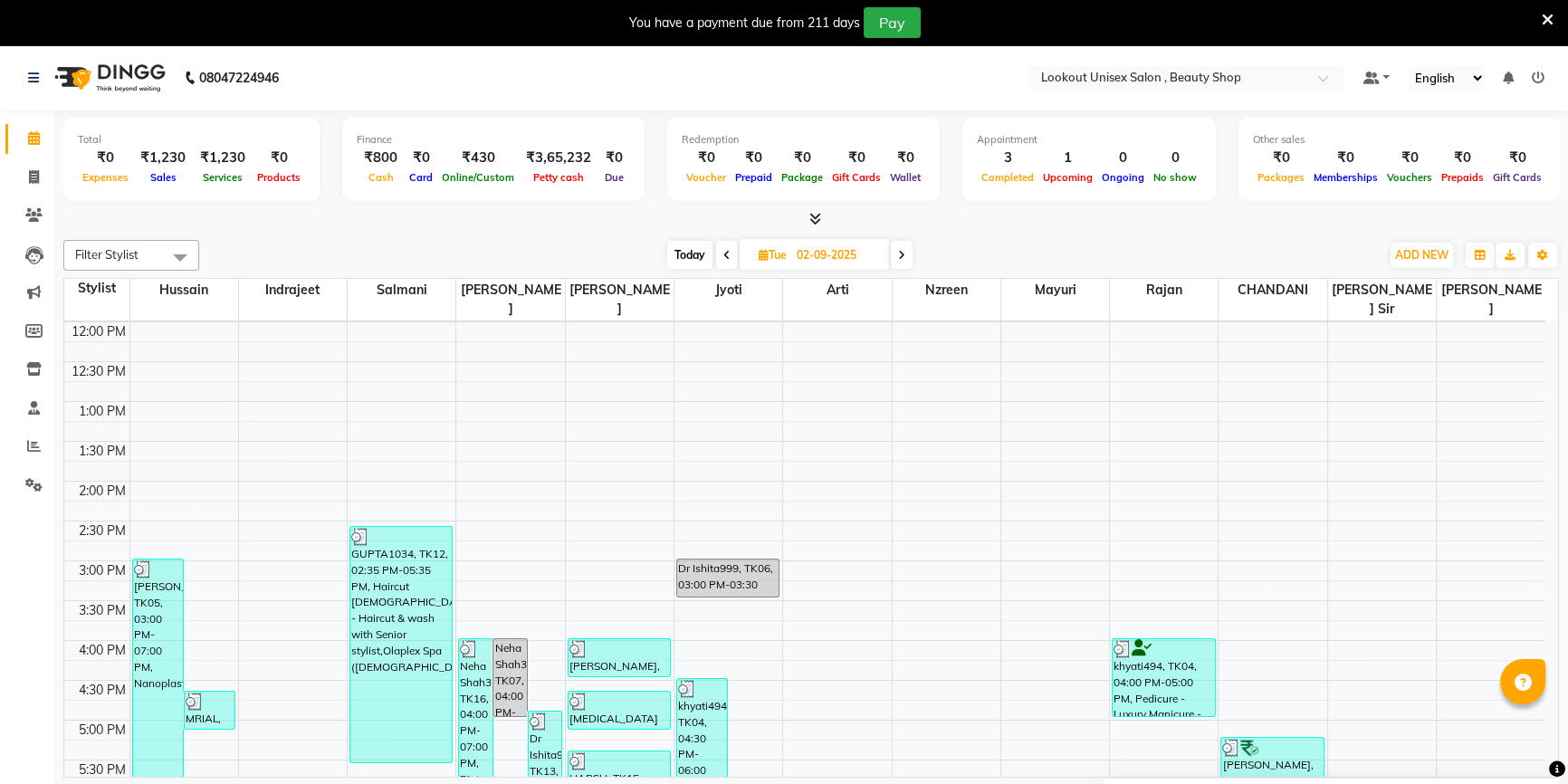
click at [907, 266] on span at bounding box center [901, 254] width 22 height 28
type input "[DATE]"
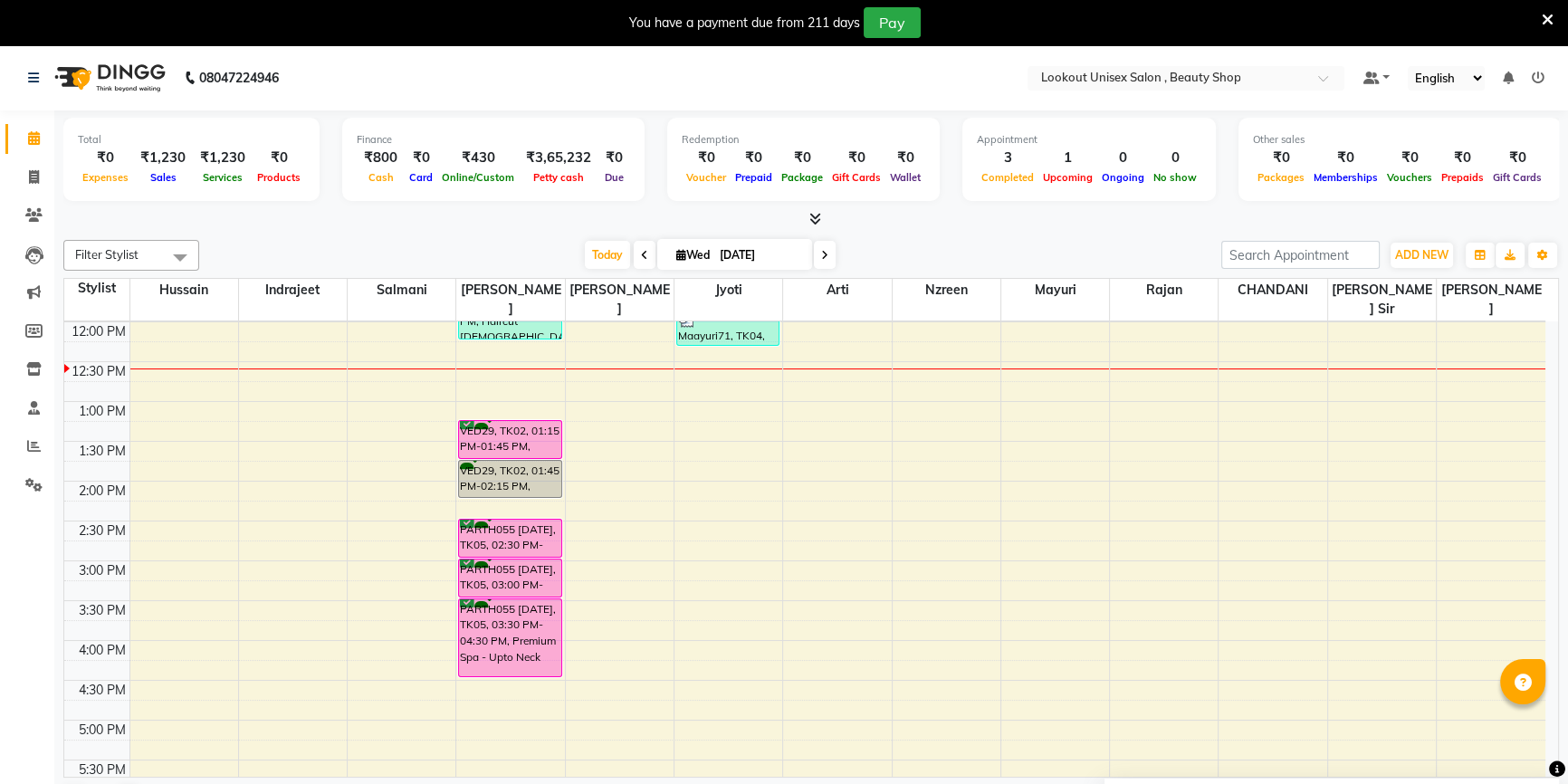
scroll to position [154, 0]
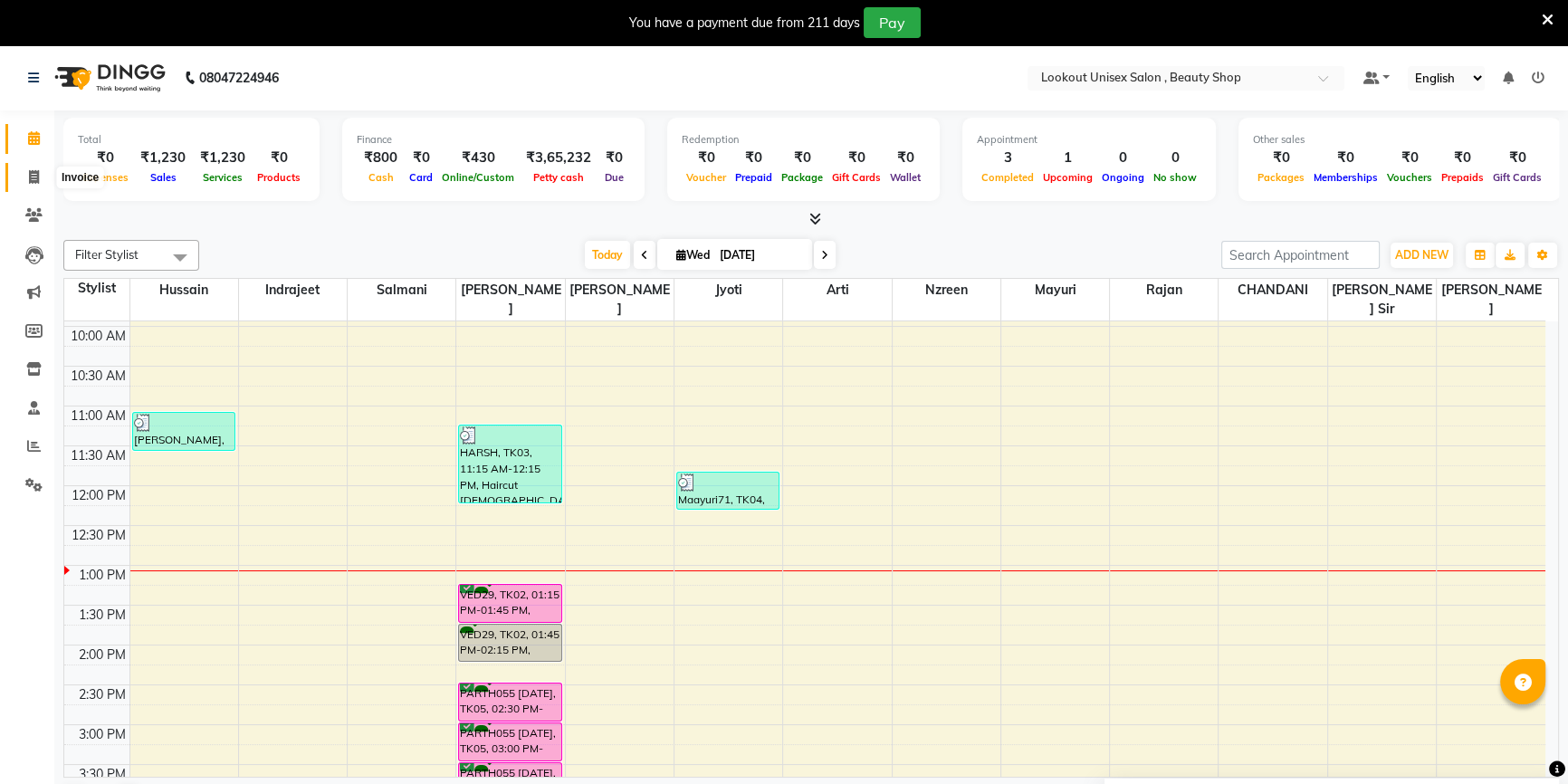
click at [18, 171] on span at bounding box center [34, 178] width 32 height 21
select select "service"
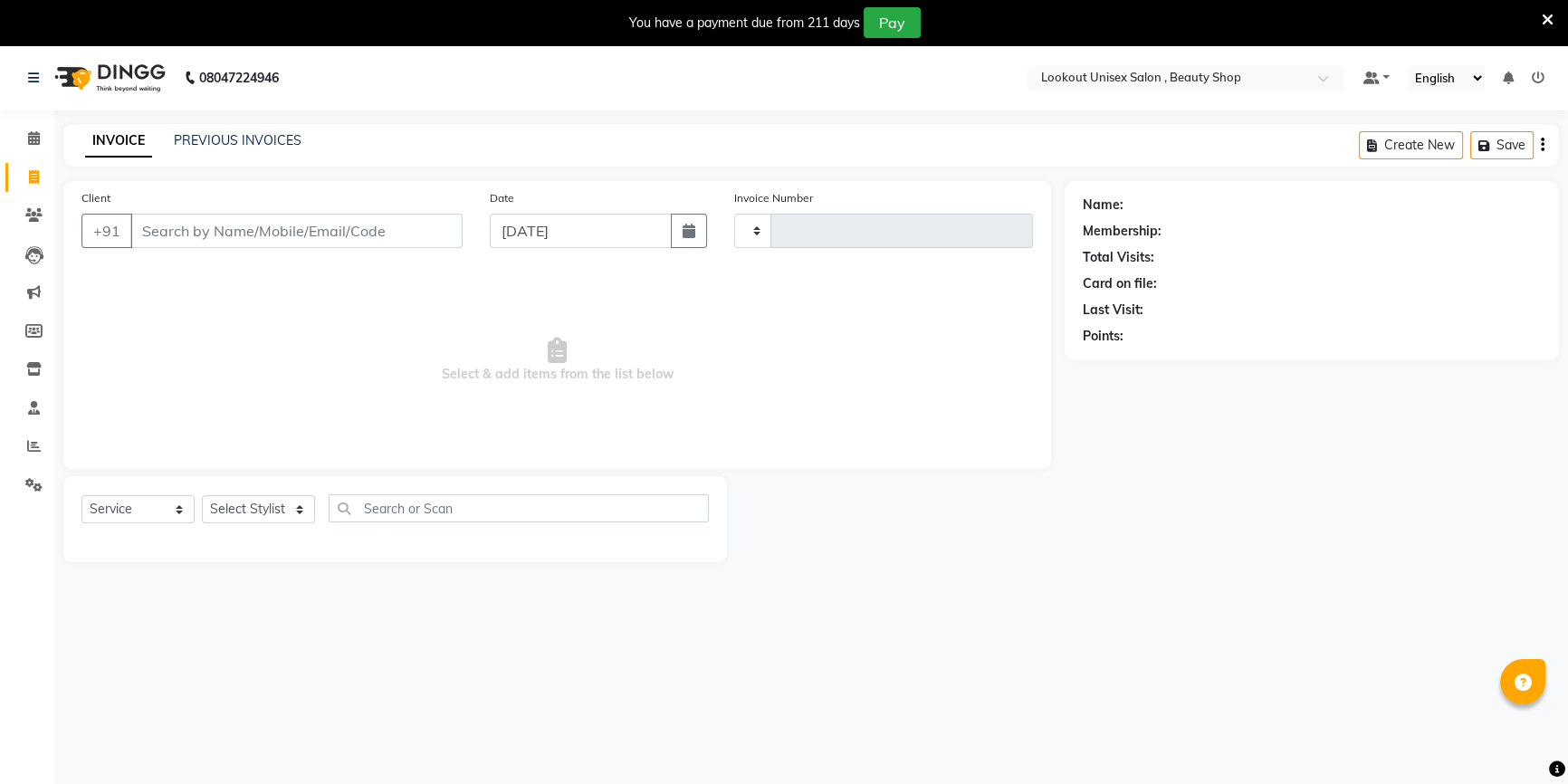
type input "3446"
select select "7658"
click at [291, 516] on select "Select Stylist" at bounding box center [258, 509] width 113 height 28
click at [1233, 499] on div "Name: Membership: Total Visits: Card on file: Last Visit: Points:" at bounding box center [1318, 371] width 508 height 381
